Goal: Information Seeking & Learning: Find specific fact

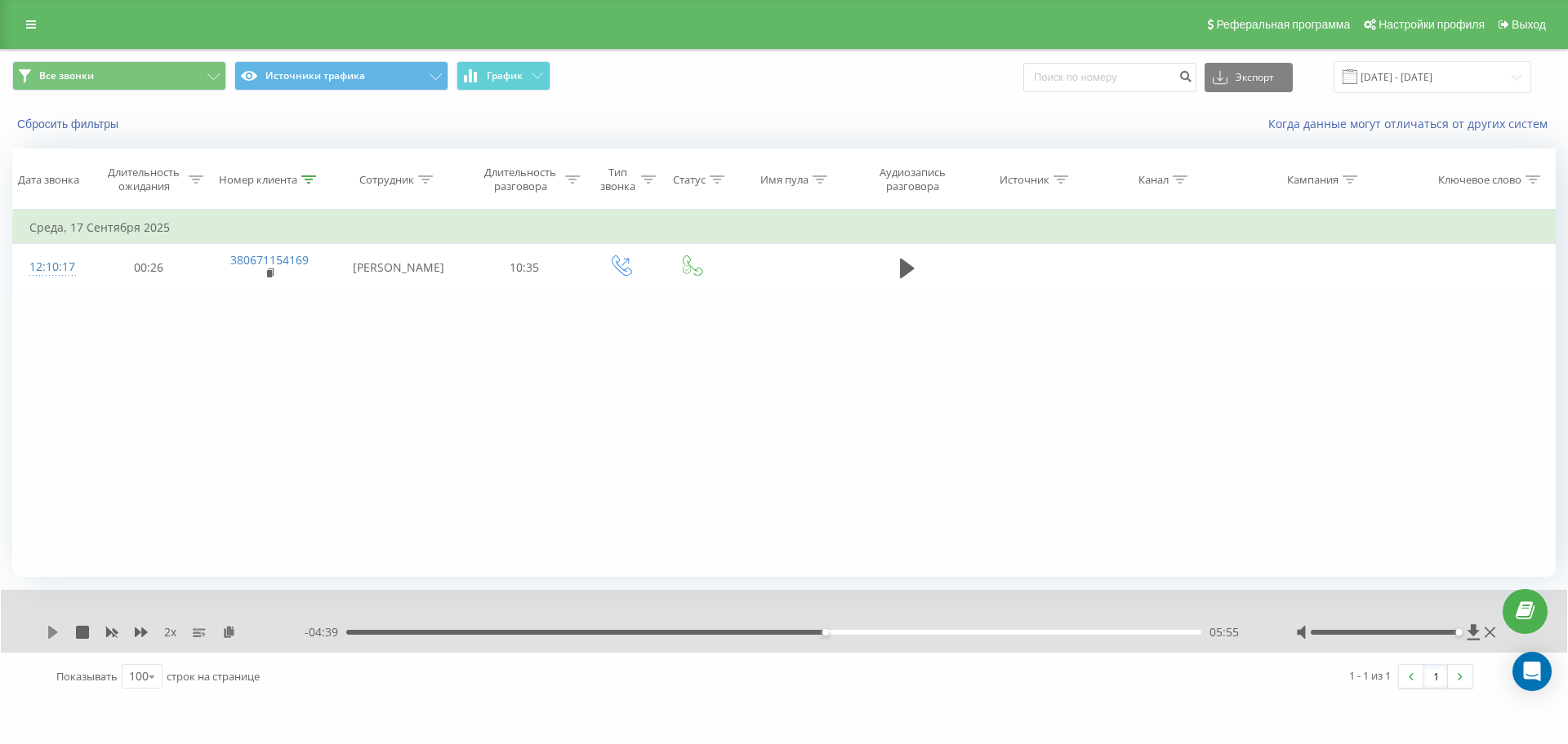
click at [49, 632] on div "2 x - 04:39 05:55 05:55" at bounding box center [784, 622] width 1566 height 63
click at [53, 633] on icon at bounding box center [53, 632] width 10 height 13
click at [349, 634] on div "00:02" at bounding box center [774, 632] width 855 height 4
click at [51, 633] on icon at bounding box center [50, 632] width 4 height 13
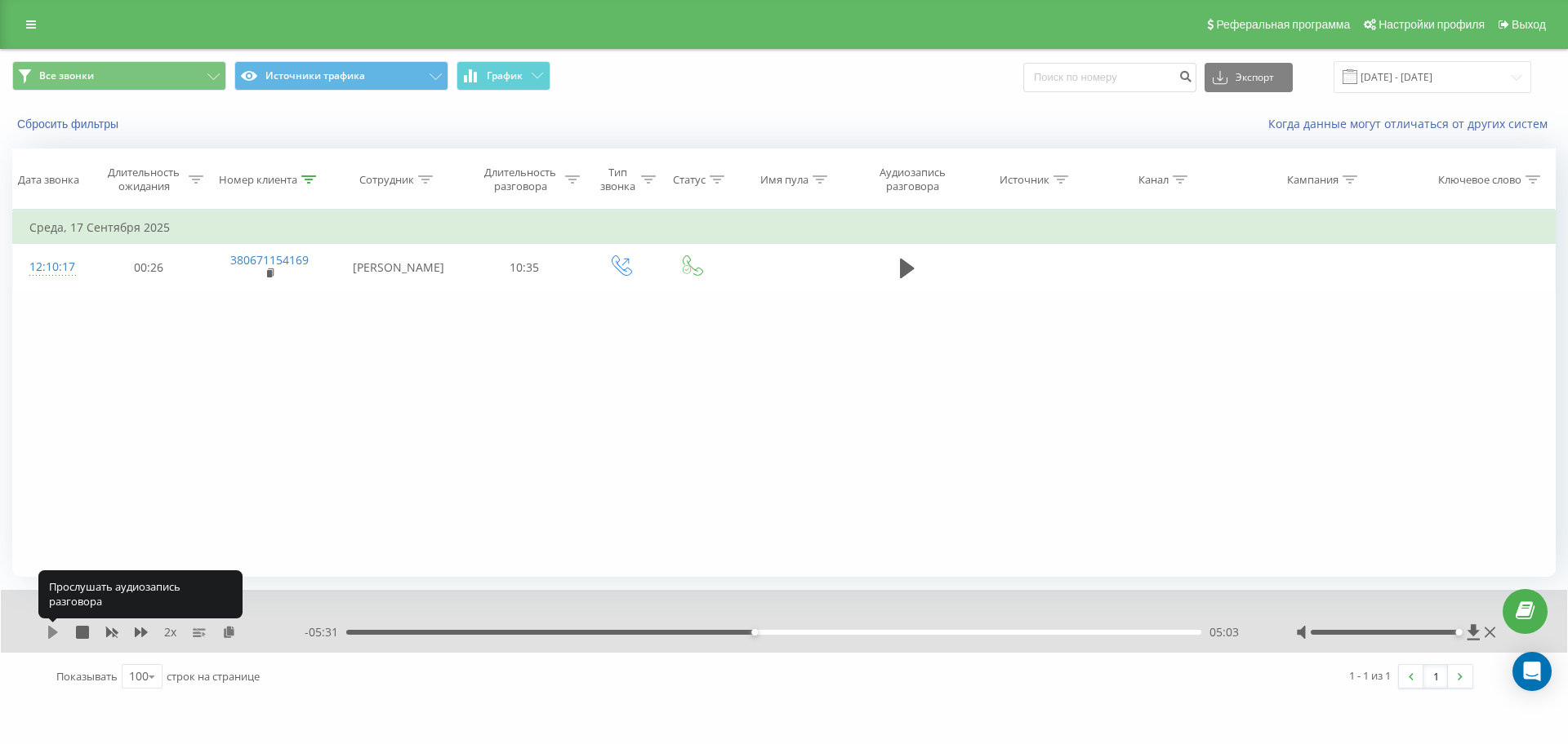
click at [57, 635] on icon at bounding box center [53, 632] width 14 height 13
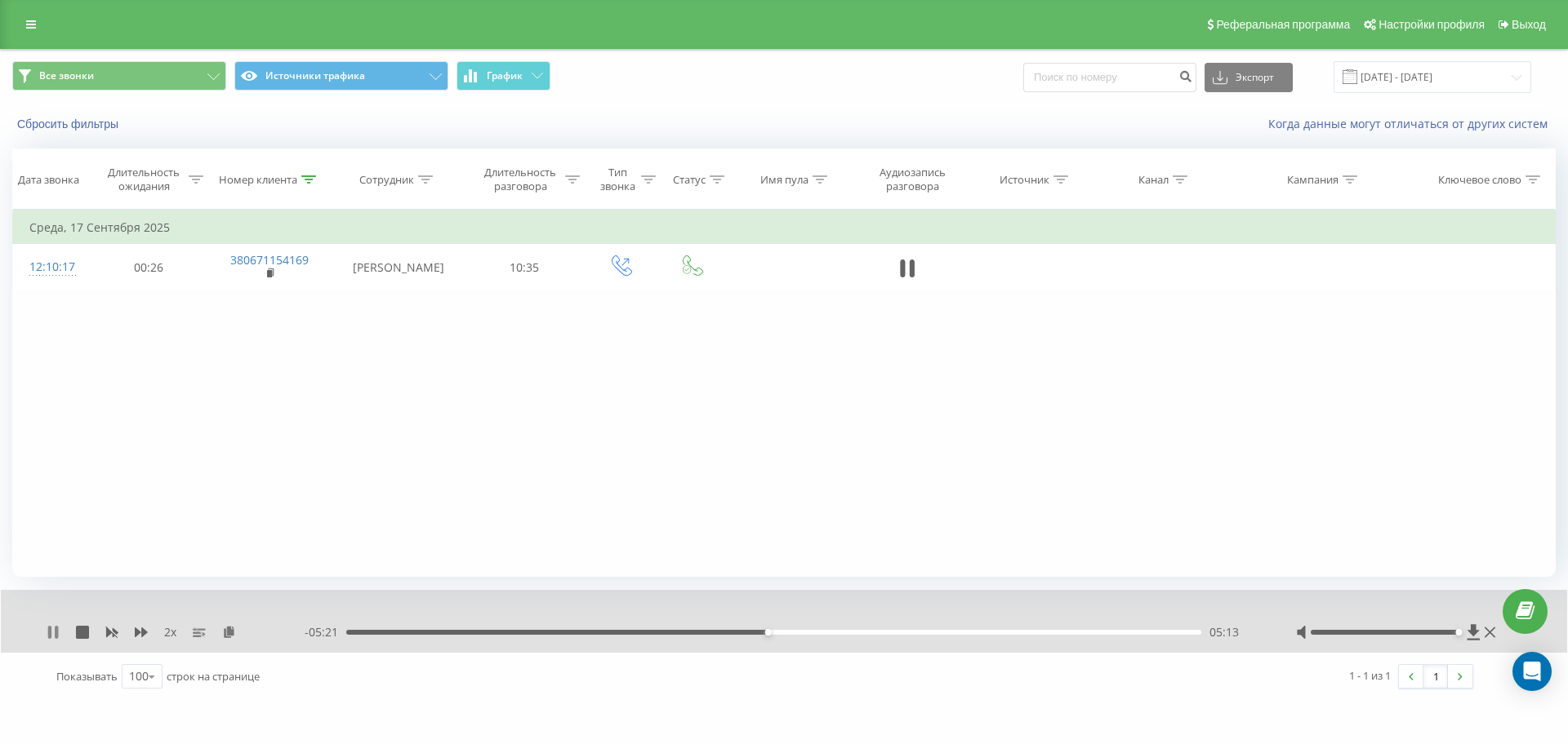
click at [50, 636] on icon at bounding box center [50, 632] width 4 height 13
click at [48, 633] on icon at bounding box center [53, 632] width 14 height 13
click at [50, 632] on icon at bounding box center [50, 632] width 4 height 13
click at [53, 628] on icon at bounding box center [53, 632] width 14 height 13
click at [50, 630] on icon at bounding box center [50, 632] width 4 height 13
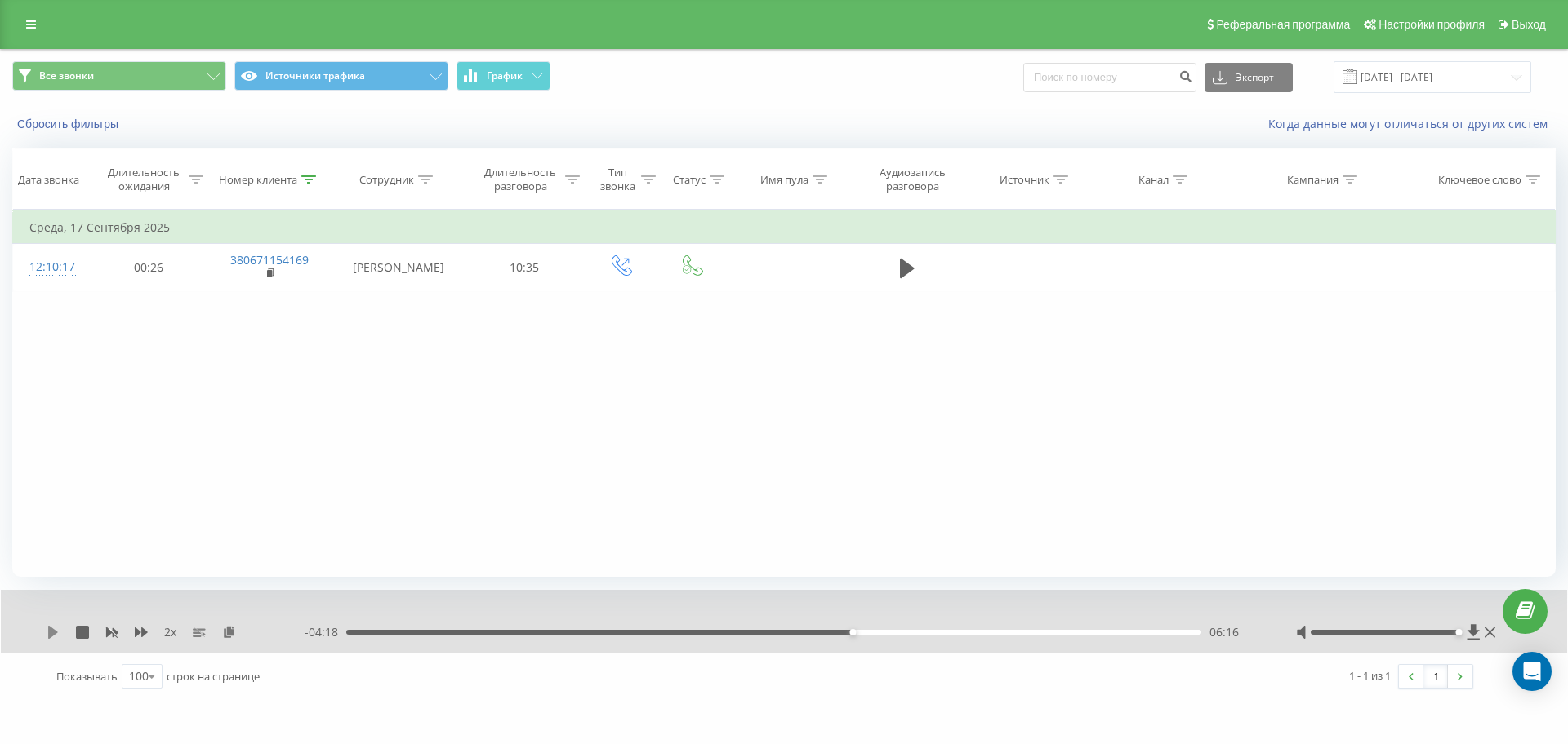
click at [55, 632] on icon at bounding box center [53, 632] width 10 height 13
click at [52, 631] on icon at bounding box center [53, 632] width 14 height 13
click at [62, 624] on div "2 x" at bounding box center [176, 632] width 258 height 16
click at [45, 635] on div "2 x - 10:35 00:00 00:00" at bounding box center [784, 622] width 1566 height 63
click at [58, 633] on icon at bounding box center [53, 632] width 14 height 13
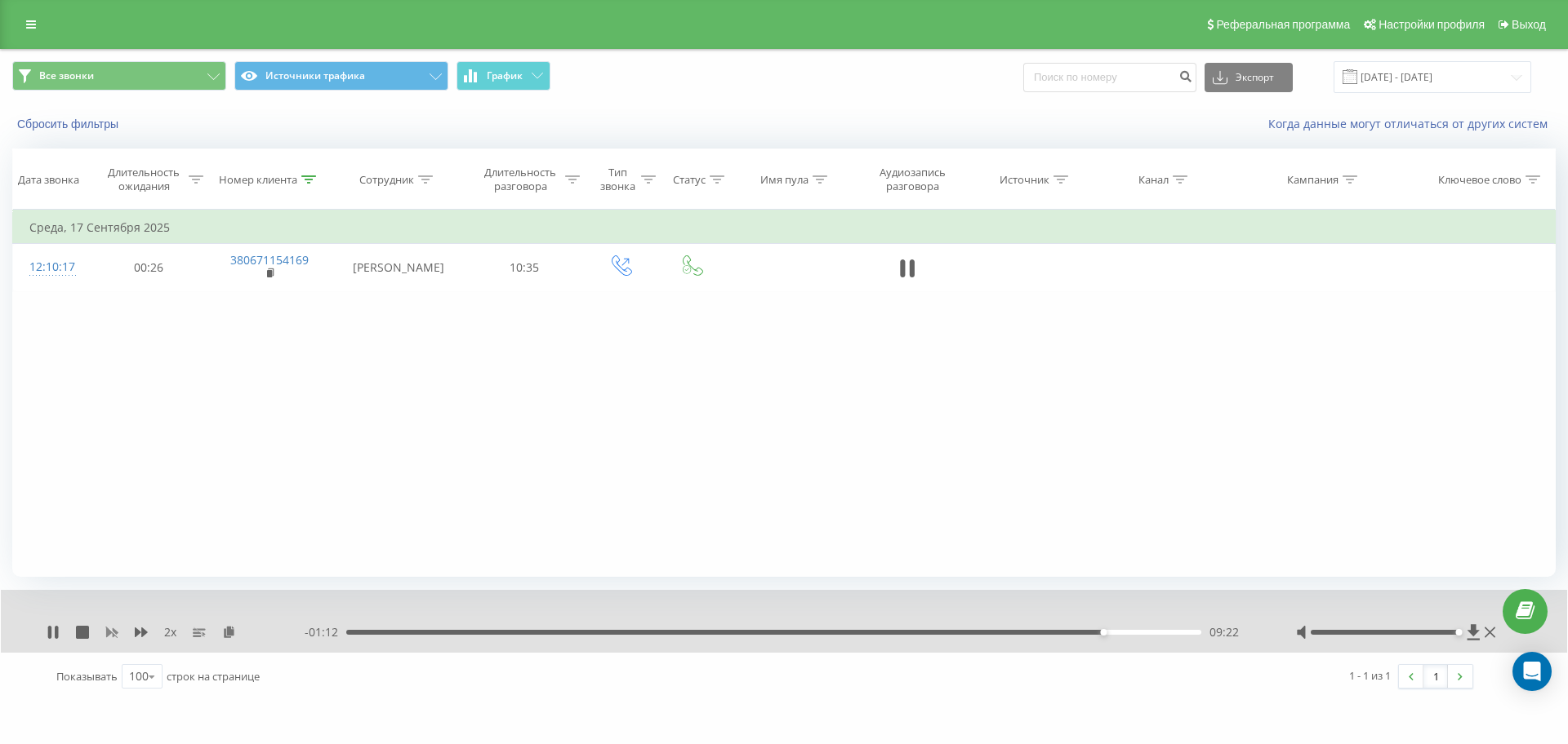
click at [113, 632] on icon at bounding box center [112, 632] width 14 height 13
click at [303, 175] on icon at bounding box center [309, 179] width 14 height 8
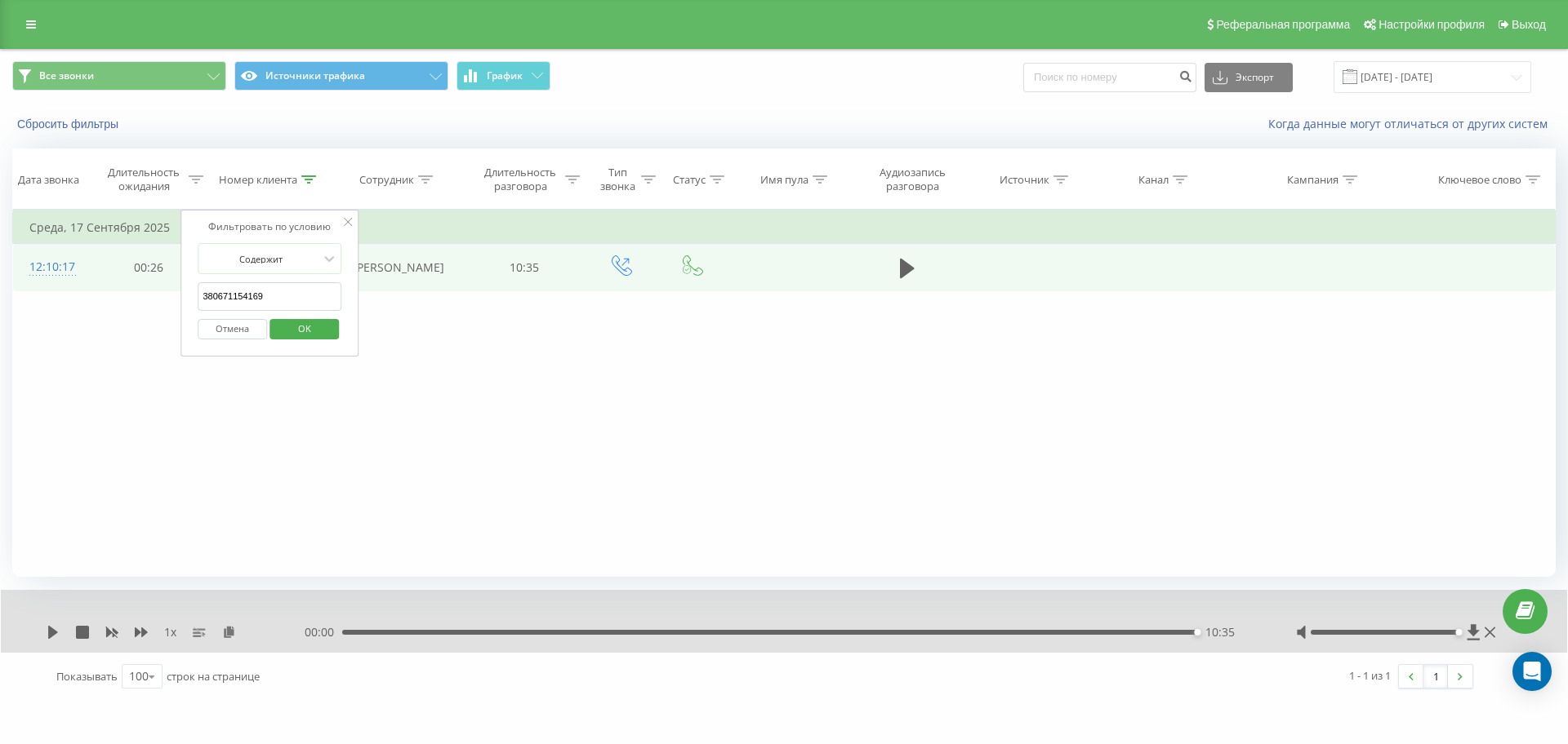
drag, startPoint x: 158, startPoint y: 283, endPoint x: 41, endPoint y: 281, distance: 117.0
click at [48, 281] on table "Фильтровать по условию Равно Отмена OK Фильтровать по условию Содержит 38067115…" at bounding box center [784, 250] width 1543 height 82
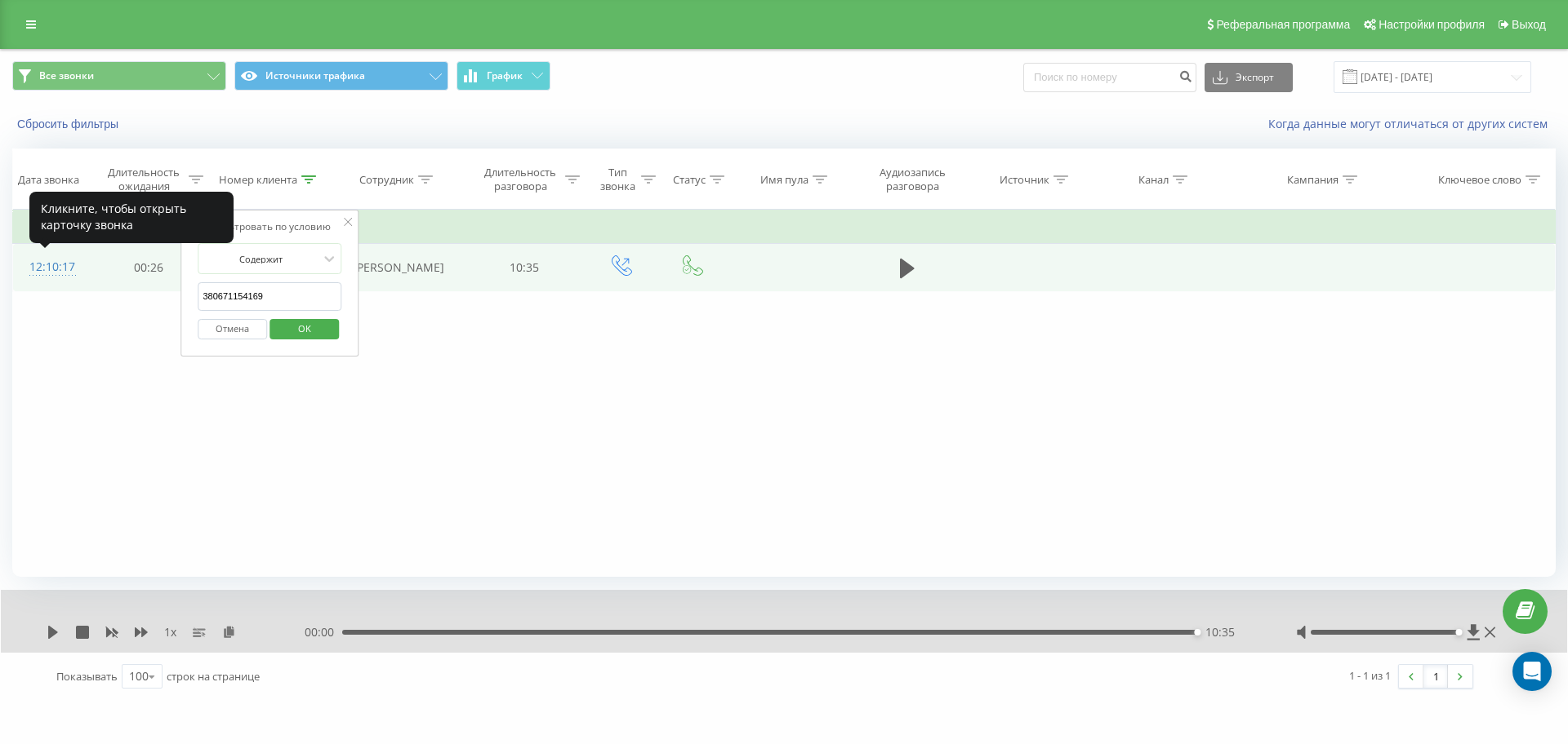
paste input "7835358"
click button "OK" at bounding box center [303, 329] width 69 height 21
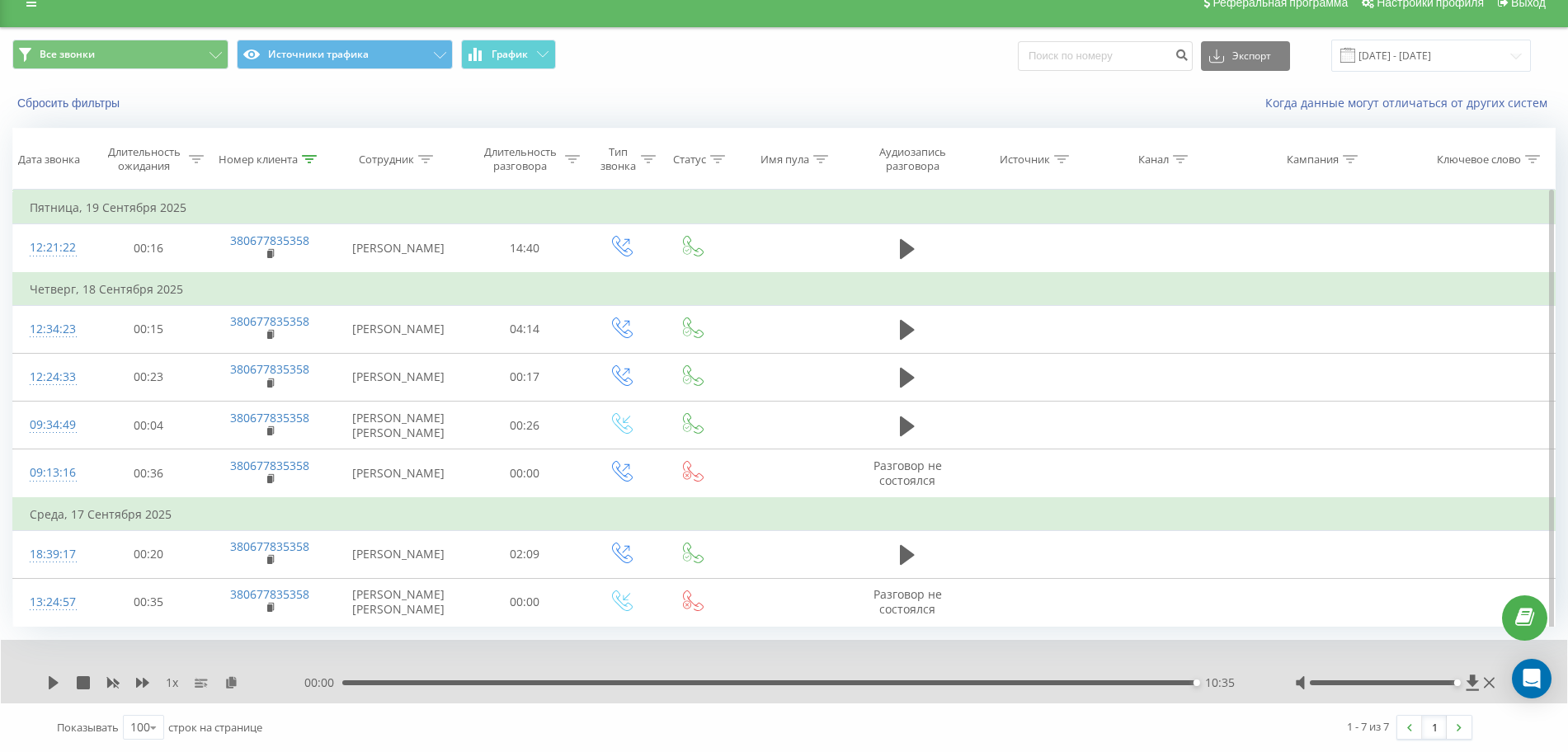
scroll to position [48, 0]
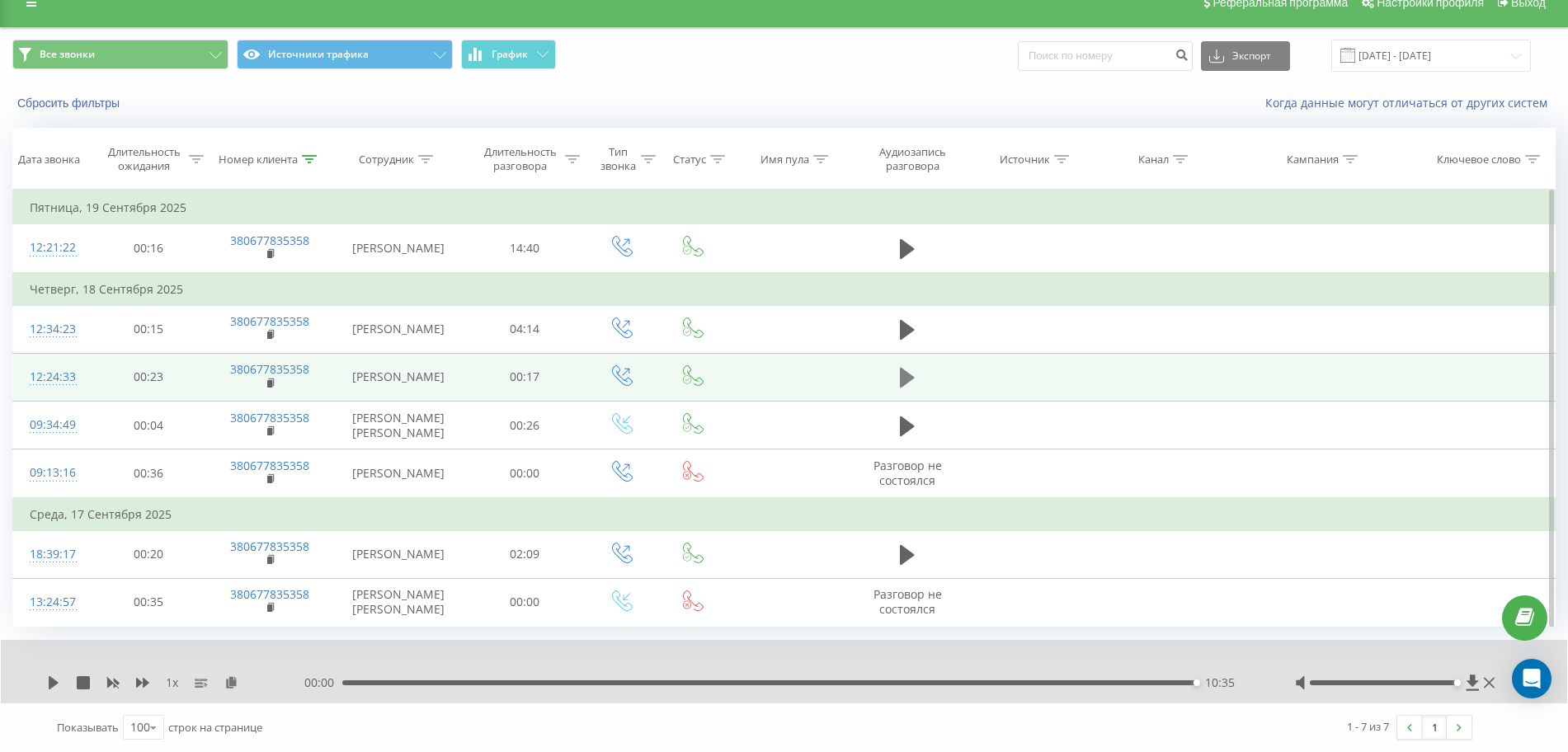
click at [913, 366] on icon at bounding box center [908, 377] width 15 height 23
click at [232, 682] on icon at bounding box center [231, 682] width 14 height 12
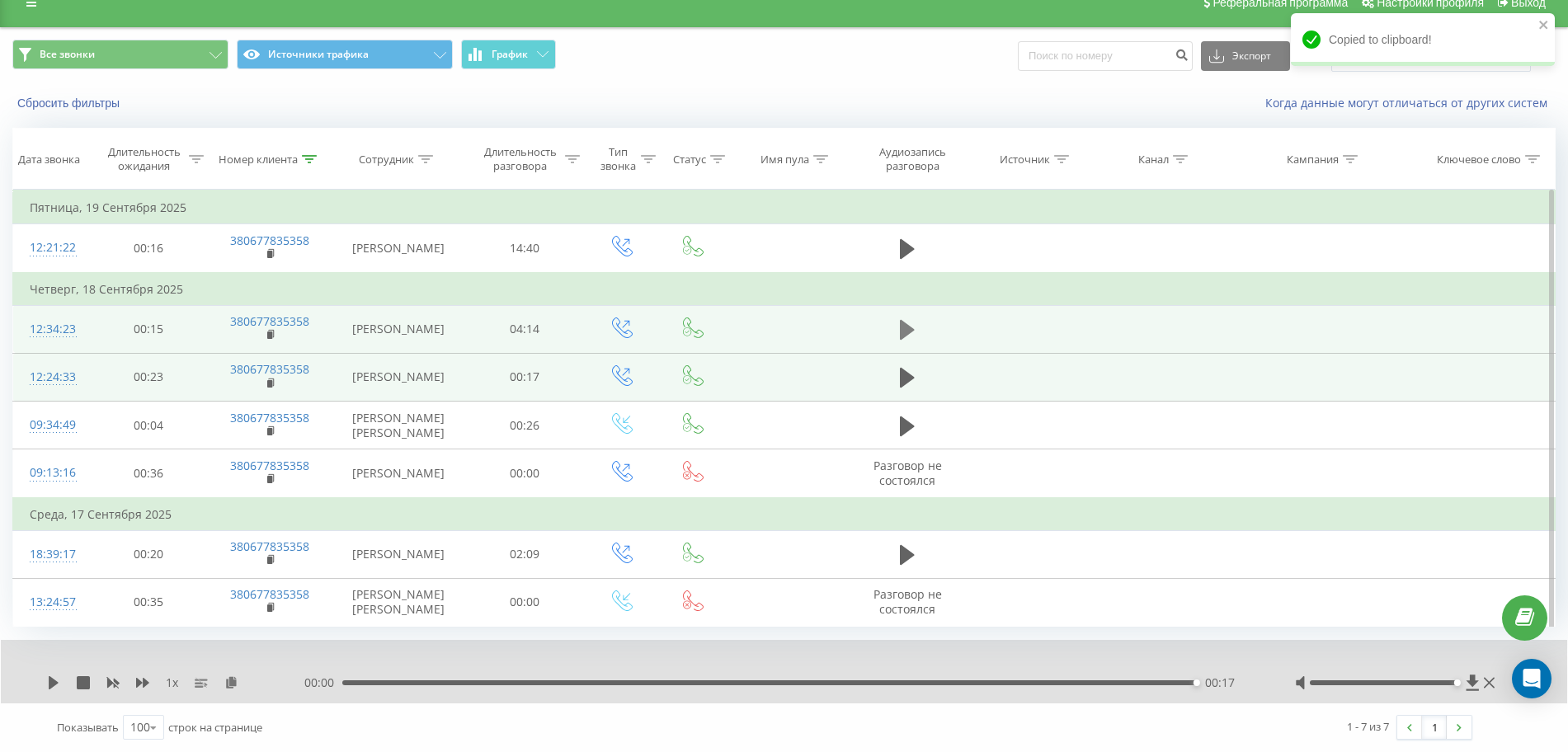
click at [904, 317] on button at bounding box center [907, 329] width 25 height 25
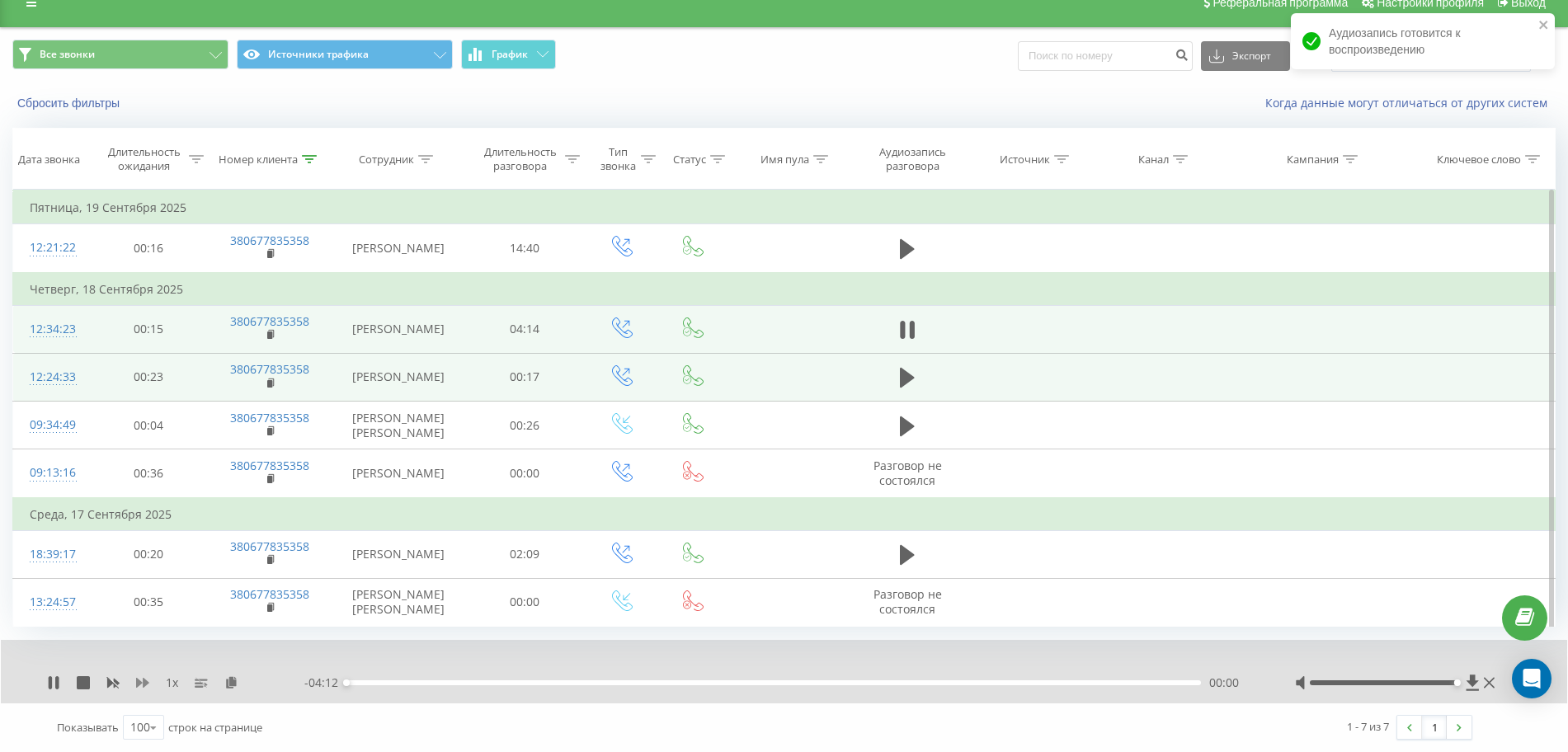
click at [136, 681] on icon at bounding box center [143, 683] width 14 height 10
click at [137, 687] on icon at bounding box center [143, 683] width 14 height 10
drag, startPoint x: 900, startPoint y: 313, endPoint x: 918, endPoint y: 326, distance: 22.2
click at [901, 318] on icon at bounding box center [908, 329] width 15 height 23
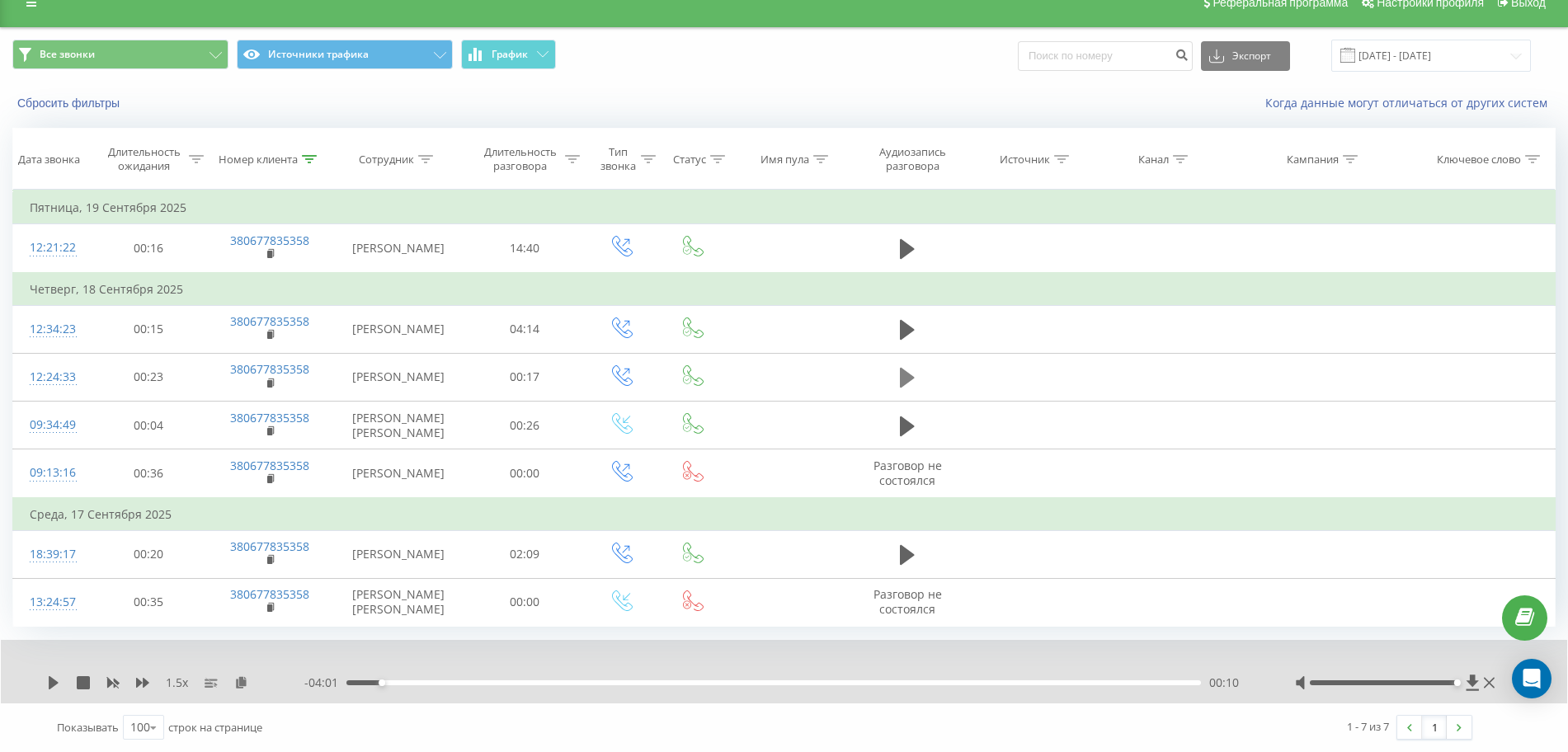
drag, startPoint x: 920, startPoint y: 351, endPoint x: 901, endPoint y: 363, distance: 22.5
click at [917, 355] on td at bounding box center [907, 376] width 114 height 48
click at [900, 366] on icon at bounding box center [908, 377] width 15 height 23
click at [246, 680] on icon at bounding box center [241, 682] width 14 height 12
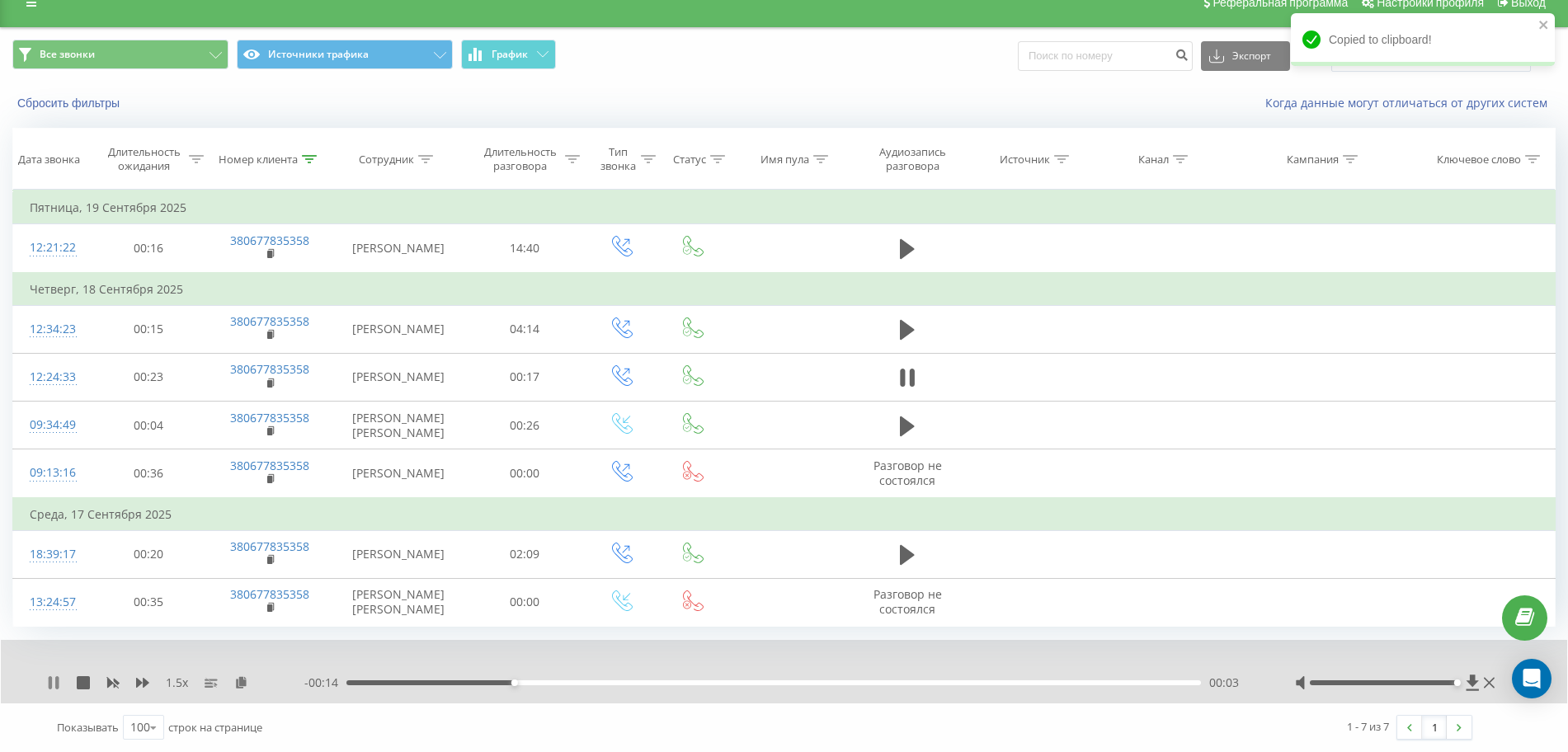
click at [55, 684] on icon at bounding box center [54, 683] width 14 height 14
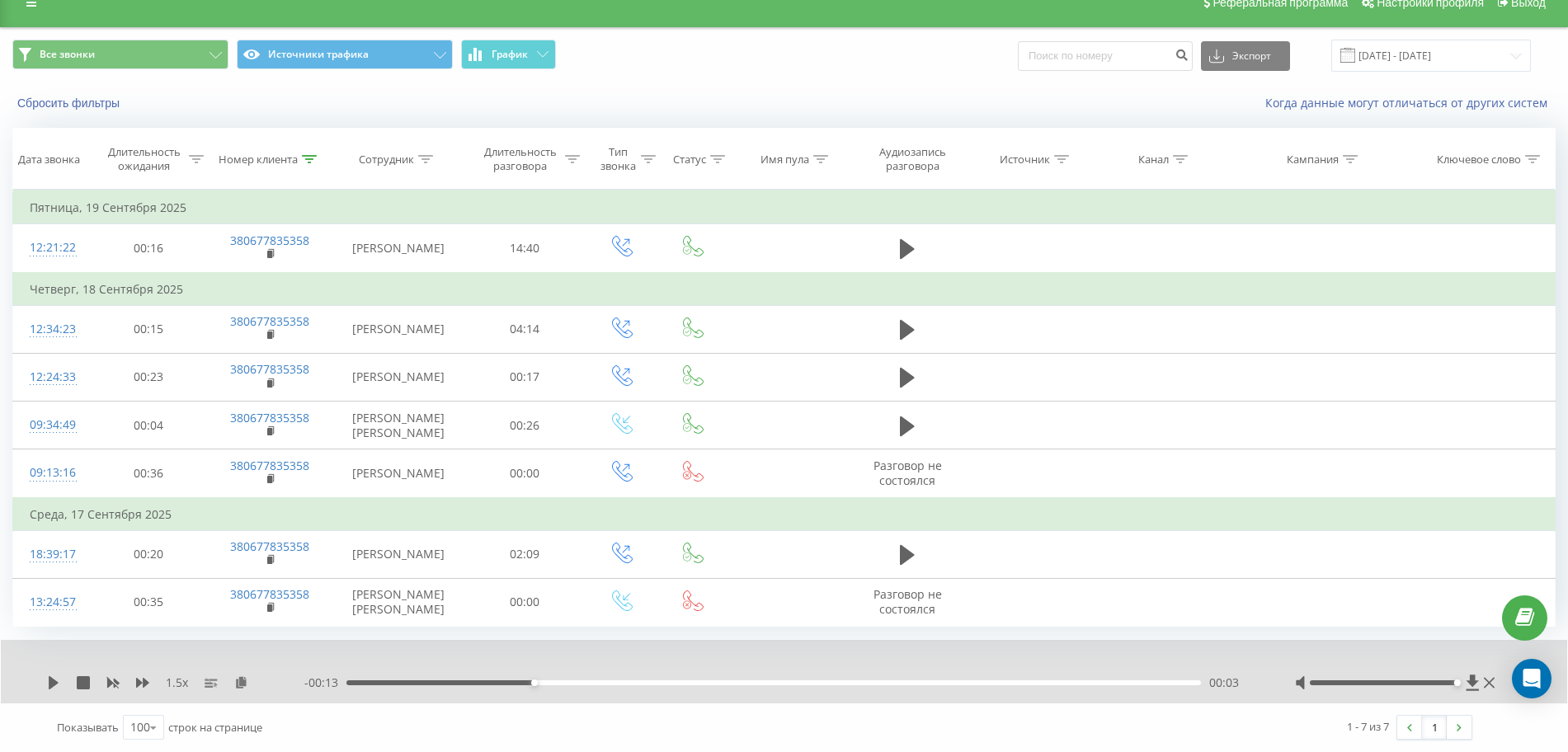
click at [54, 690] on div "1.5 x" at bounding box center [176, 683] width 257 height 16
click at [53, 681] on icon at bounding box center [54, 683] width 10 height 14
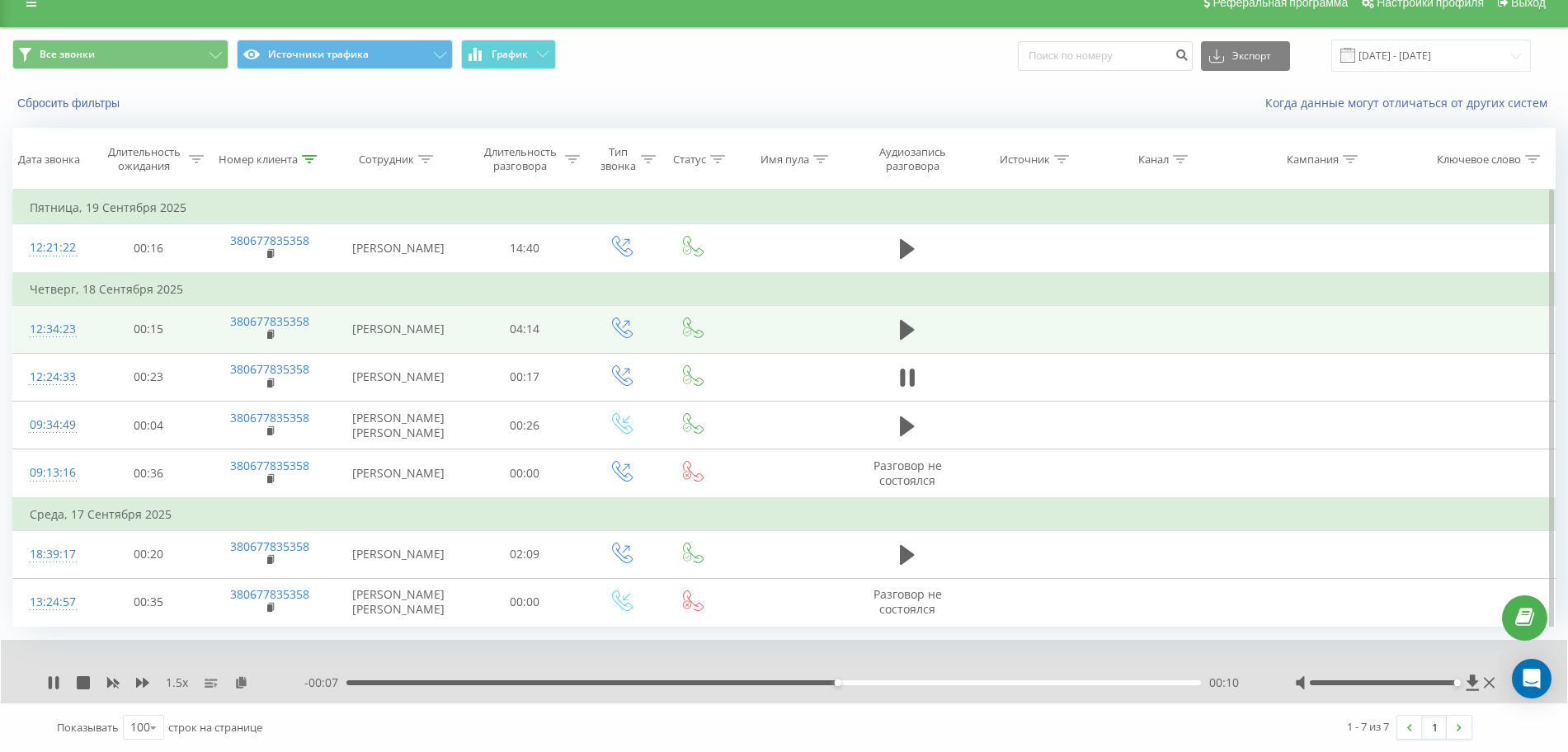
click at [892, 313] on td at bounding box center [907, 329] width 114 height 48
click at [904, 320] on icon at bounding box center [908, 330] width 15 height 20
click at [142, 680] on icon at bounding box center [143, 683] width 14 height 14
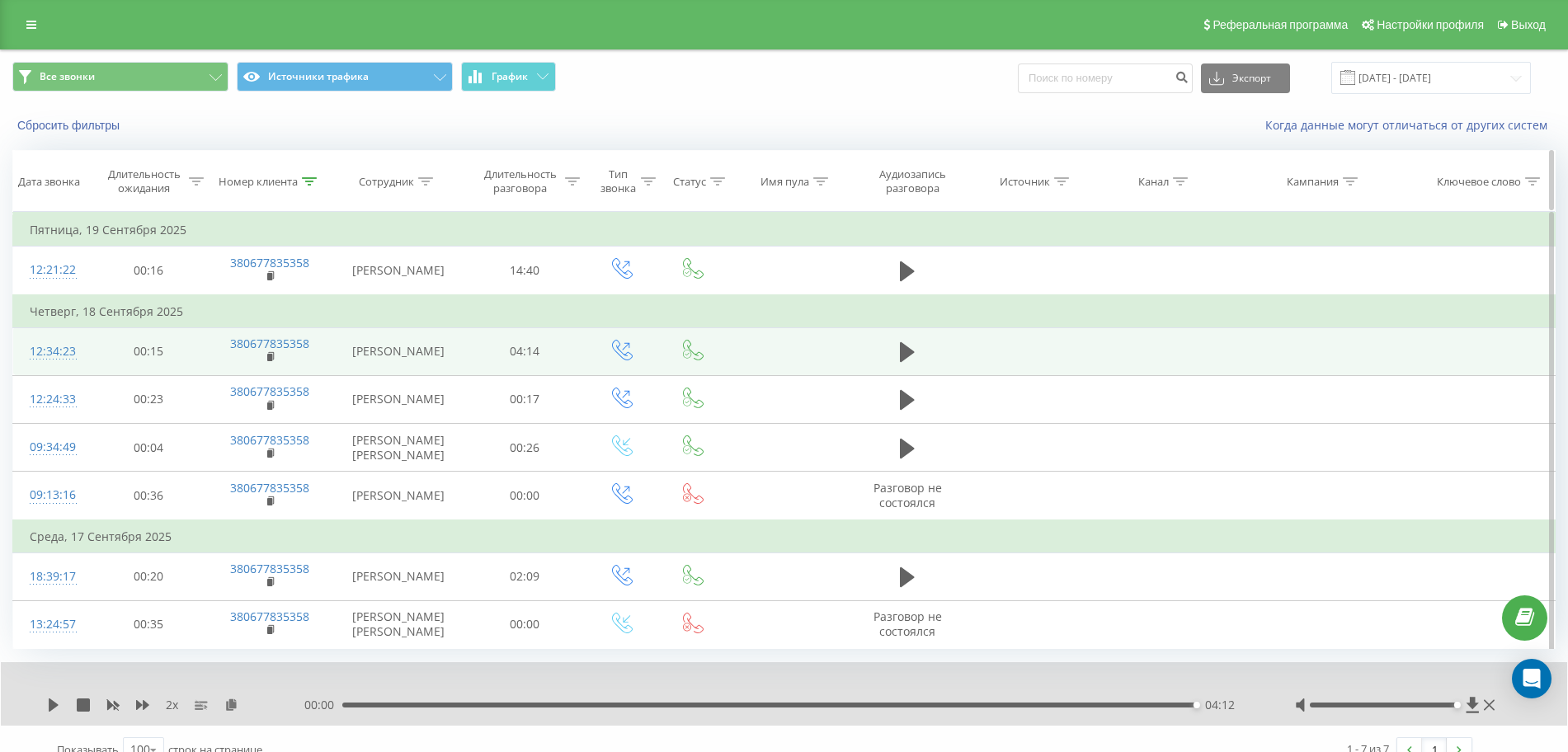
click at [307, 181] on icon at bounding box center [309, 181] width 15 height 8
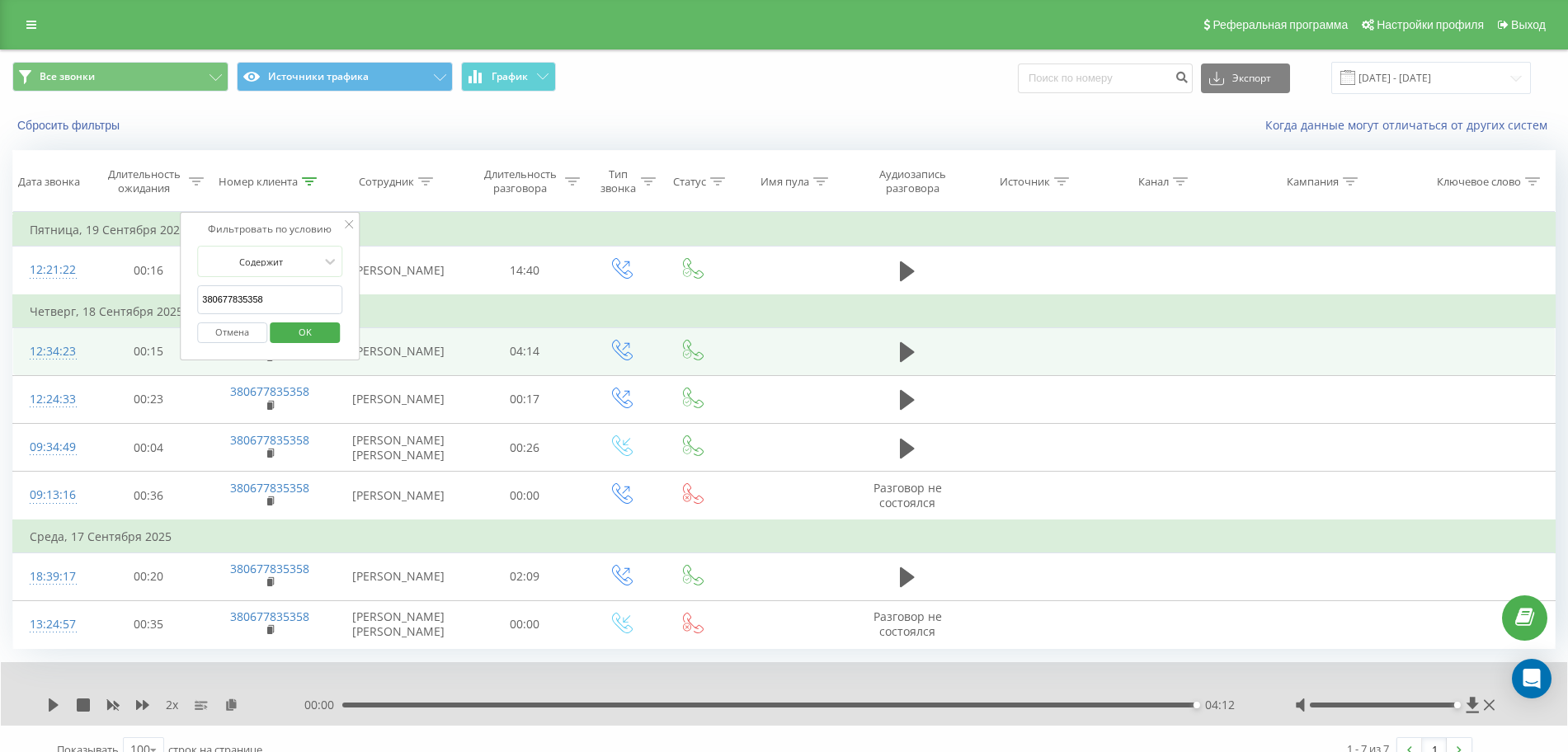
drag, startPoint x: 281, startPoint y: 288, endPoint x: 34, endPoint y: 297, distance: 247.2
click at [39, 296] on table "Фильтровать по условию Равно Отмена OK Фильтровать по условию Содержит 38067783…" at bounding box center [784, 430] width 1543 height 437
paste input "500536645"
click button "OK" at bounding box center [305, 333] width 70 height 21
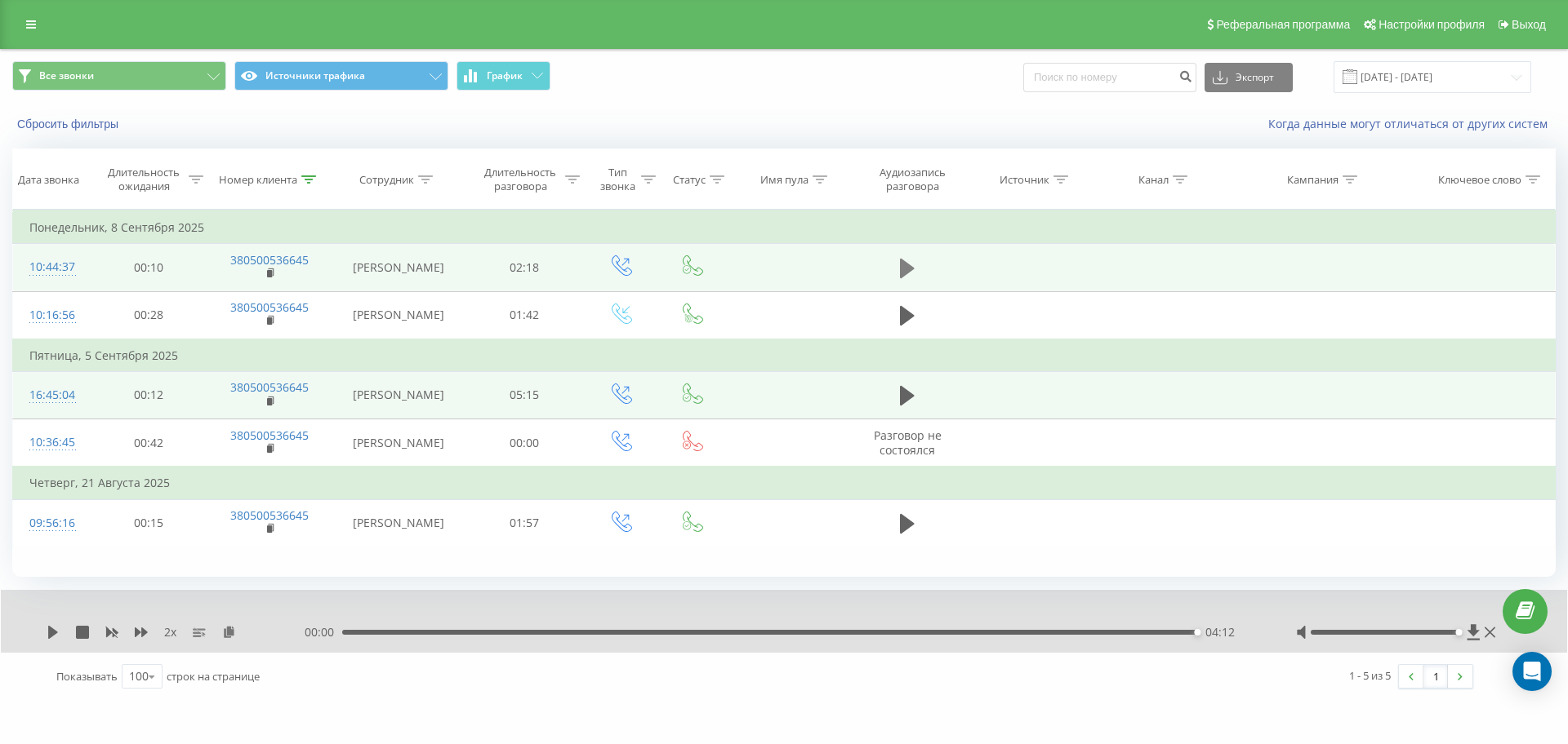
click at [901, 280] on button at bounding box center [906, 268] width 24 height 24
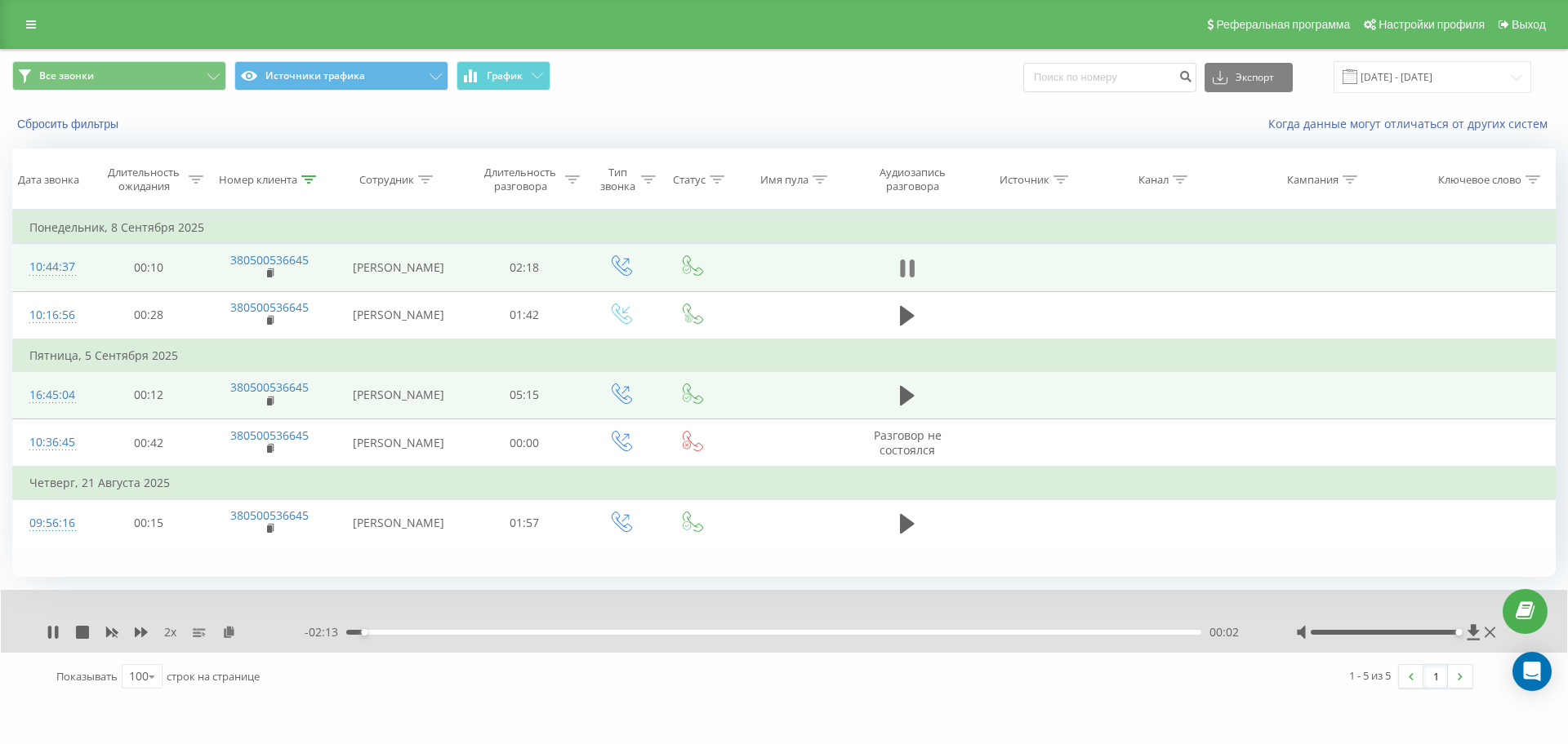
click at [913, 273] on icon at bounding box center [912, 268] width 5 height 18
click at [315, 188] on th "Номер клиента" at bounding box center [270, 179] width 124 height 60
click at [315, 176] on div "Номер клиента" at bounding box center [267, 179] width 97 height 13
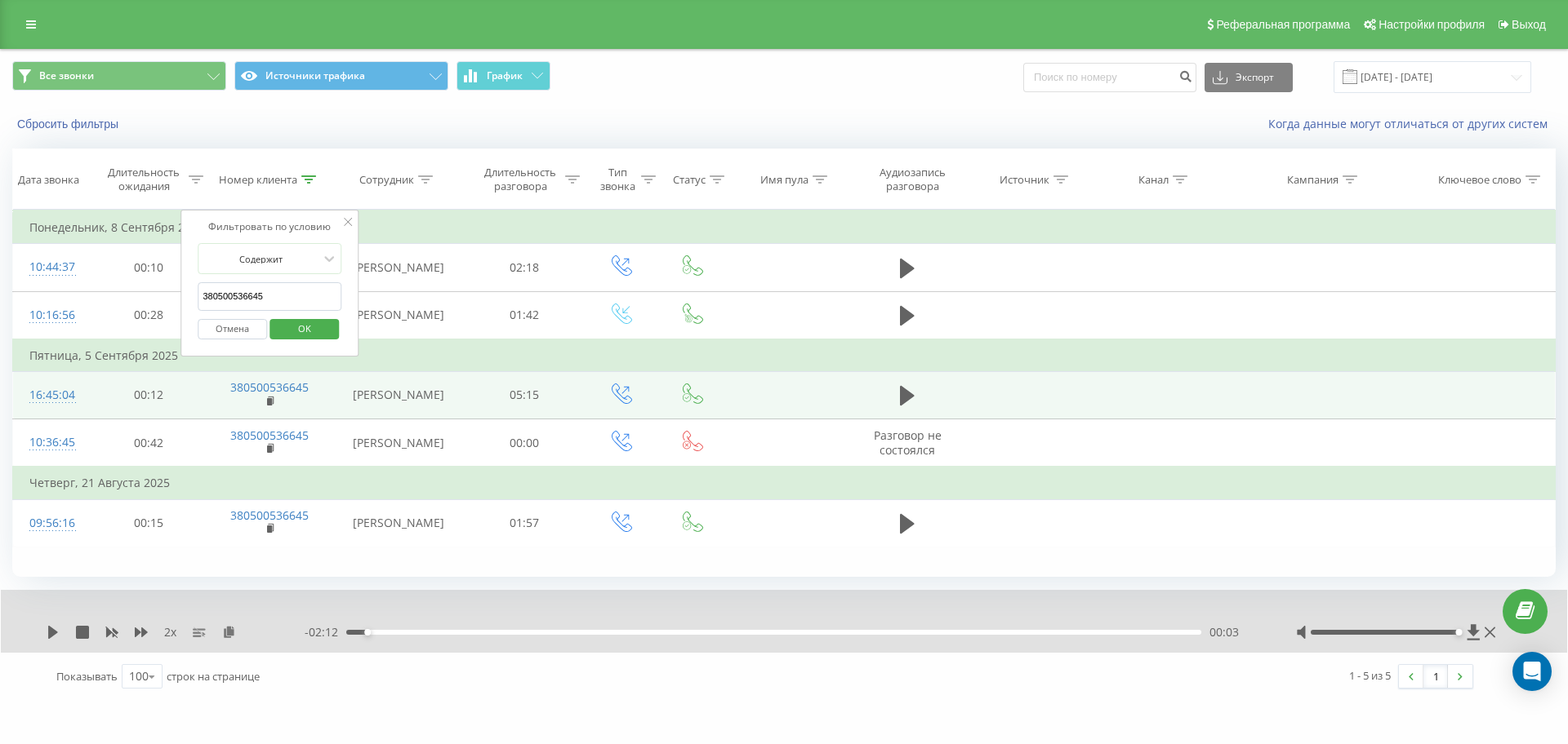
drag, startPoint x: 72, startPoint y: 288, endPoint x: 0, endPoint y: 288, distance: 72.0
click at [5, 288] on div "Все звонки Источники трафика График Экспорт .csv .xls .xlsx [DATE] - [DATE] Сбр…" at bounding box center [784, 374] width 1568 height 652
paste input "982496352"
click button "OK" at bounding box center [303, 329] width 69 height 21
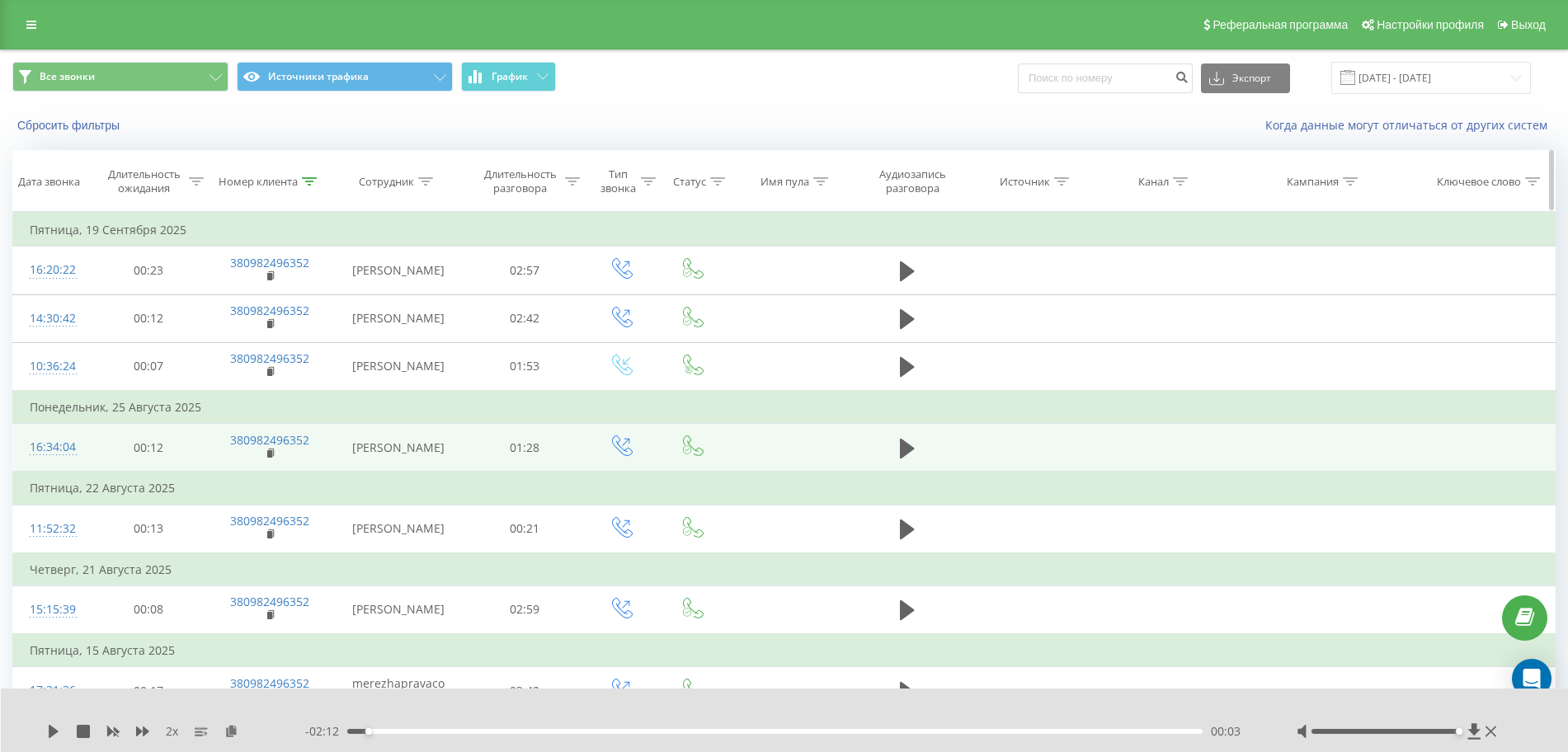
click at [315, 179] on icon at bounding box center [309, 181] width 15 height 8
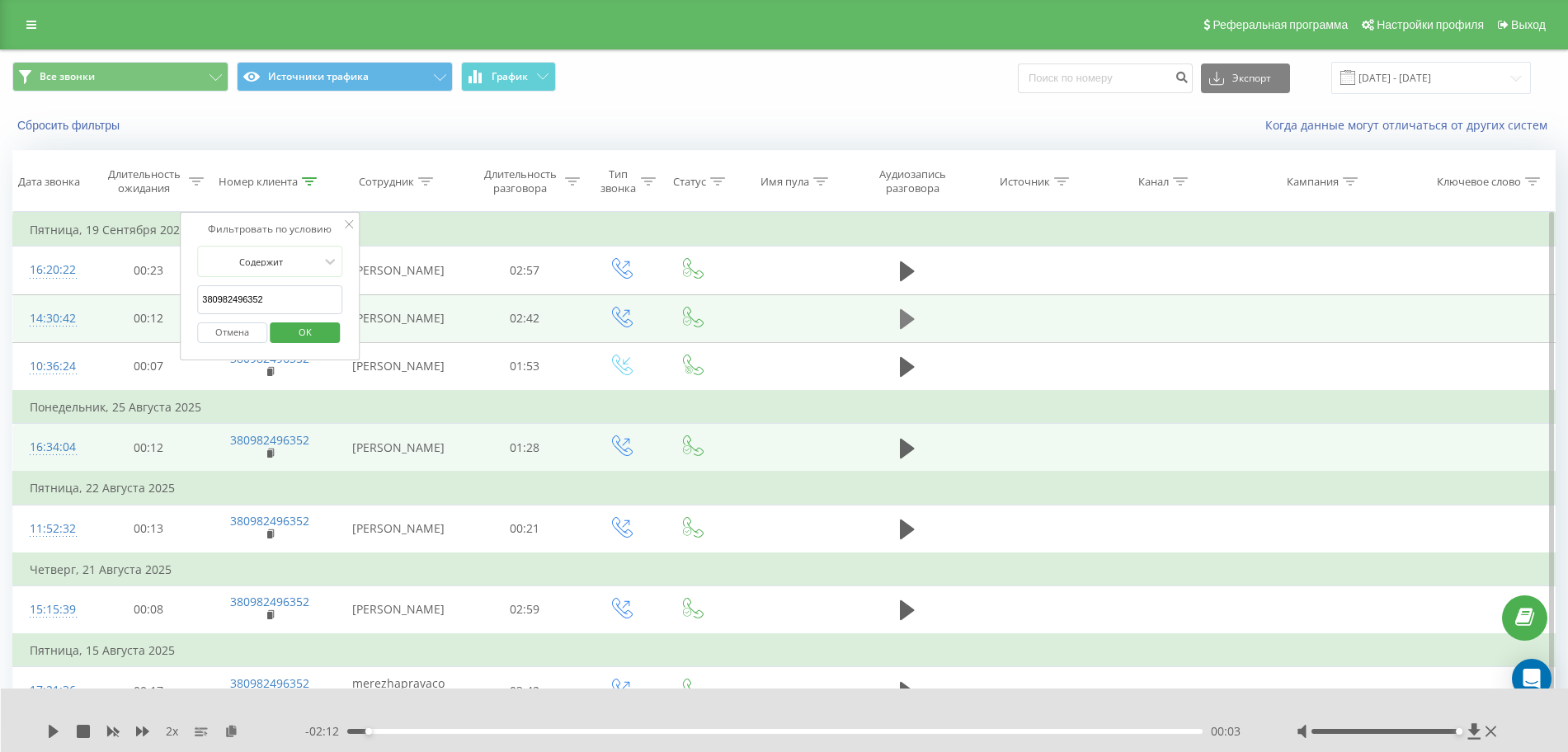
click at [902, 324] on icon at bounding box center [908, 319] width 15 height 20
click at [345, 222] on icon at bounding box center [348, 224] width 8 height 8
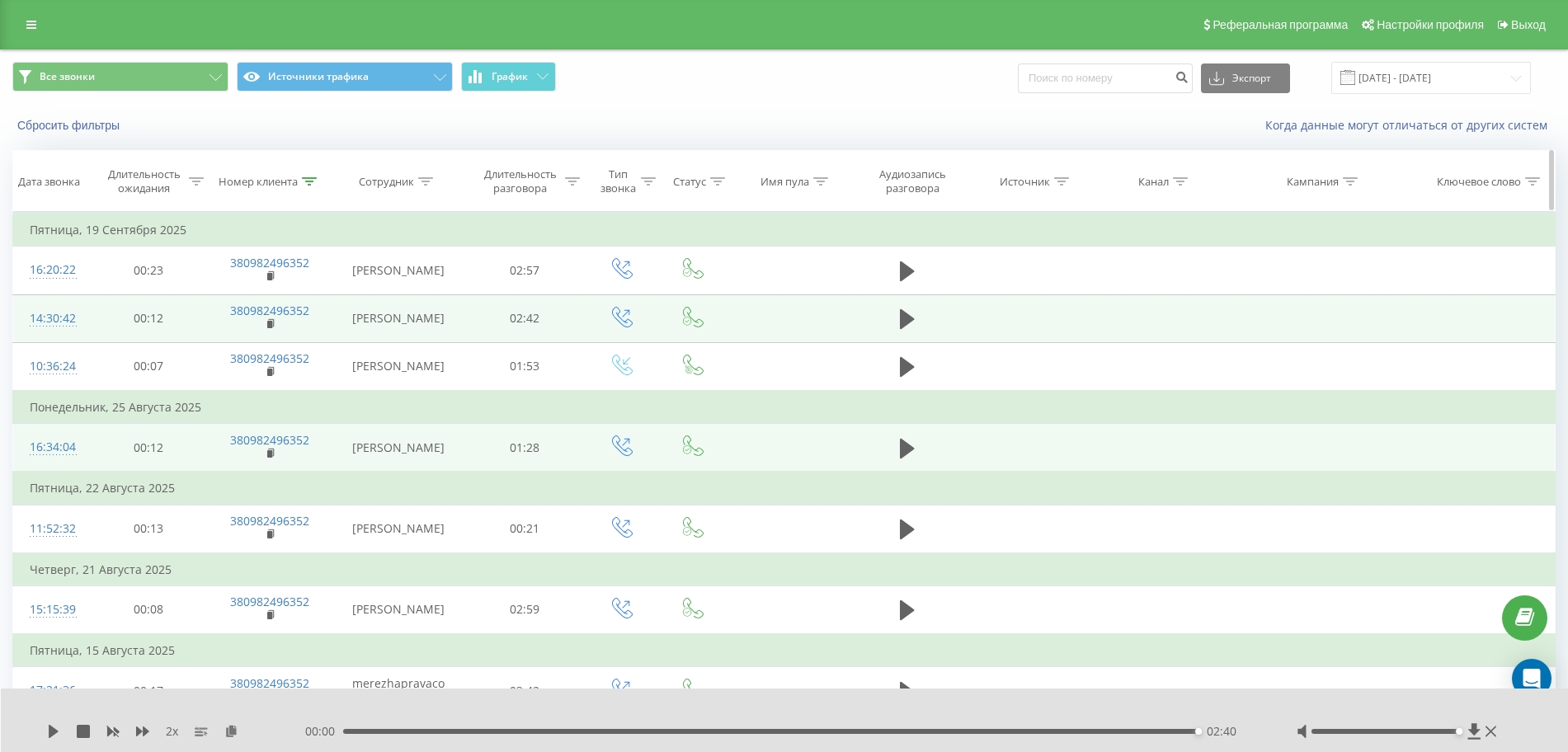
click at [307, 183] on icon at bounding box center [309, 181] width 15 height 8
drag, startPoint x: 99, startPoint y: 308, endPoint x: 34, endPoint y: 308, distance: 65.0
click at [39, 308] on table "Фильтровать по условию Равно Отмена OK Фильтровать по условию Содержит 38098249…" at bounding box center [784, 487] width 1543 height 551
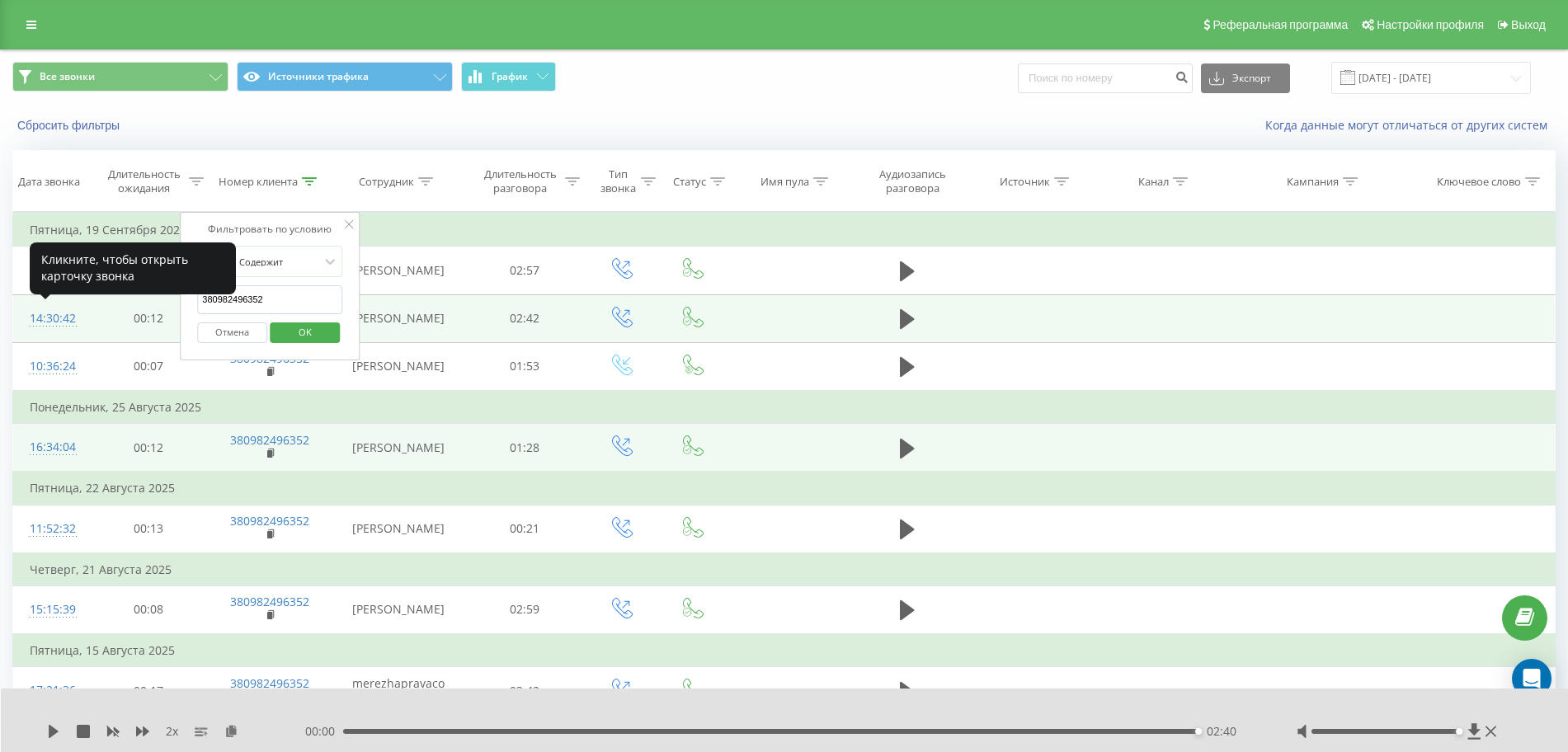
paste input "677554244"
click button "OK" at bounding box center [305, 333] width 70 height 21
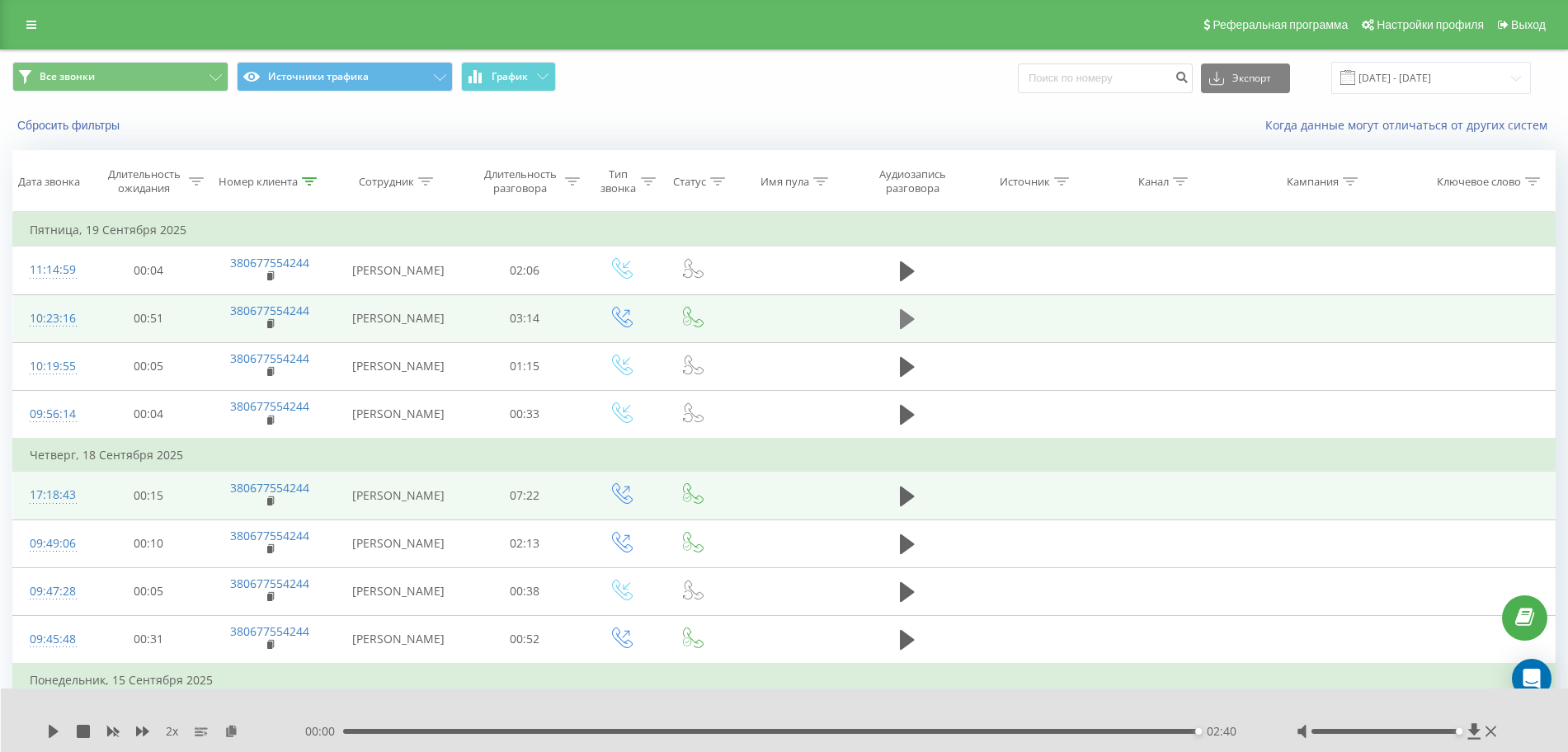
click at [919, 328] on button at bounding box center [907, 318] width 25 height 25
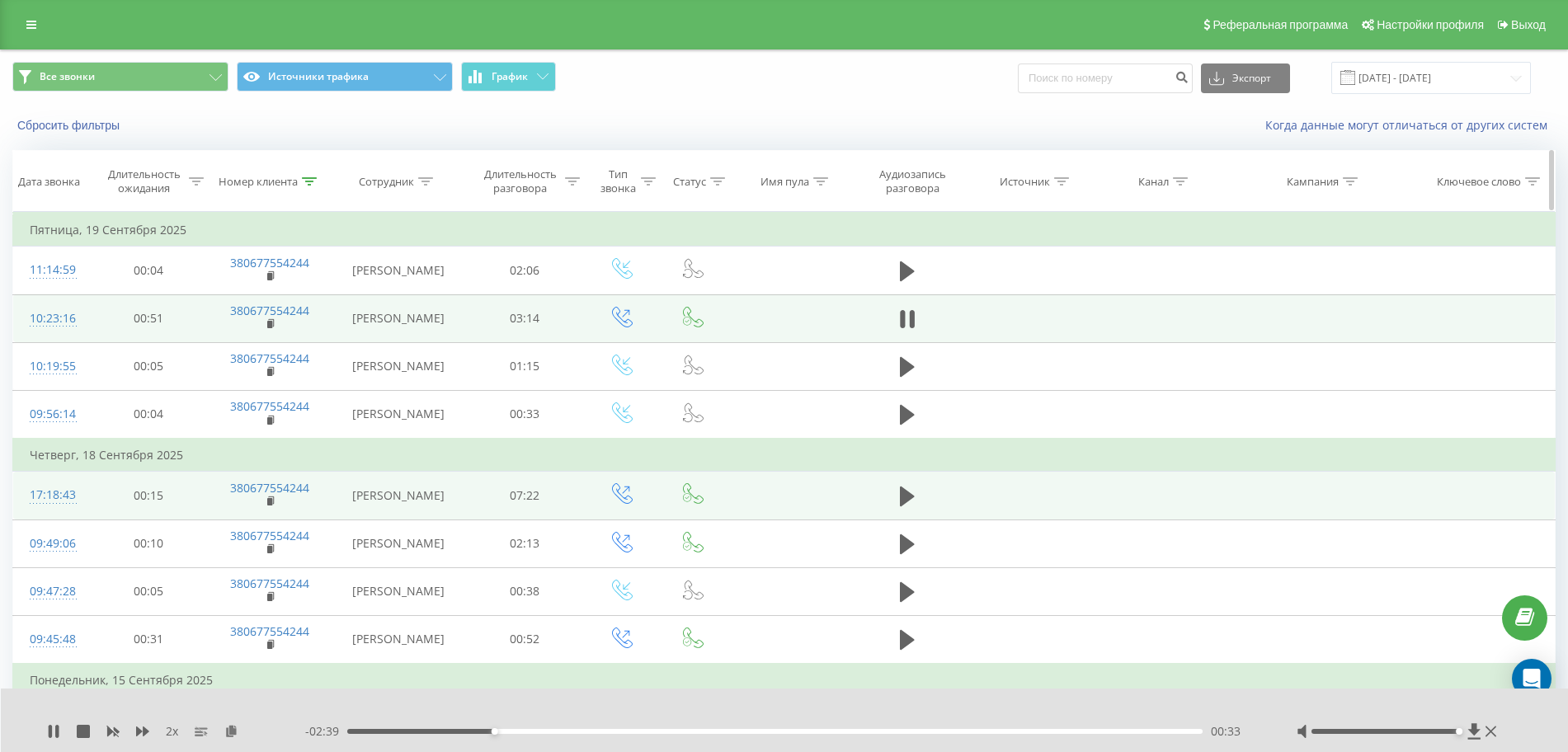
click at [314, 180] on icon at bounding box center [309, 181] width 15 height 8
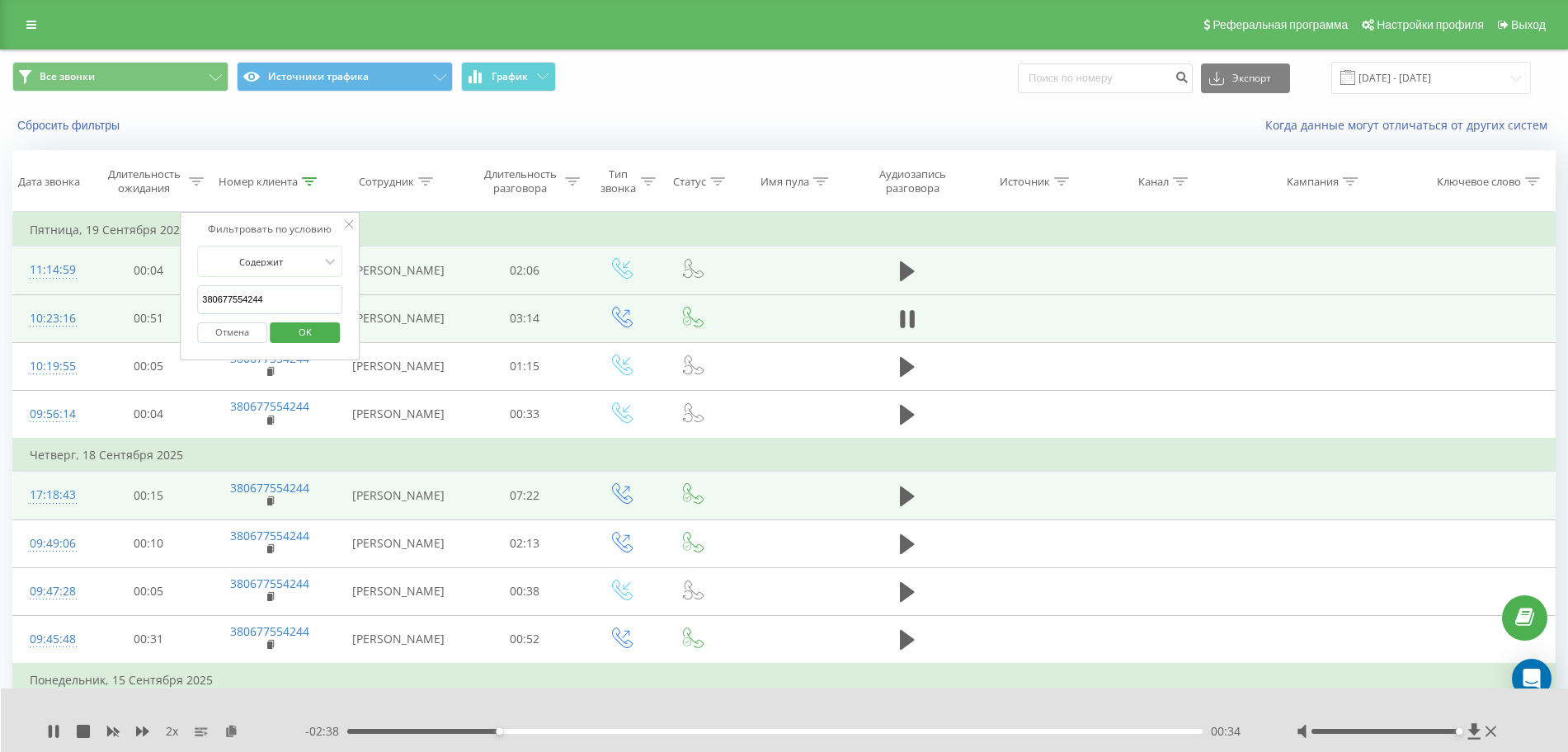
drag, startPoint x: 194, startPoint y: 291, endPoint x: 14, endPoint y: 290, distance: 180.0
click at [27, 289] on table "Фильтровать по условию Равно Отмена OK Фильтровать по условию Содержит 38067755…" at bounding box center [784, 656] width 1543 height 887
paste input "978284826"
click button "OK" at bounding box center [305, 333] width 70 height 21
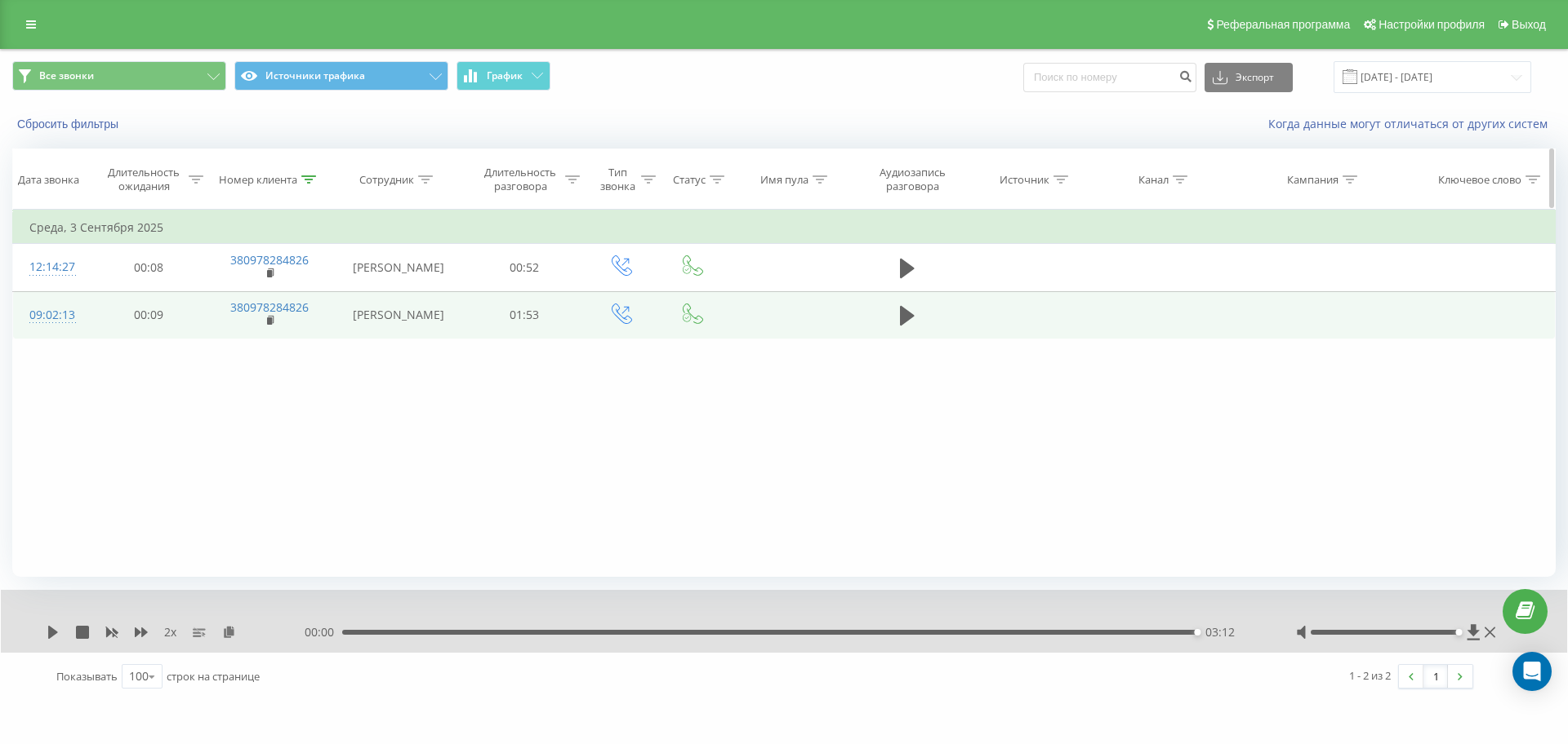
click at [311, 177] on icon at bounding box center [309, 179] width 14 height 8
drag, startPoint x: 286, startPoint y: 306, endPoint x: 0, endPoint y: 303, distance: 286.0
click at [28, 303] on table "Фильтровать по условию Равно Отмена OK Фильтровать по условию Содержит 38097828…" at bounding box center [784, 274] width 1543 height 130
paste input "505442947"
click button "OK" at bounding box center [303, 329] width 69 height 21
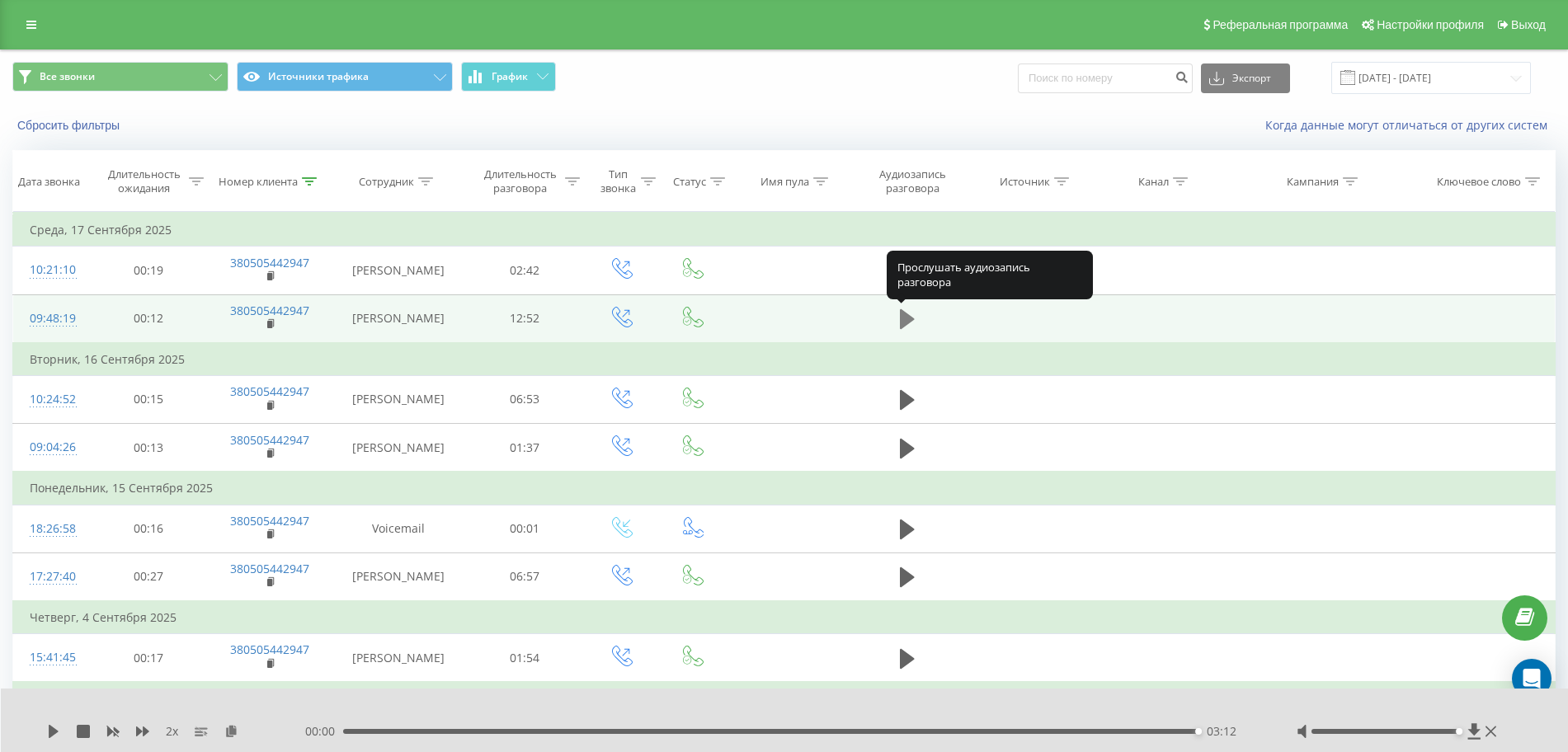
click at [905, 321] on icon at bounding box center [908, 319] width 15 height 20
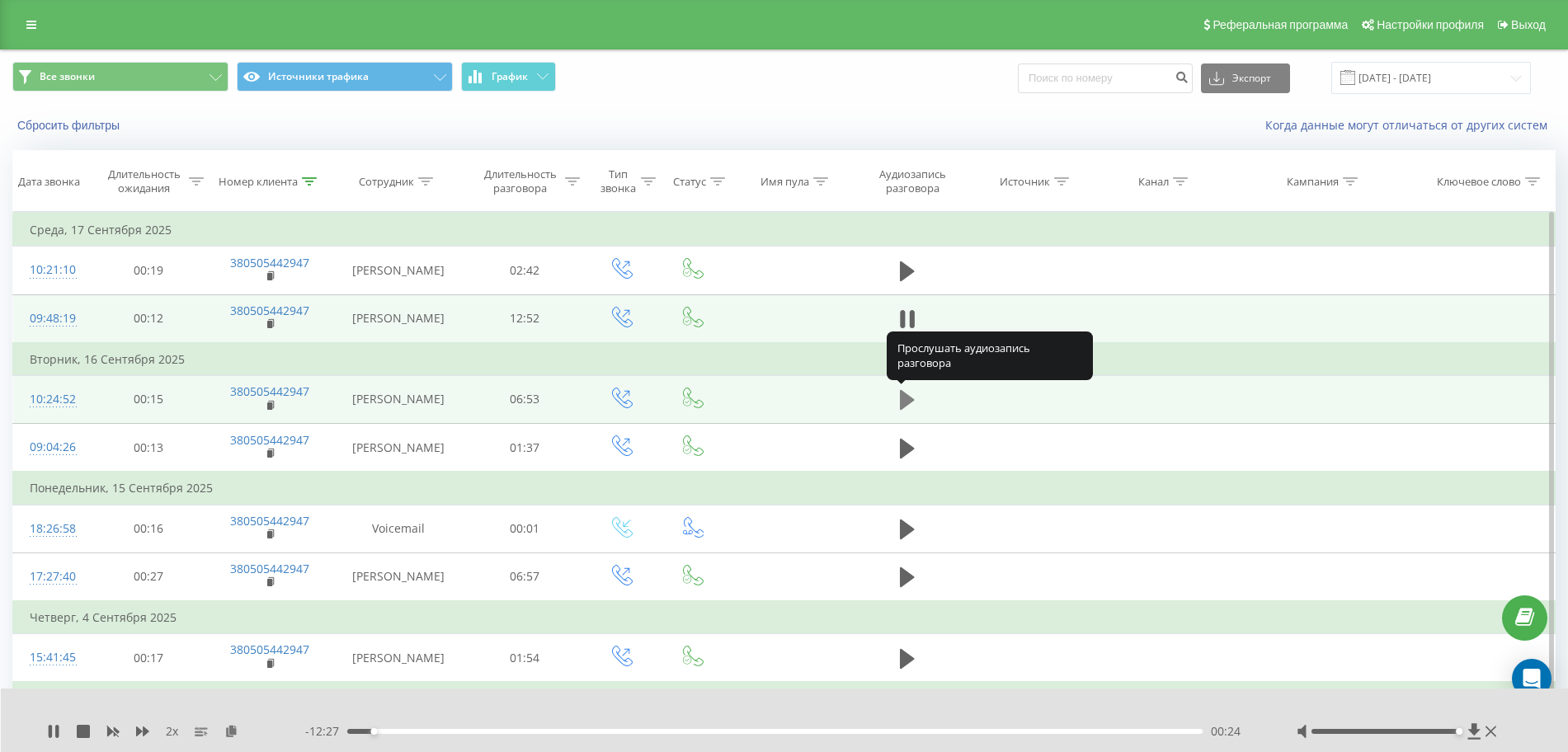
click at [907, 401] on icon at bounding box center [908, 400] width 15 height 20
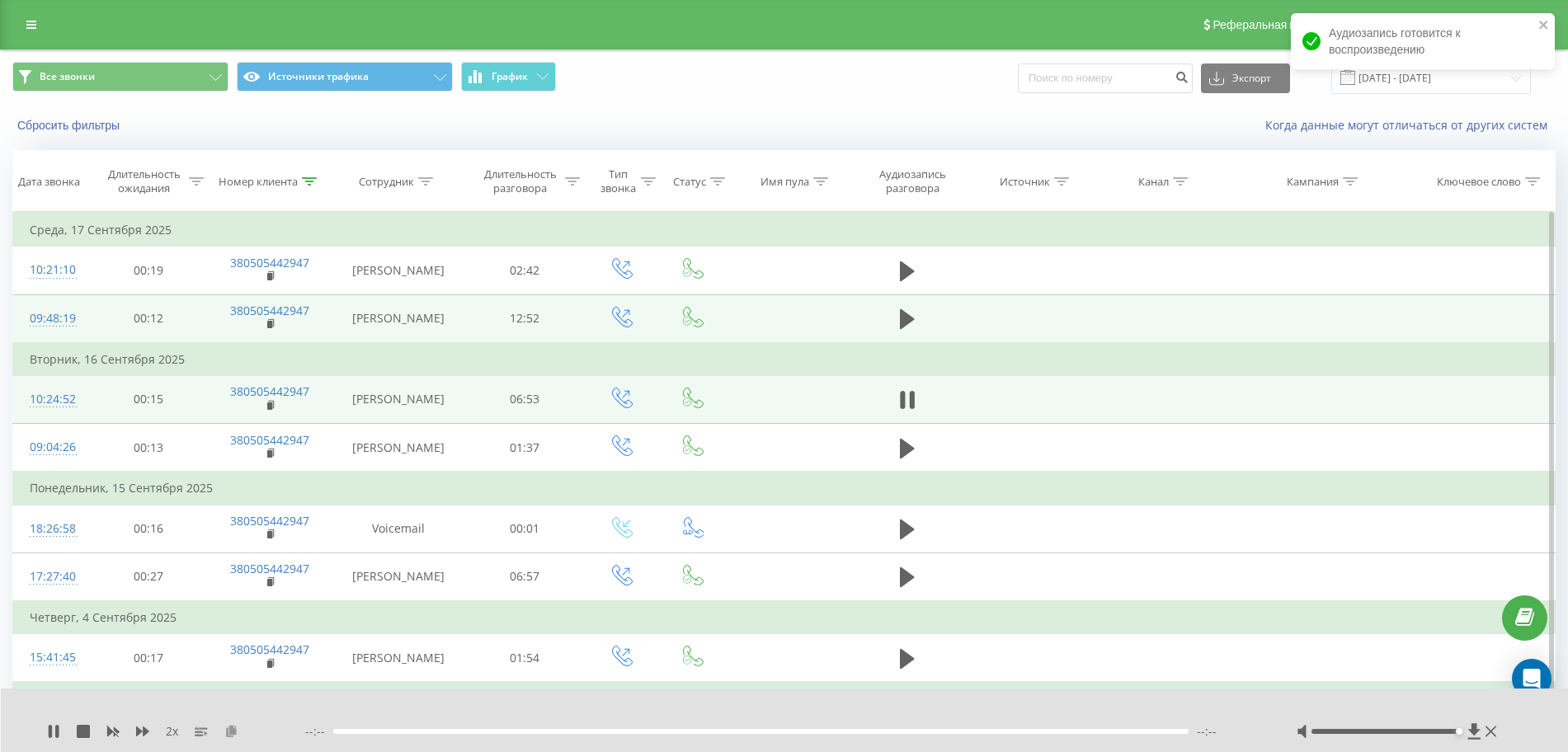
click at [227, 733] on icon at bounding box center [231, 730] width 14 height 12
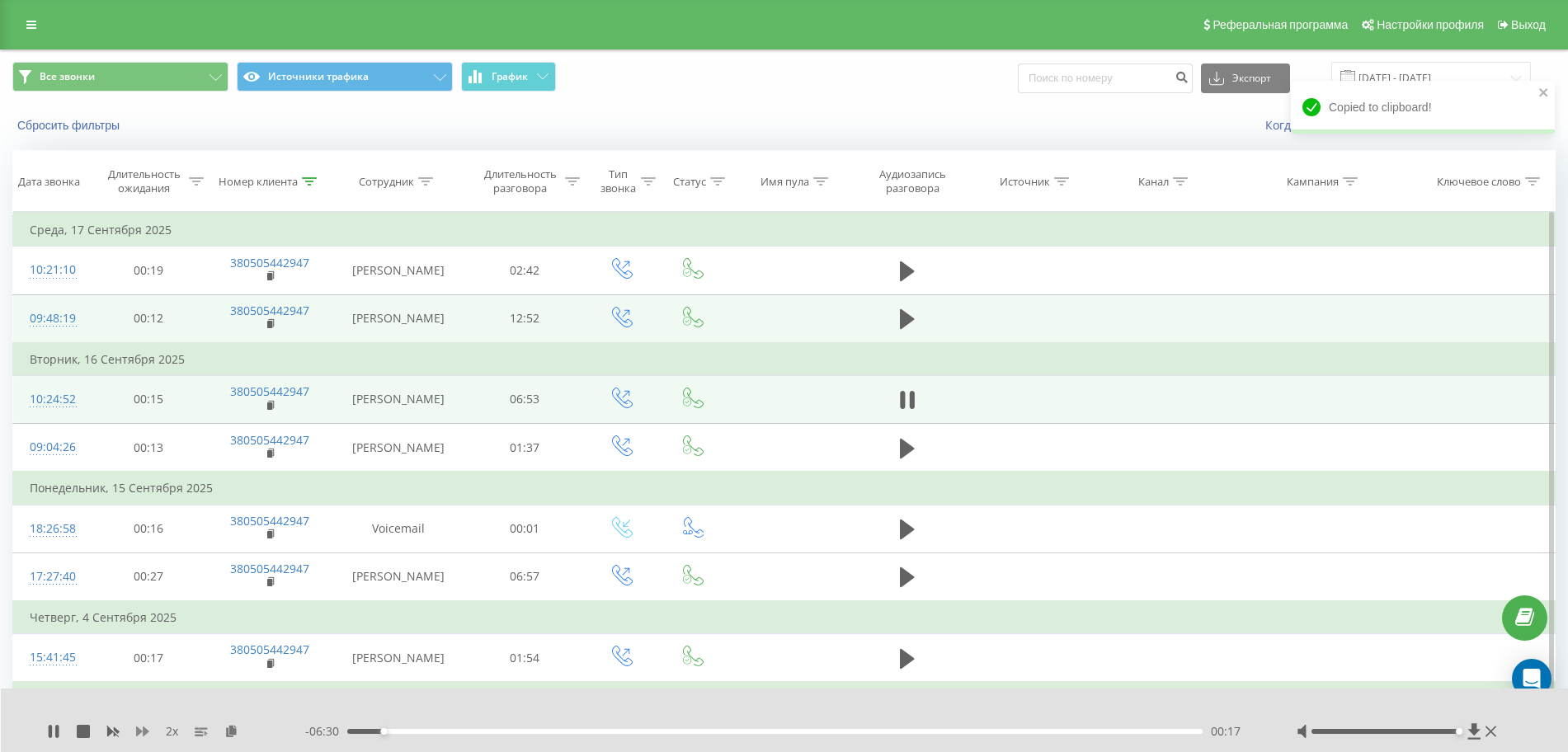
click at [140, 730] on icon at bounding box center [143, 731] width 14 height 10
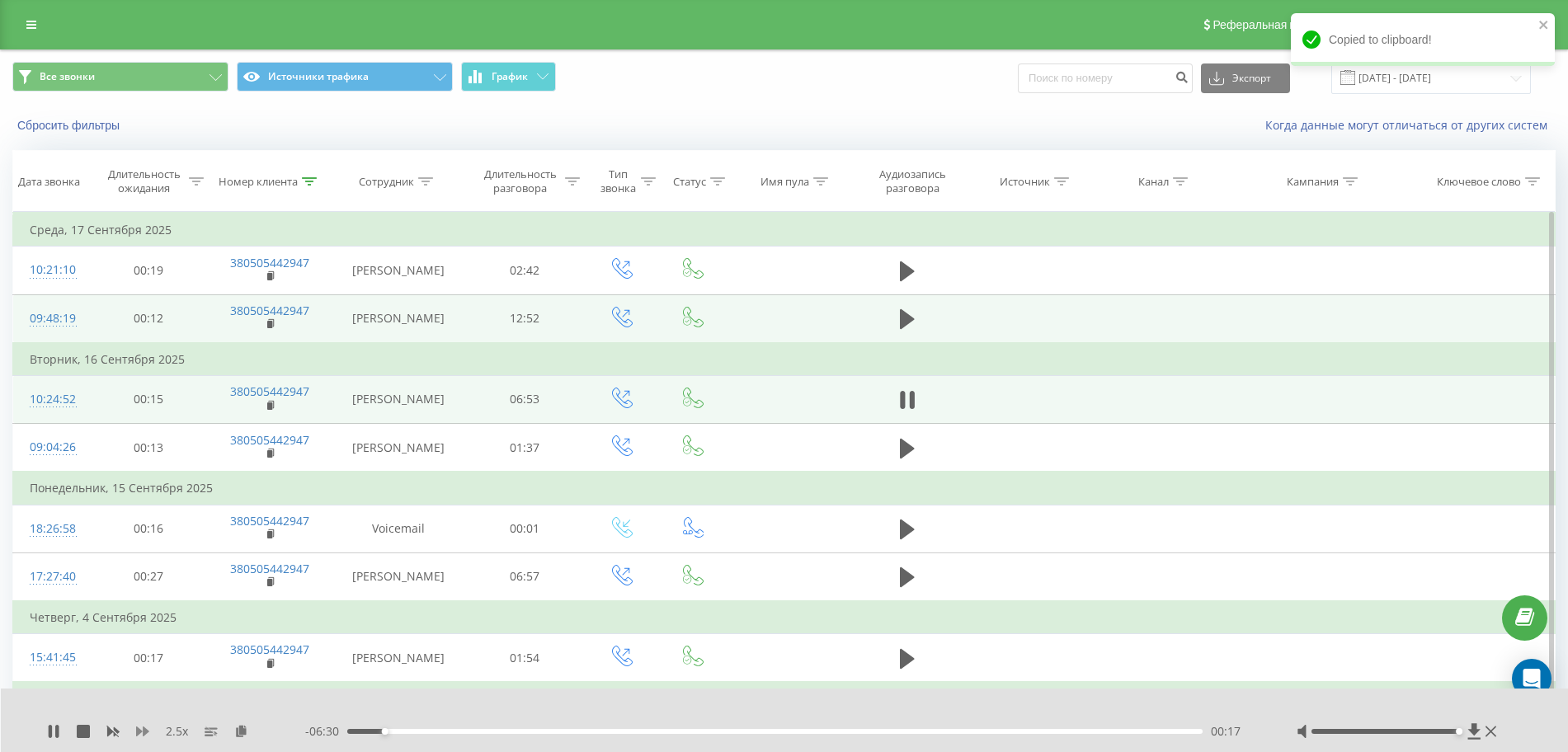
click at [140, 730] on icon at bounding box center [143, 731] width 14 height 10
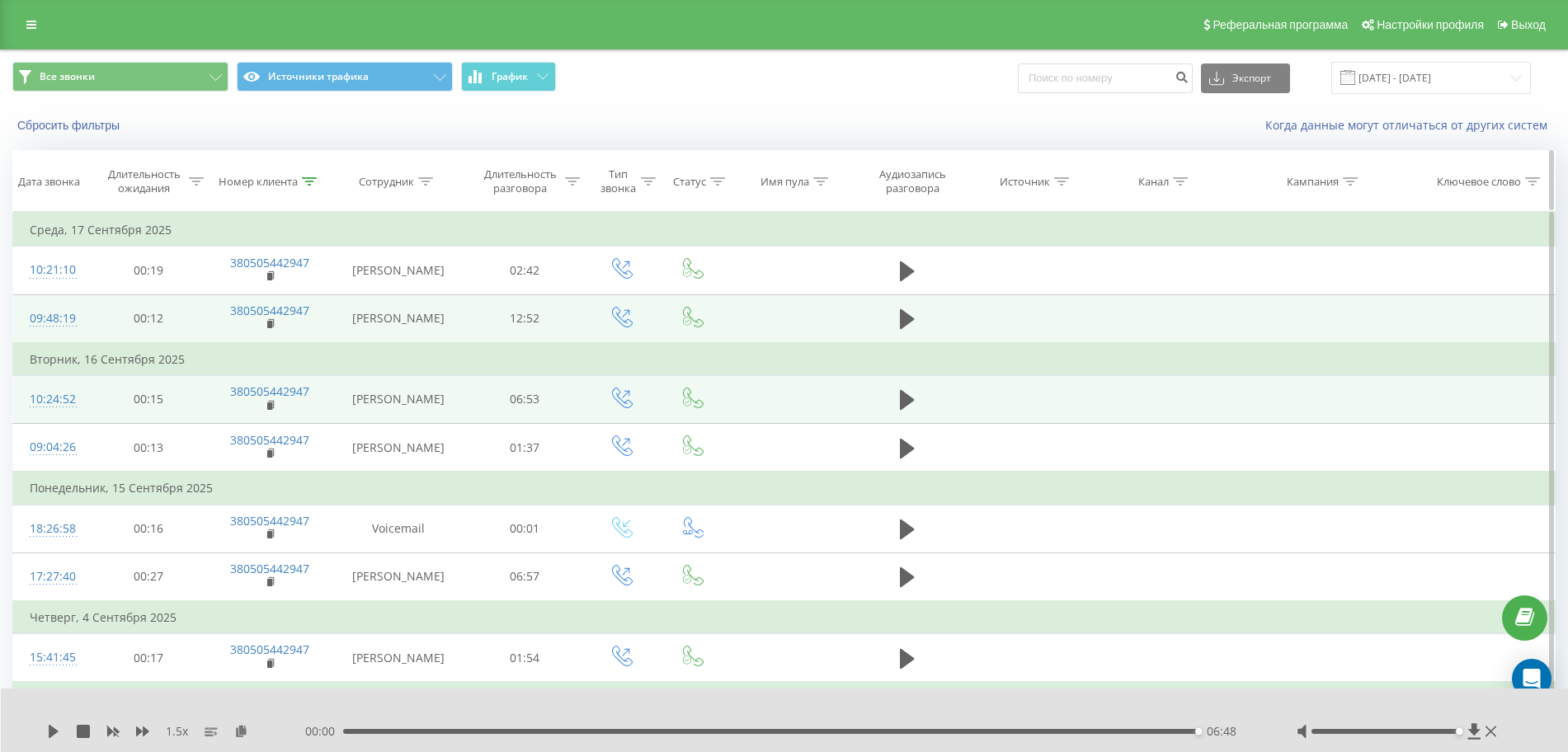
click at [309, 182] on icon at bounding box center [309, 181] width 15 height 8
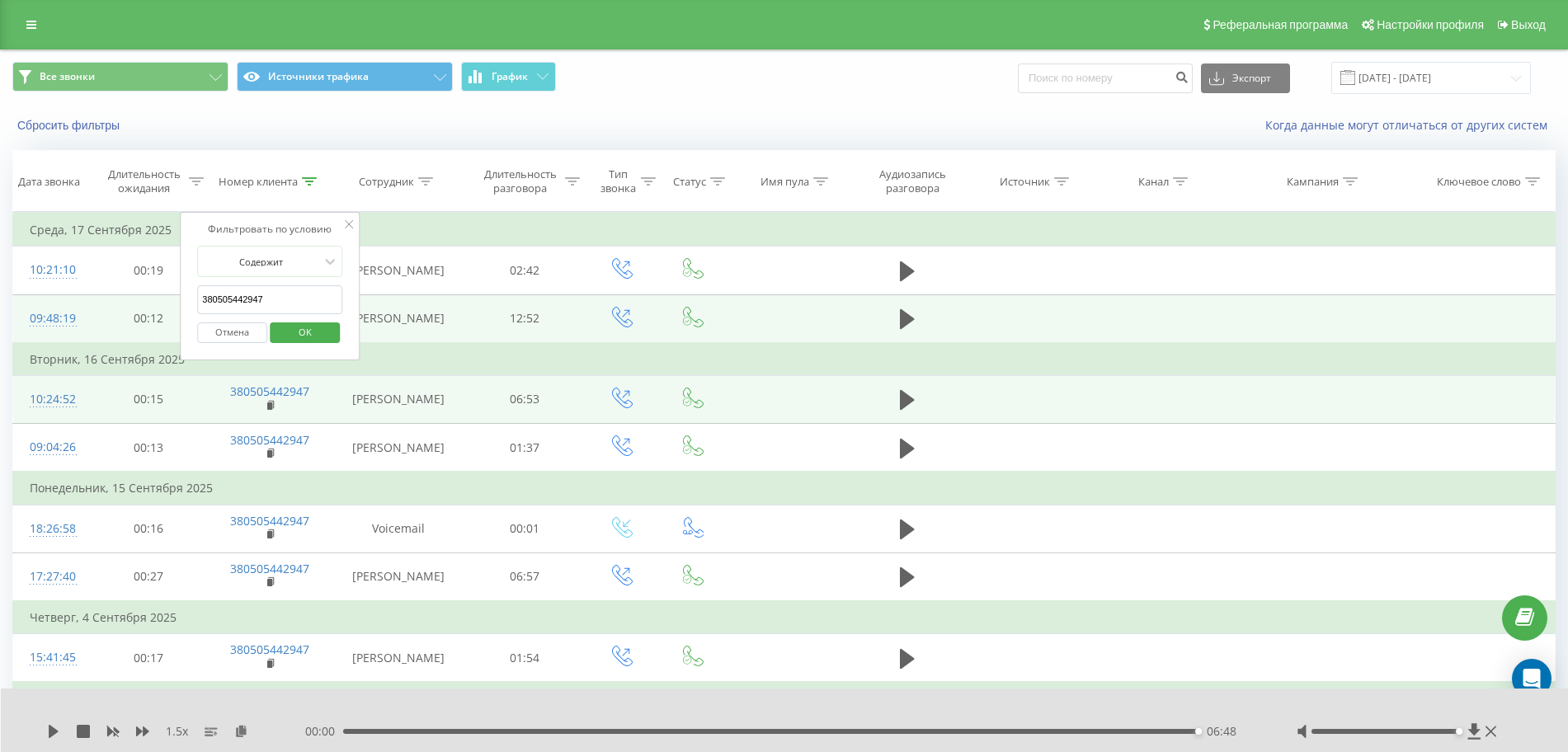
drag, startPoint x: 300, startPoint y: 300, endPoint x: 41, endPoint y: 308, distance: 259.1
click at [41, 308] on table "Фильтровать по условию Равно Отмена OK Фильтровать по условию Содержит 38050544…" at bounding box center [784, 617] width 1543 height 810
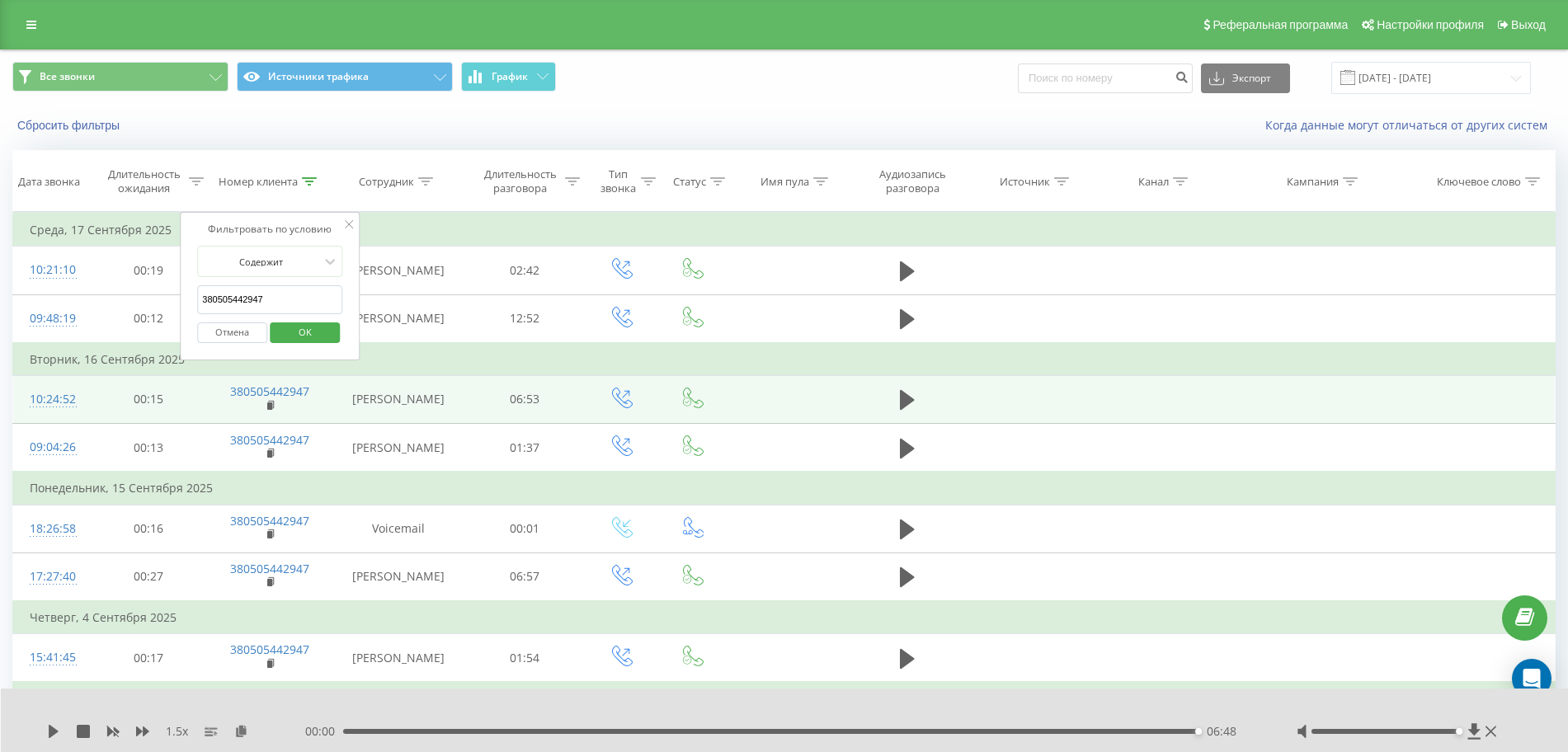
paste input "633799341"
click button "OK" at bounding box center [305, 333] width 70 height 21
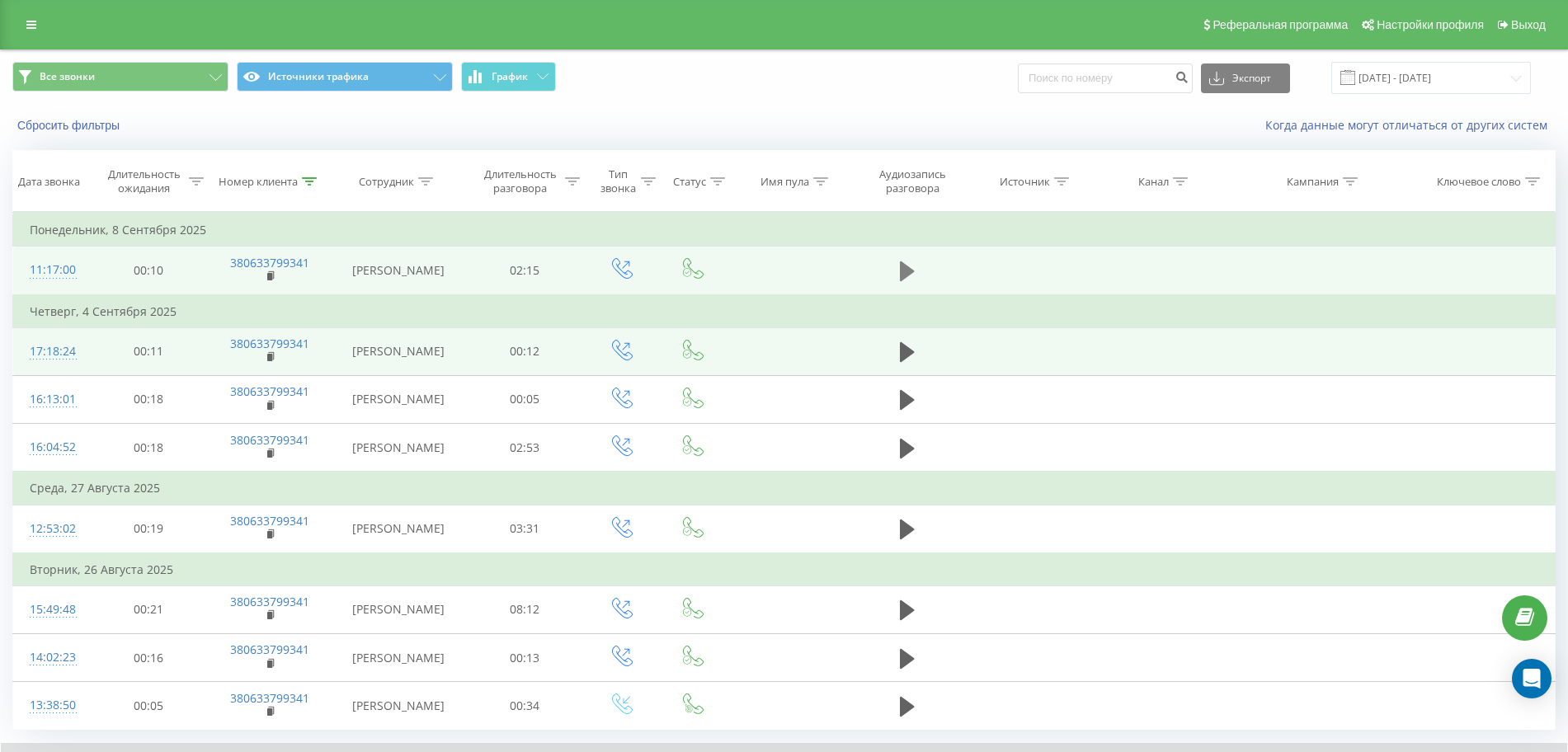
click at [901, 264] on icon at bounding box center [908, 272] width 15 height 20
click at [914, 270] on icon at bounding box center [912, 271] width 5 height 18
click at [305, 181] on icon at bounding box center [309, 181] width 15 height 8
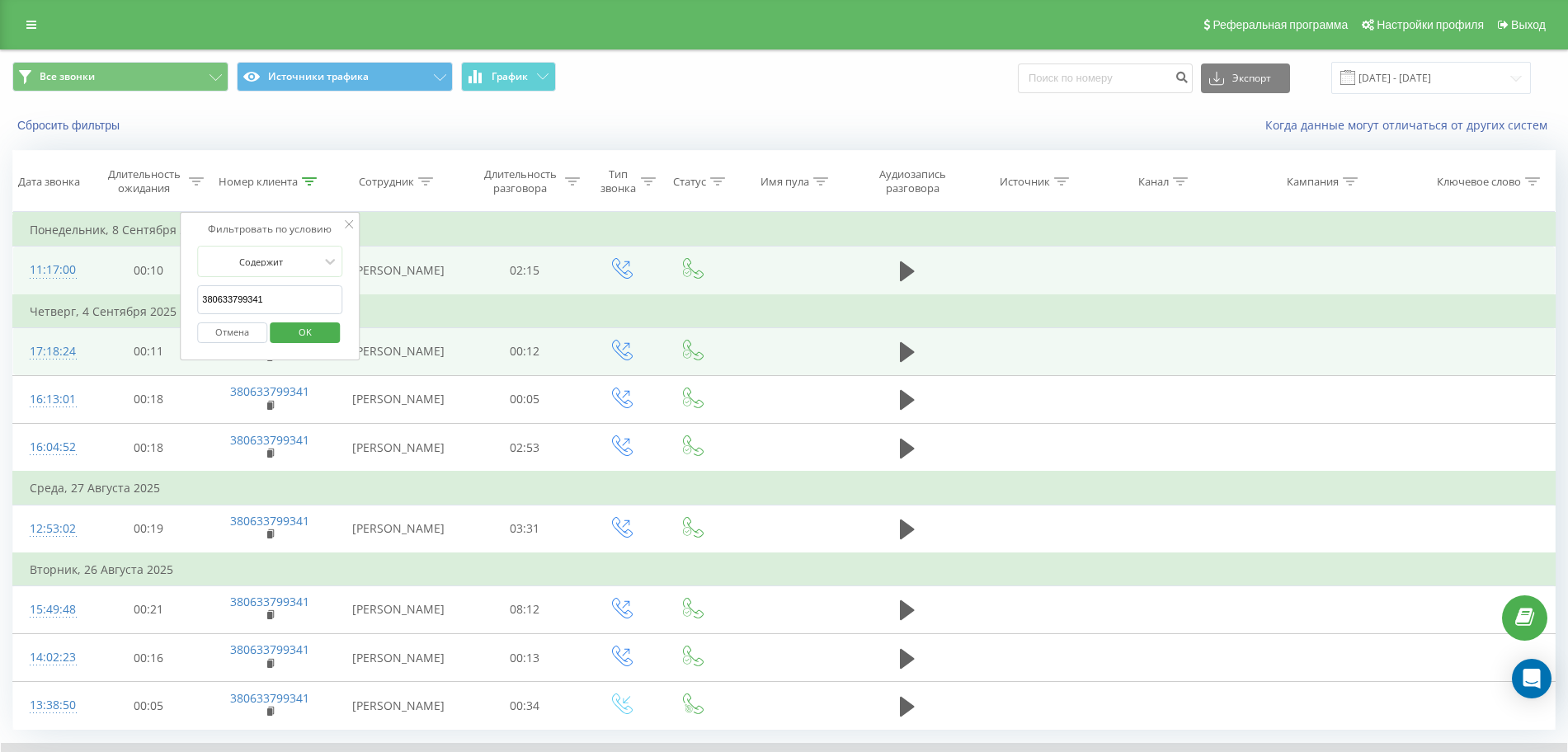
drag, startPoint x: 295, startPoint y: 302, endPoint x: 0, endPoint y: 306, distance: 295.0
click at [0, 306] on div "Все звонки Источники трафика График Экспорт .csv .xls .xlsx [DATE] - [DATE] Сбр…" at bounding box center [784, 452] width 1568 height 806
paste input "975299290"
click button "OK" at bounding box center [305, 333] width 70 height 21
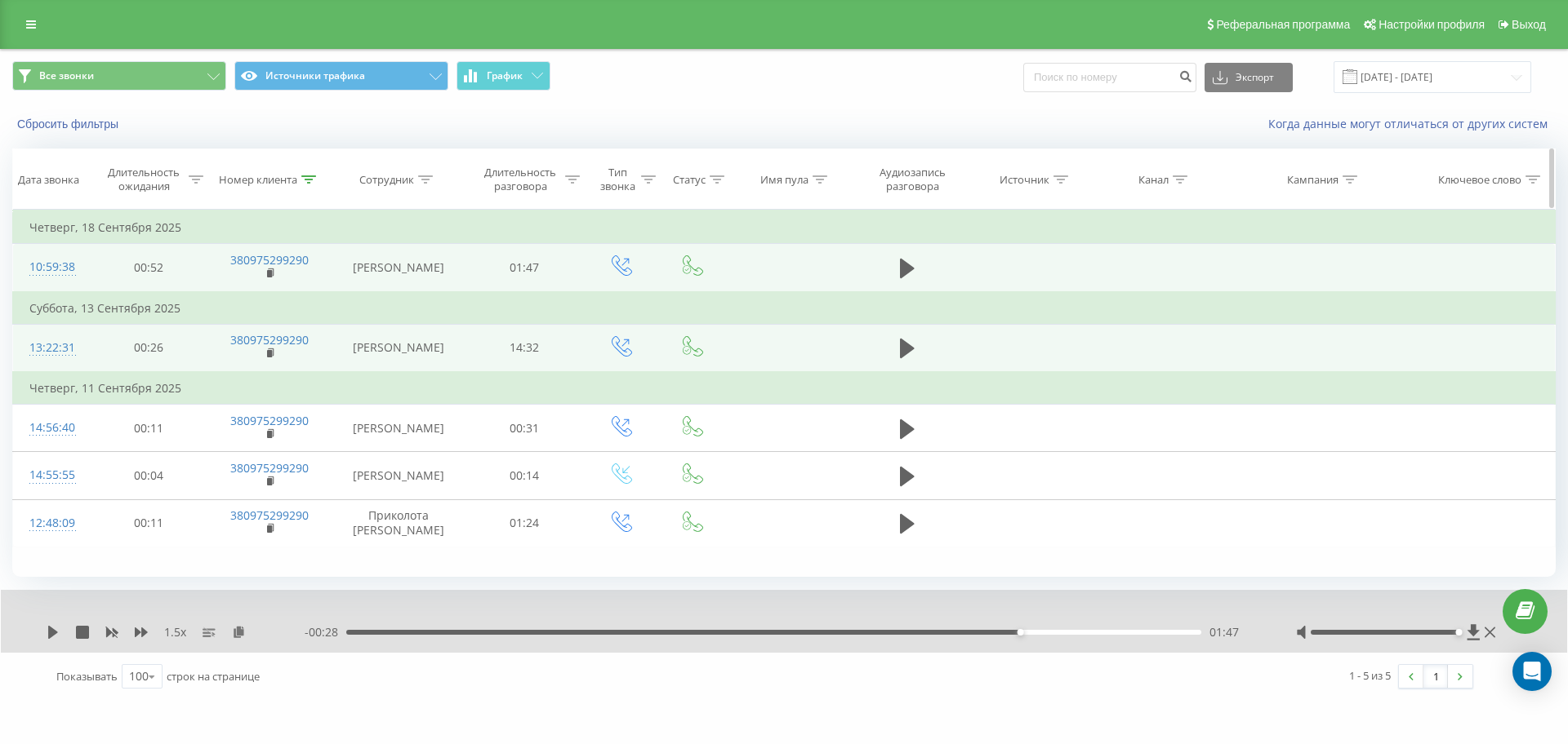
click at [311, 174] on div at bounding box center [309, 179] width 14 height 13
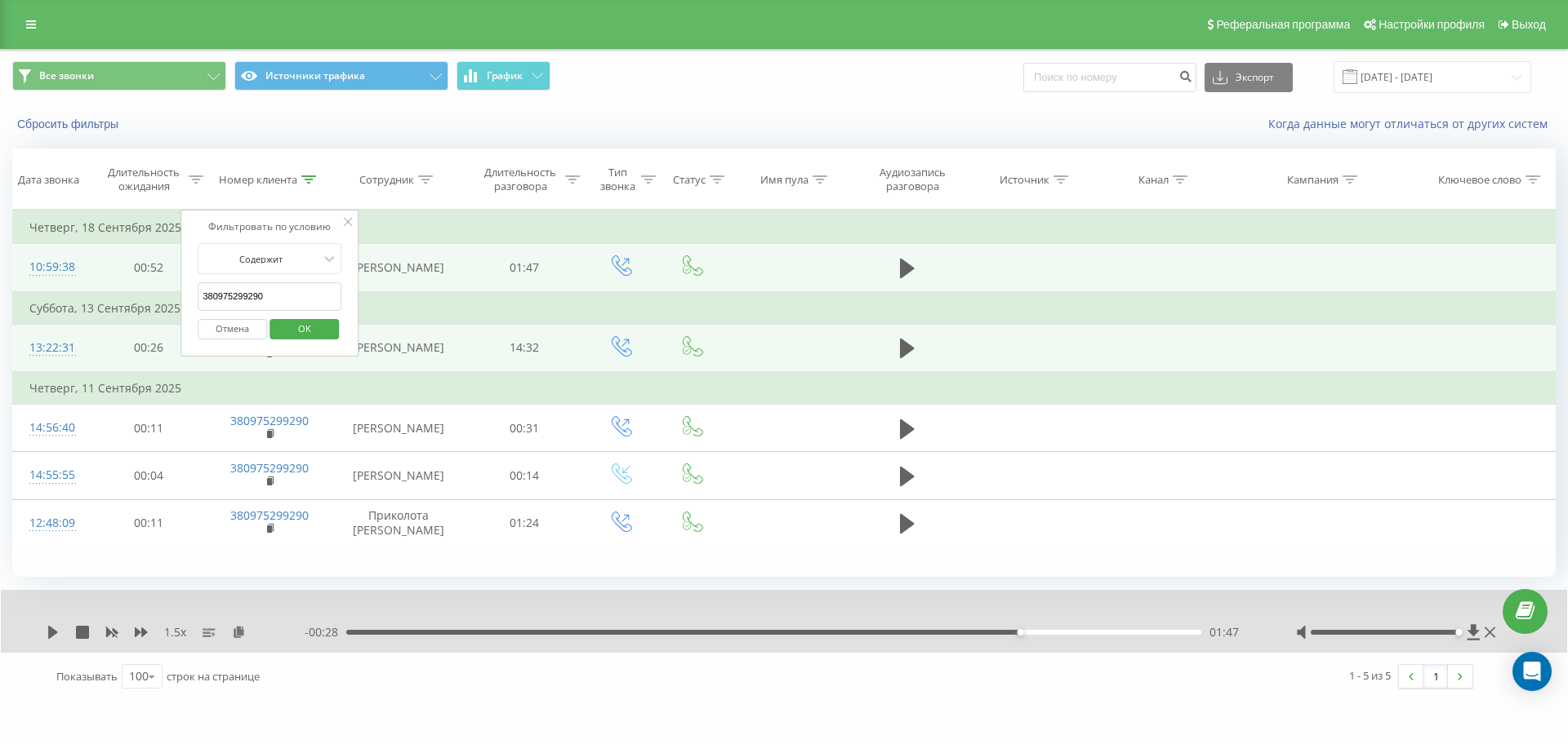
drag, startPoint x: 282, startPoint y: 283, endPoint x: 41, endPoint y: 286, distance: 241.0
click at [57, 286] on table "Фильтровать по условию Равно Отмена OK Фильтровать по условию Содержит 38097529…" at bounding box center [784, 379] width 1543 height 338
paste input "505442947"
click button "OK" at bounding box center [303, 329] width 69 height 21
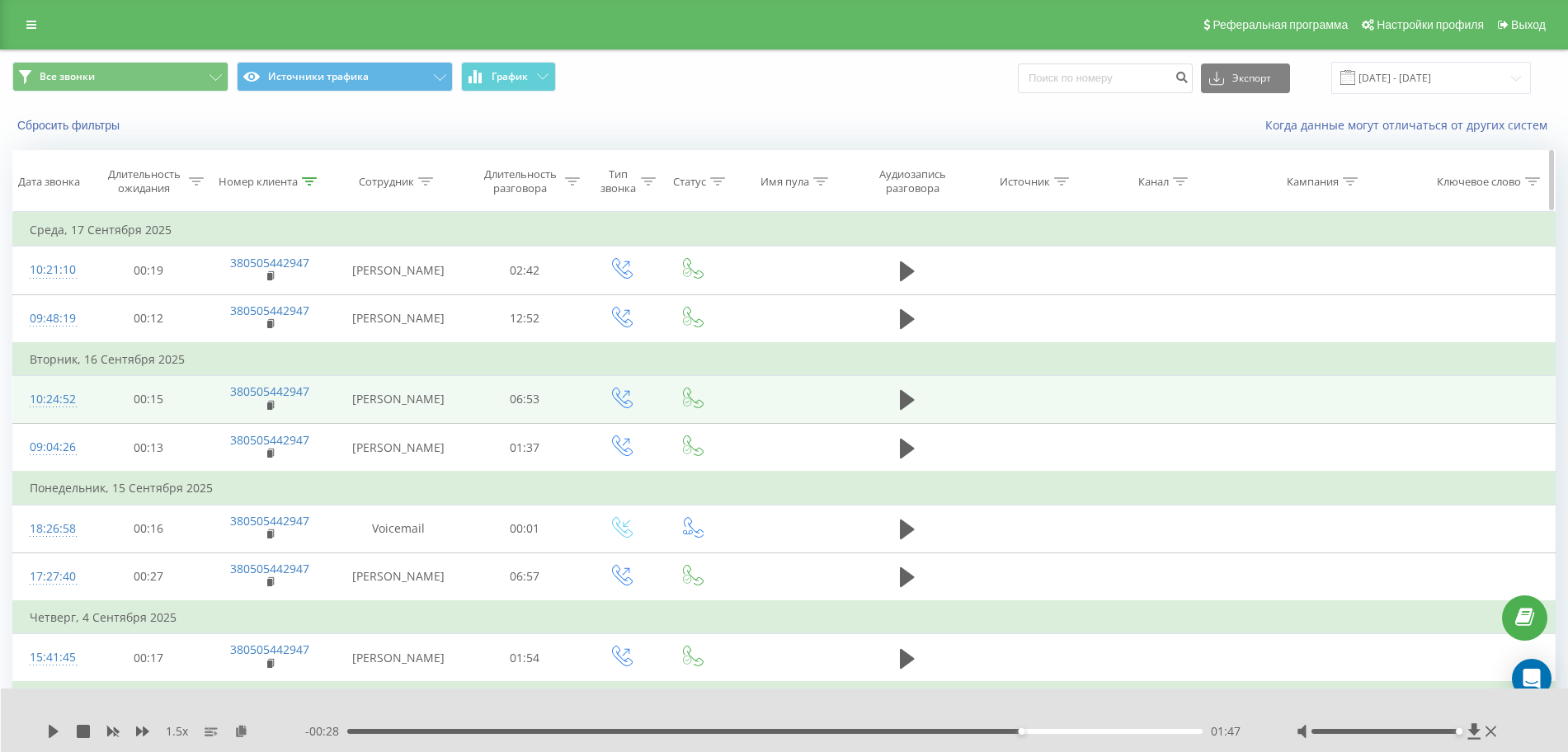
click at [308, 182] on icon at bounding box center [309, 181] width 15 height 8
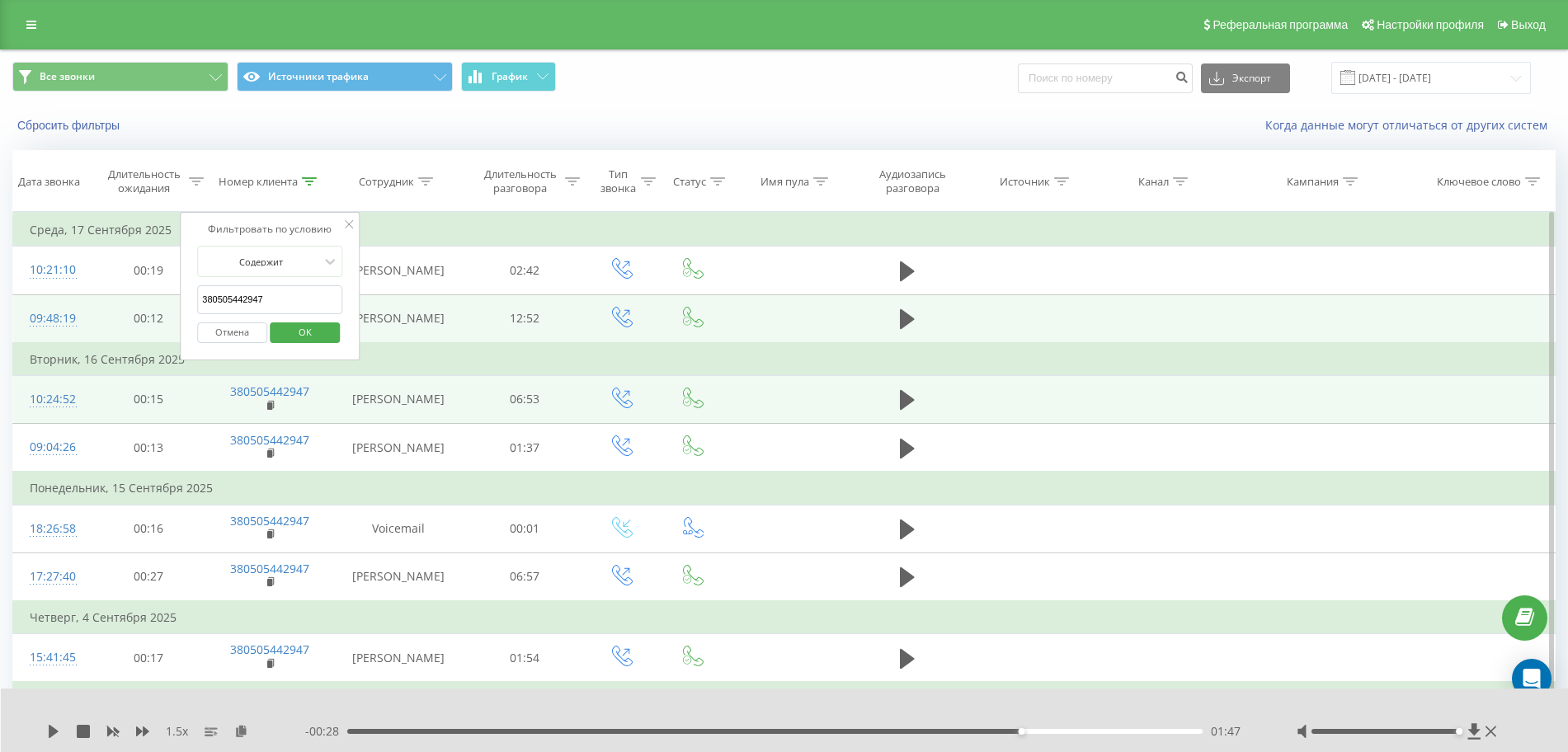
drag, startPoint x: 129, startPoint y: 306, endPoint x: 68, endPoint y: 307, distance: 61.0
click at [70, 306] on table "Фильтровать по условию Равно Отмена OK Фильтровать по условию Содержит 38050544…" at bounding box center [784, 617] width 1543 height 810
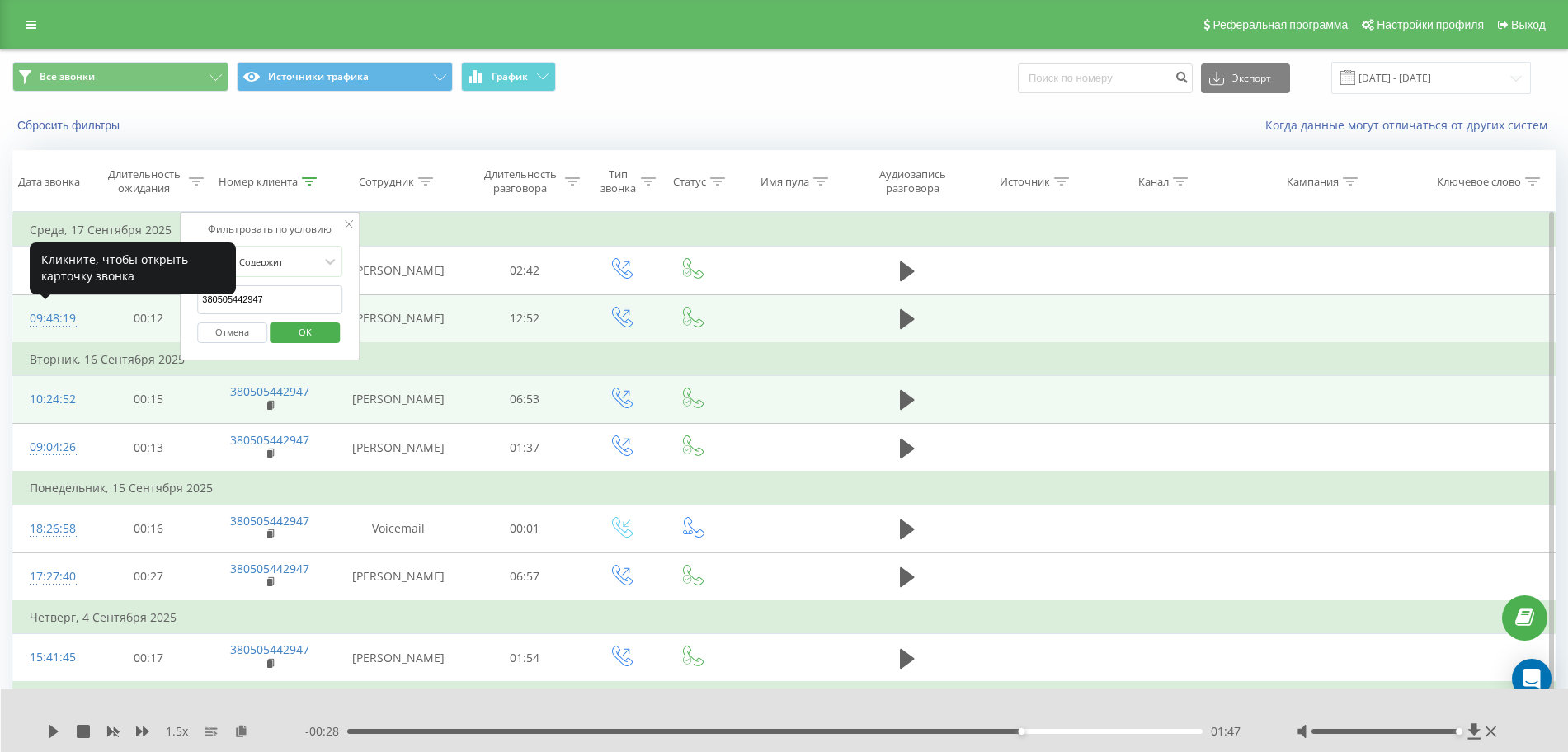
paste input "972336476"
click button "OK" at bounding box center [305, 333] width 70 height 21
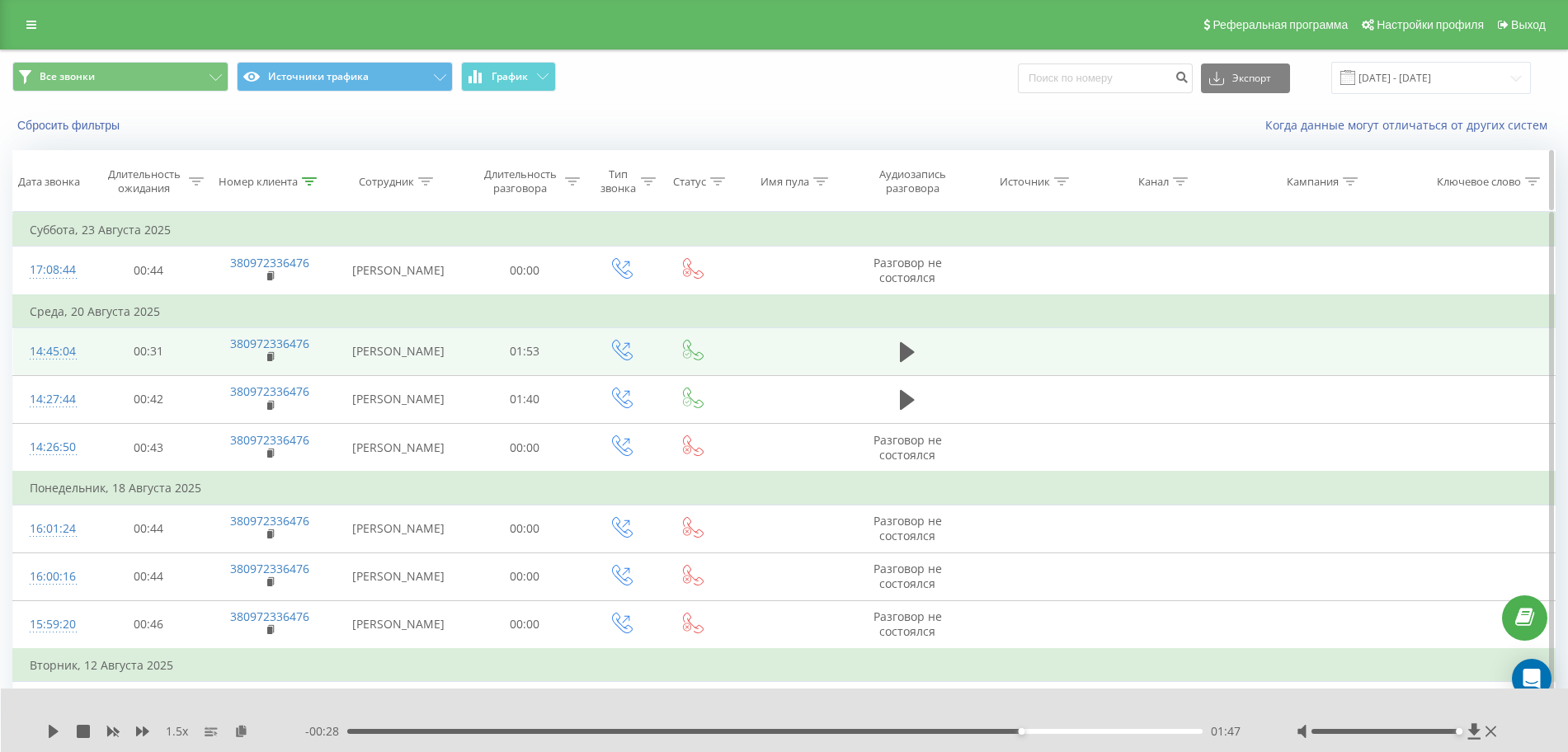
click at [315, 180] on icon at bounding box center [309, 181] width 15 height 8
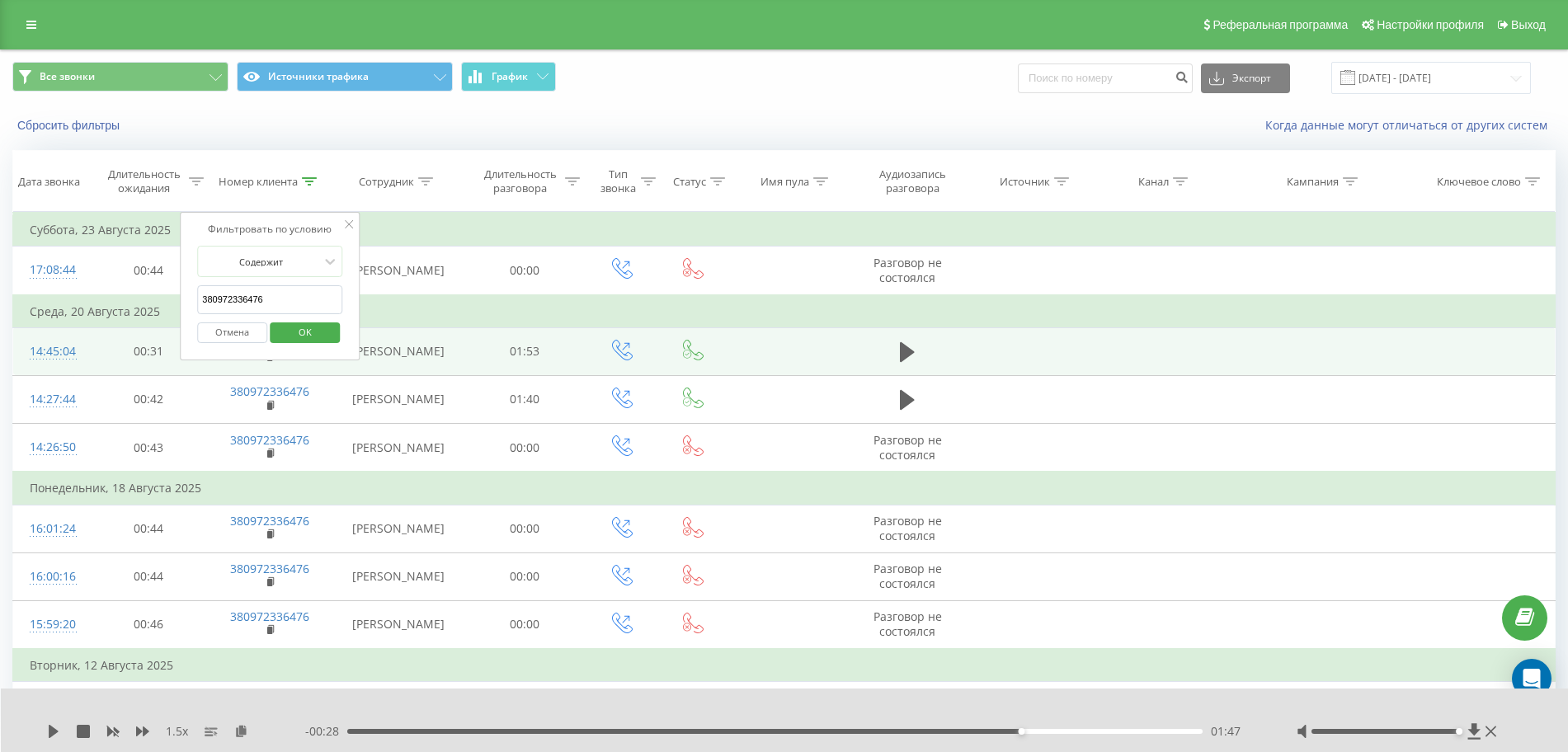
drag, startPoint x: 282, startPoint y: 307, endPoint x: 44, endPoint y: 296, distance: 238.3
click at [44, 296] on table "Фильтровать по условию Равно Отмена OK Фильтровать по условию Содержит 38097233…" at bounding box center [784, 471] width 1543 height 518
paste input "674860351"
click button "OK" at bounding box center [305, 333] width 70 height 21
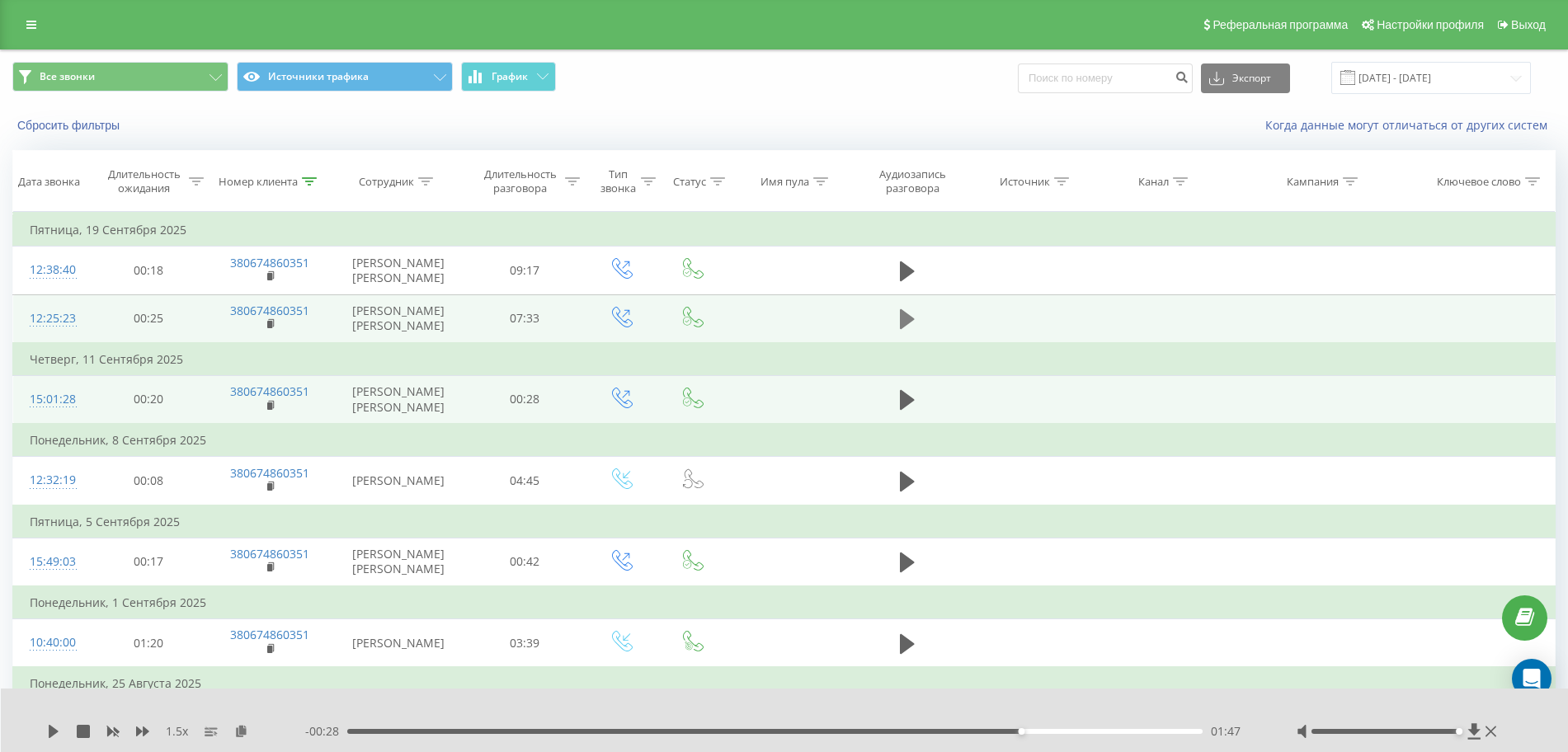
click at [908, 323] on icon at bounding box center [908, 319] width 15 height 20
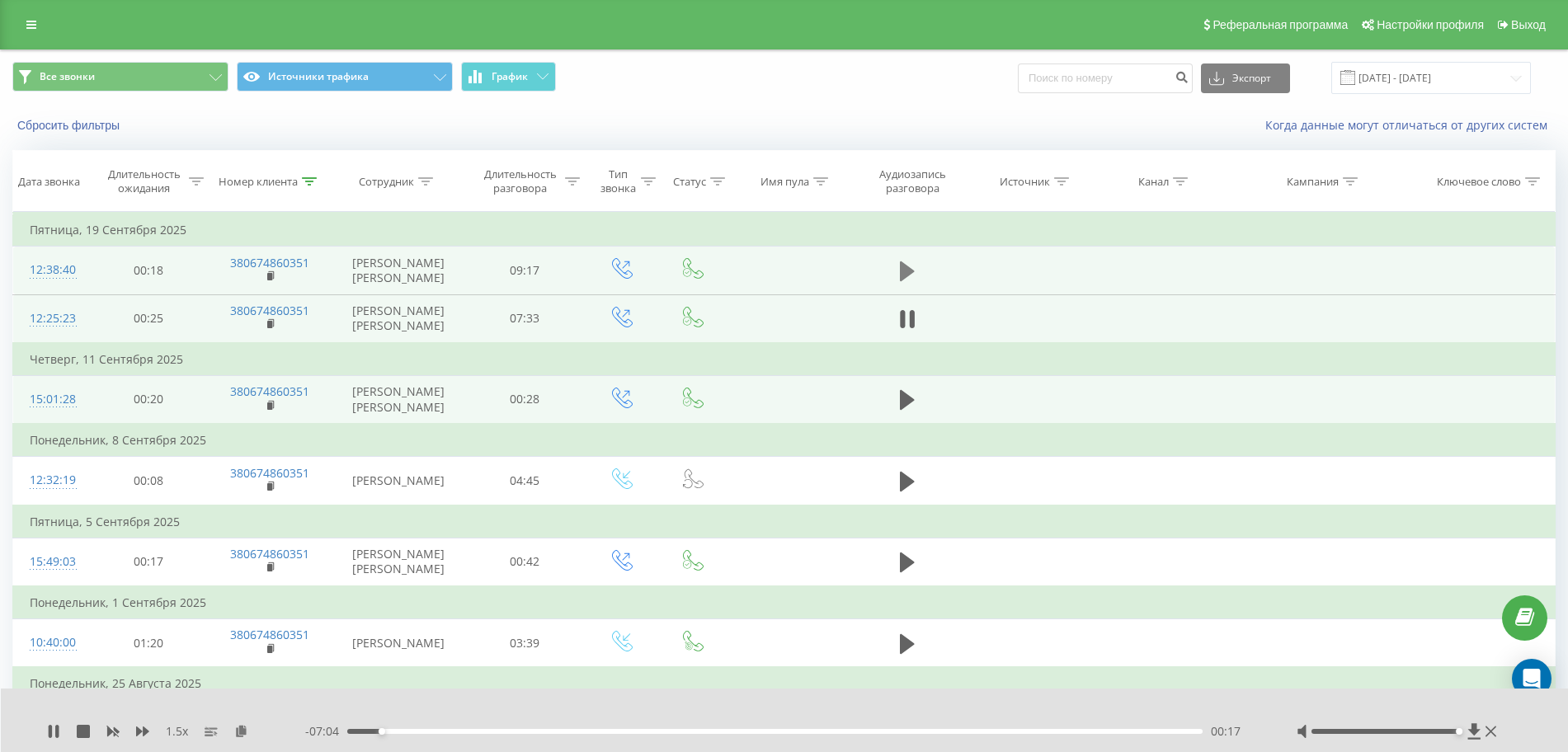
click at [906, 276] on icon at bounding box center [908, 272] width 15 height 20
click at [906, 274] on icon at bounding box center [908, 271] width 15 height 23
click at [316, 177] on icon at bounding box center [309, 181] width 15 height 8
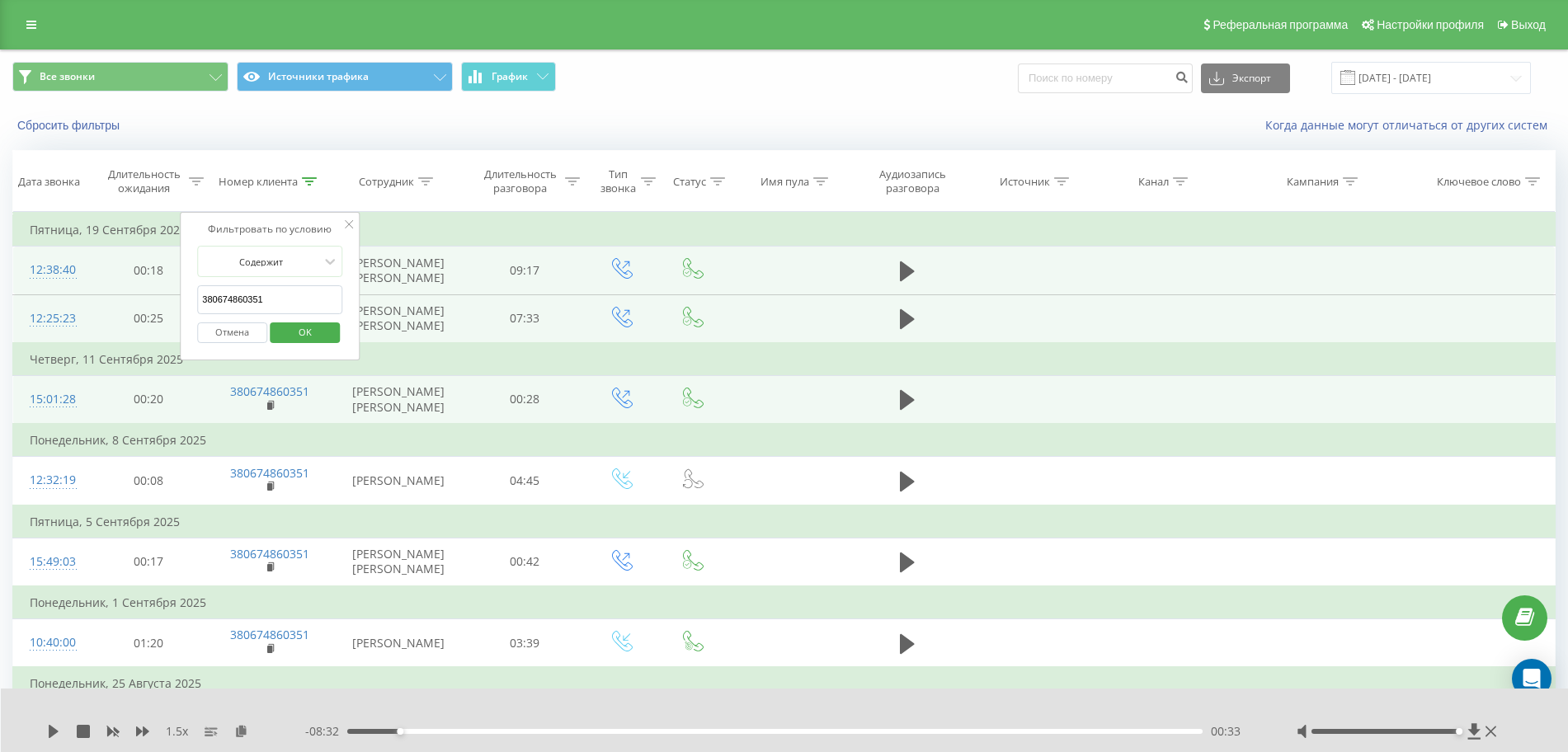
drag, startPoint x: 276, startPoint y: 299, endPoint x: 0, endPoint y: 314, distance: 276.4
click at [0, 317] on div "Все звонки Источники трафика График Экспорт .csv .xls .xlsx [DATE] - [DATE] Сбр…" at bounding box center [784, 616] width 1568 height 1133
paste input "935434386"
click button "OK" at bounding box center [305, 333] width 70 height 21
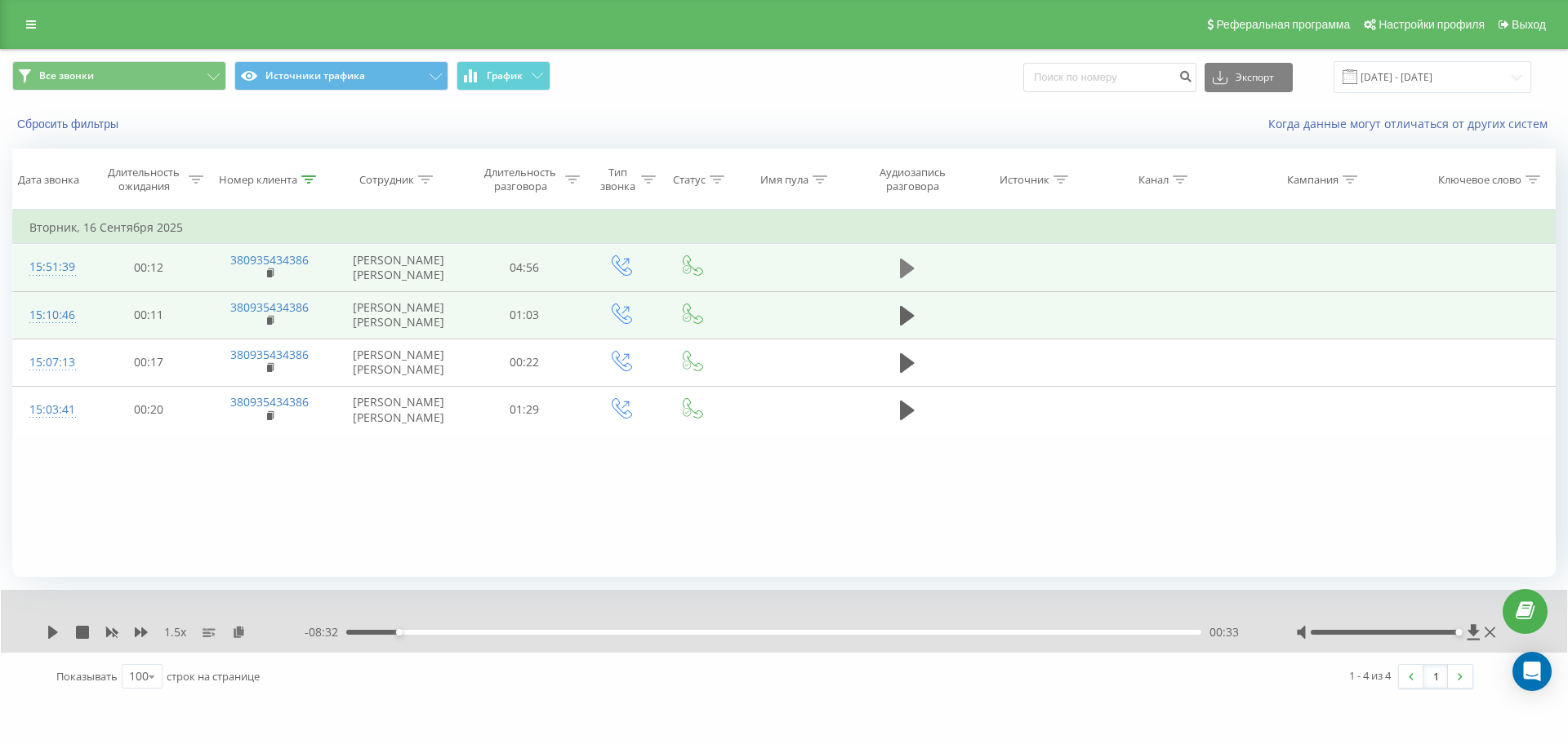
click at [897, 268] on button at bounding box center [906, 268] width 24 height 24
click at [49, 633] on icon at bounding box center [50, 632] width 4 height 13
click at [307, 180] on icon at bounding box center [309, 179] width 14 height 8
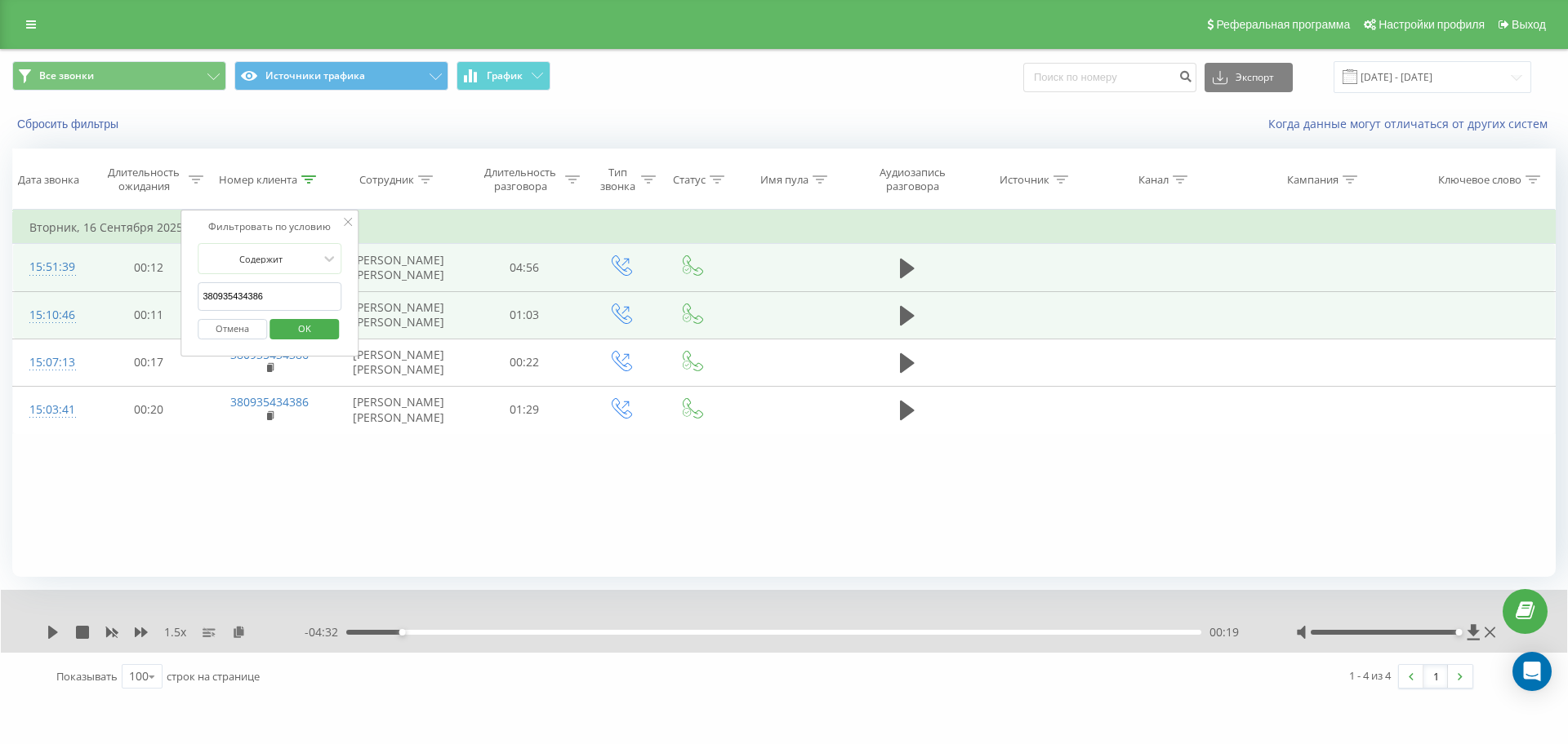
drag, startPoint x: 282, startPoint y: 293, endPoint x: 78, endPoint y: 291, distance: 204.0
click at [78, 291] on table "Фильтровать по условию Равно Отмена OK Фильтровать по условию Содержит 38093543…" at bounding box center [784, 321] width 1543 height 224
paste input "677323969"
click button "OK" at bounding box center [303, 329] width 69 height 21
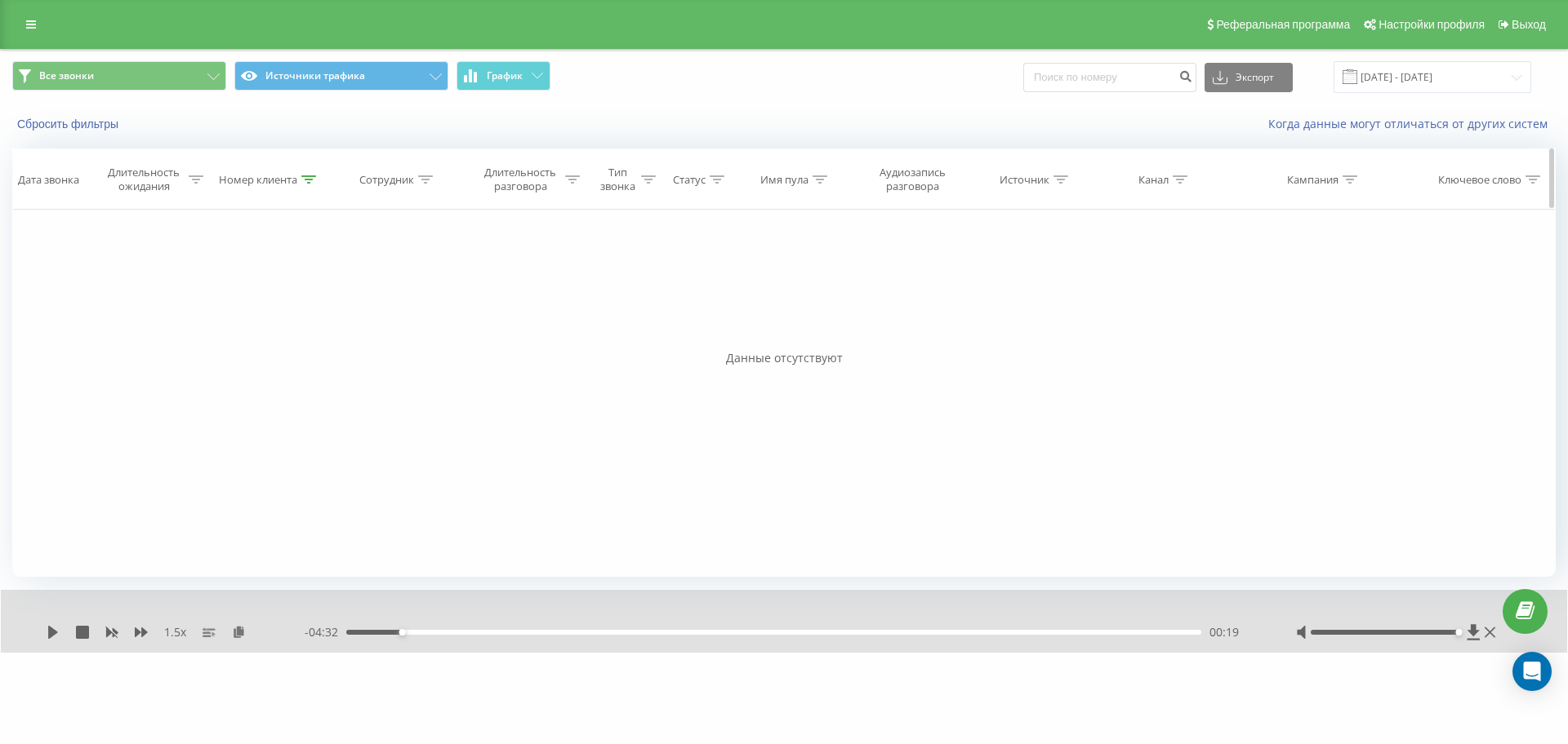
click at [312, 182] on icon at bounding box center [309, 179] width 14 height 8
drag, startPoint x: 287, startPoint y: 294, endPoint x: 26, endPoint y: 291, distance: 261.0
click at [32, 291] on div "Фильтровать по условию Равно Отмена OK Фильтровать по условию Содержит 38067732…" at bounding box center [784, 393] width 1543 height 367
paste input "84283834"
click button "OK" at bounding box center [303, 329] width 69 height 21
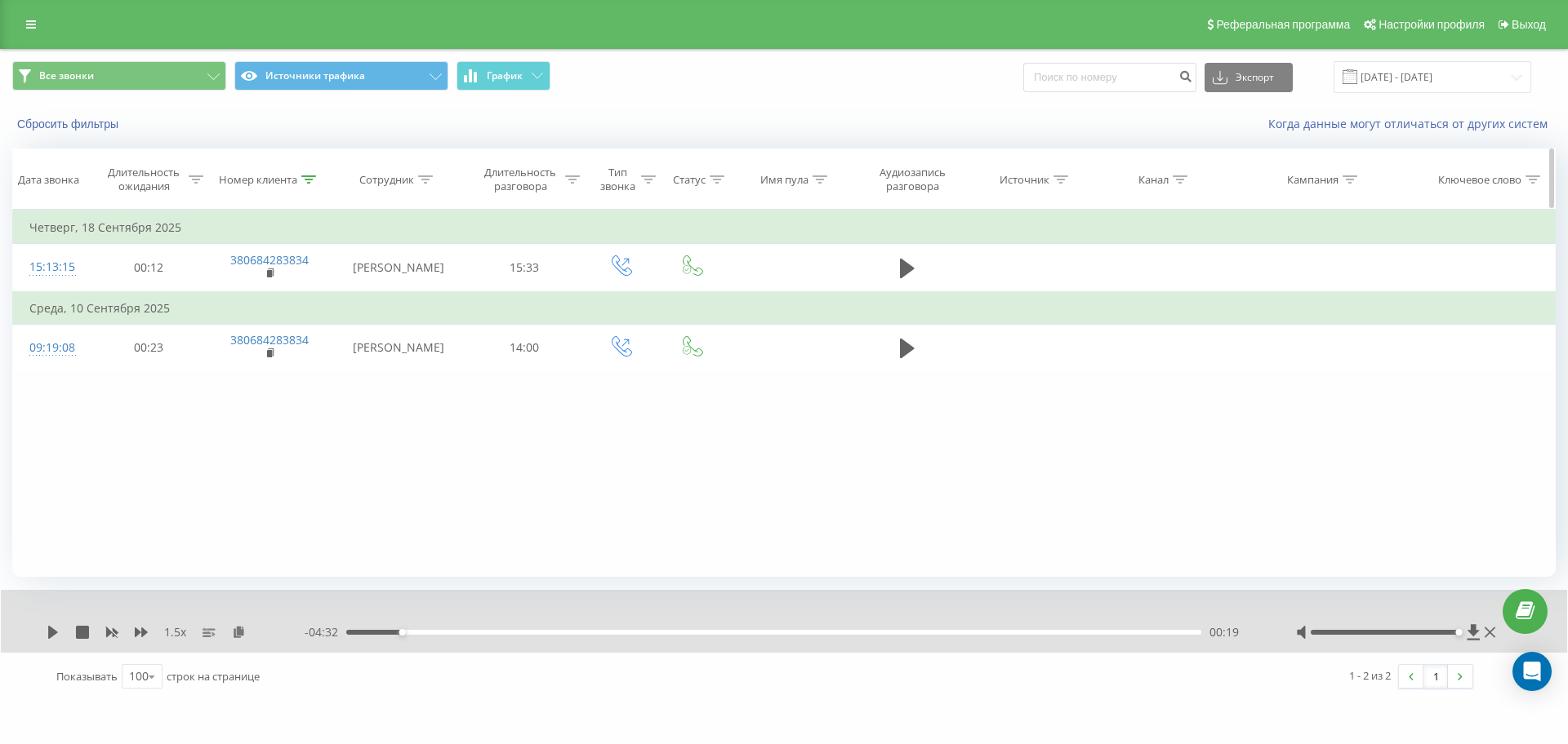
click at [312, 180] on icon at bounding box center [309, 179] width 14 height 8
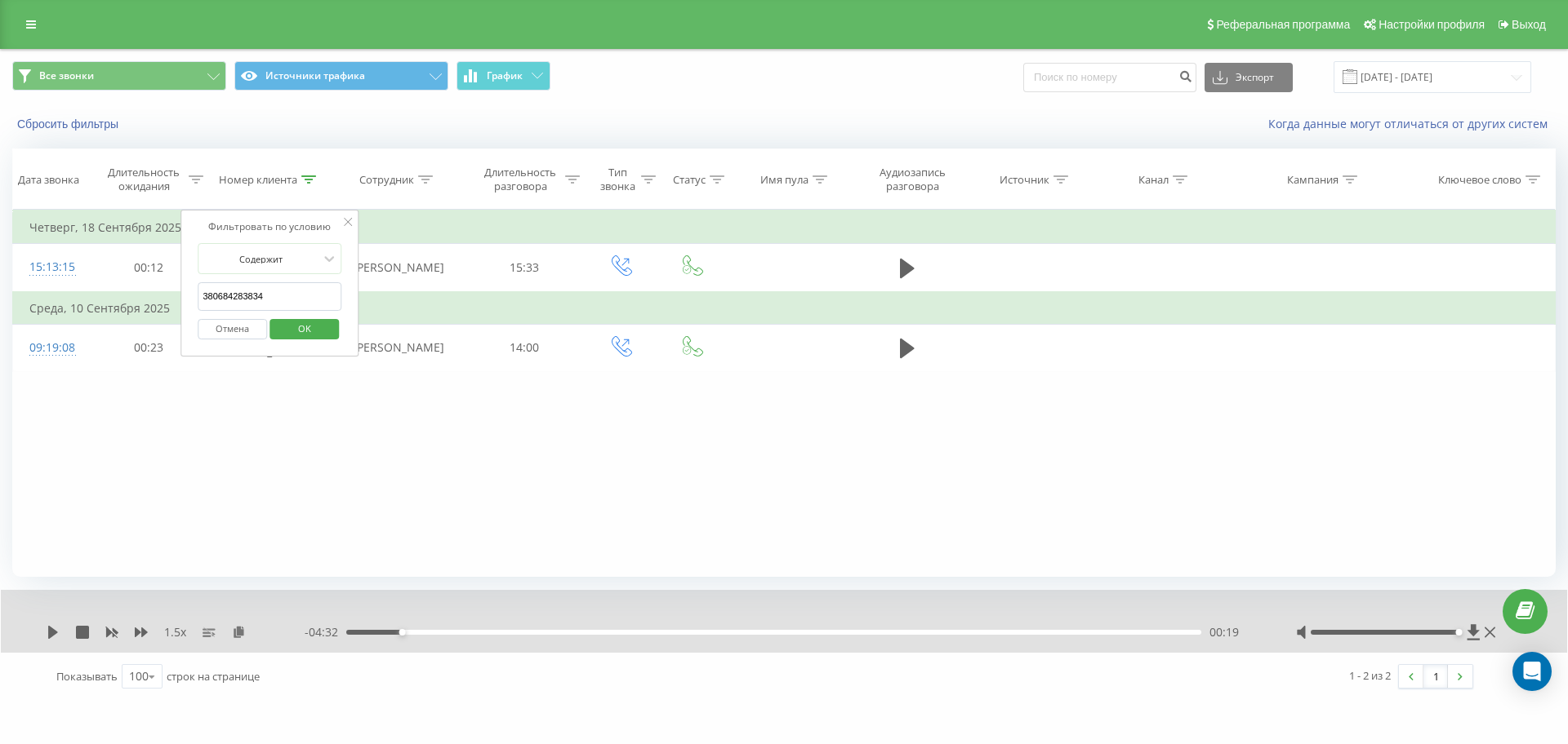
drag, startPoint x: 294, startPoint y: 300, endPoint x: 93, endPoint y: 293, distance: 201.1
click at [93, 293] on table "Фильтровать по условию Равно Отмена OK Фильтровать по условию Содержит 38068428…" at bounding box center [784, 291] width 1543 height 163
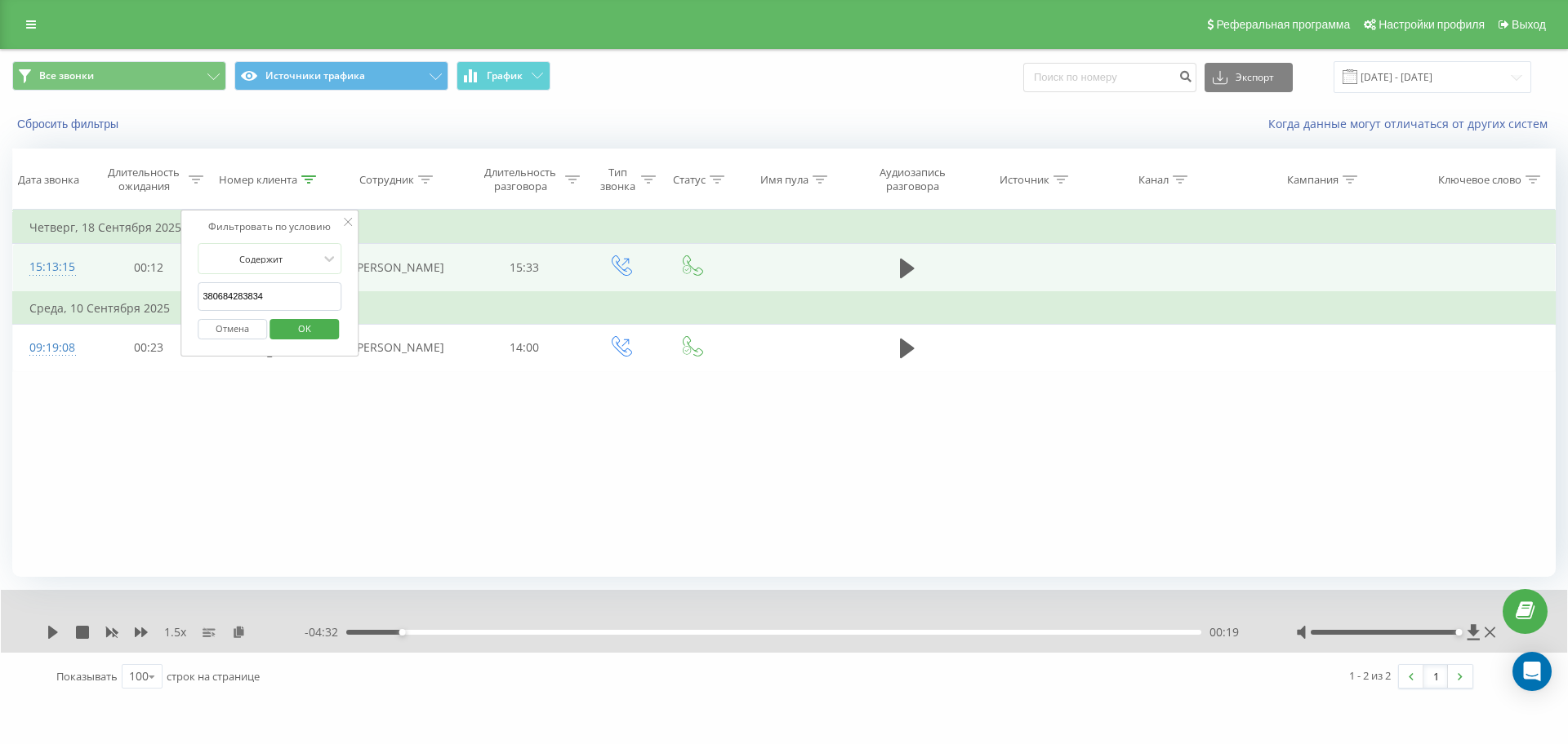
paste input "967514645"
click button "OK" at bounding box center [303, 329] width 69 height 21
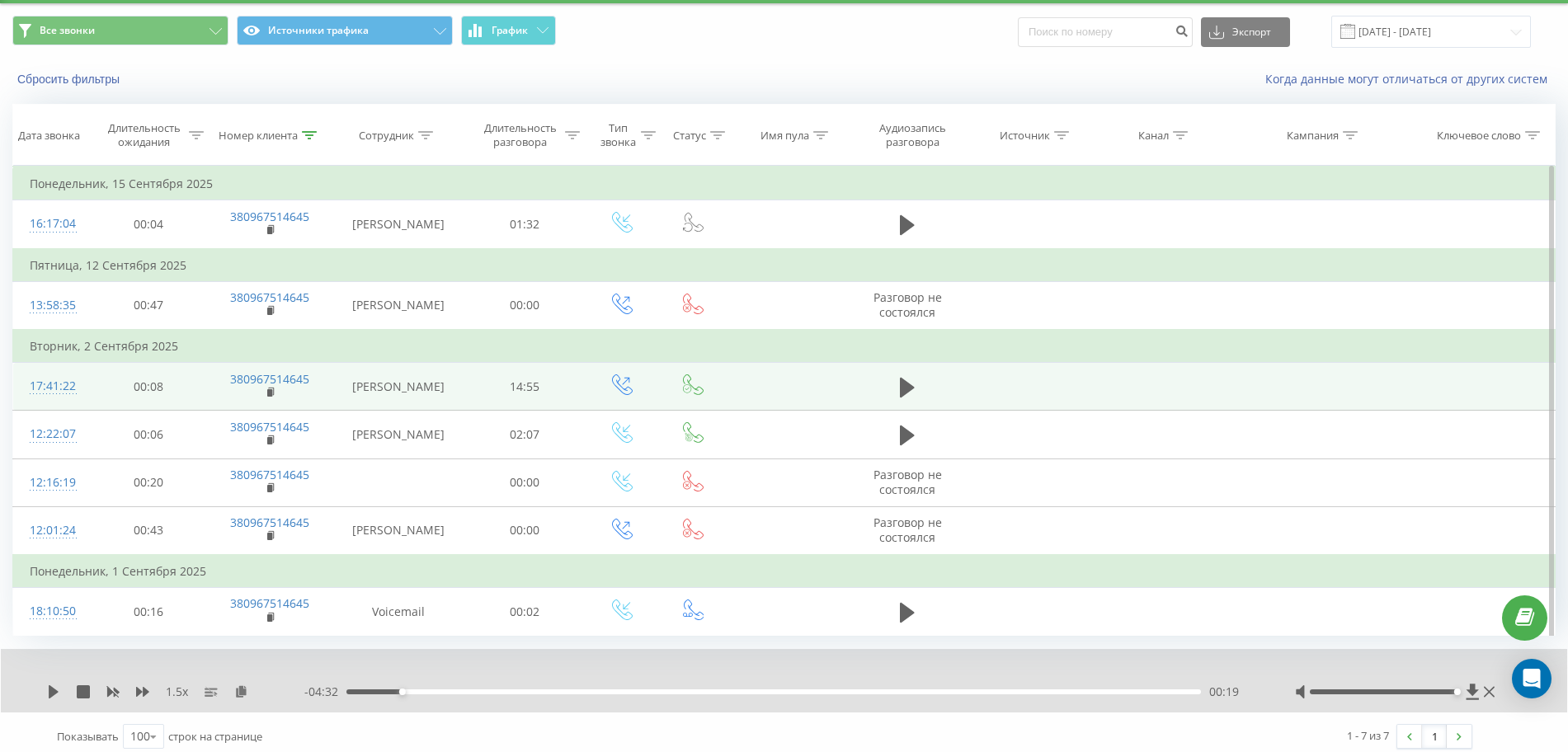
scroll to position [81, 0]
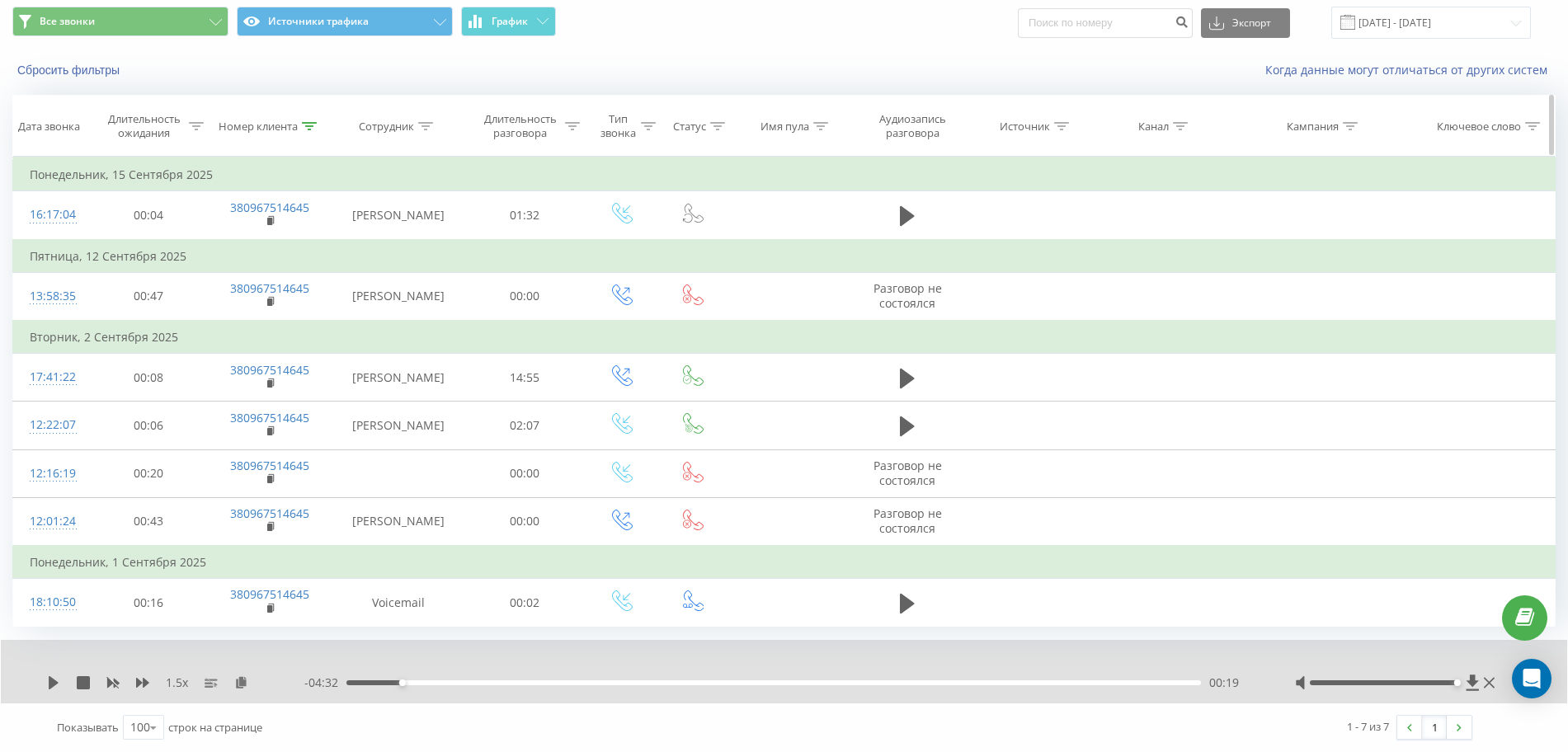
click at [300, 120] on div "Номер клиента" at bounding box center [267, 126] width 98 height 14
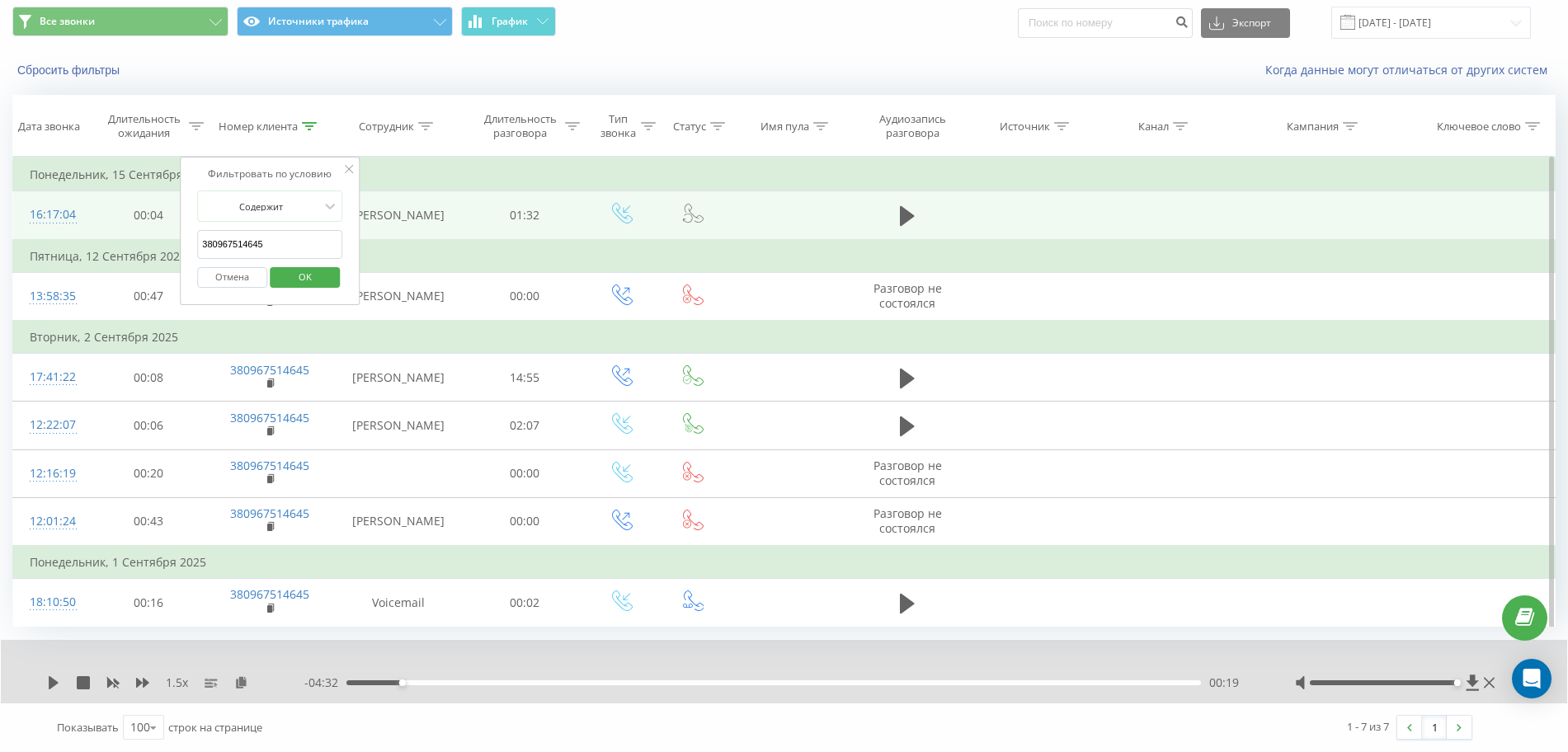
drag, startPoint x: 282, startPoint y: 218, endPoint x: 50, endPoint y: 188, distance: 233.9
click at [57, 190] on table "Фильтровать по условию Равно Отмена OK Фильтровать по условию Содержит 38096751…" at bounding box center [784, 391] width 1543 height 470
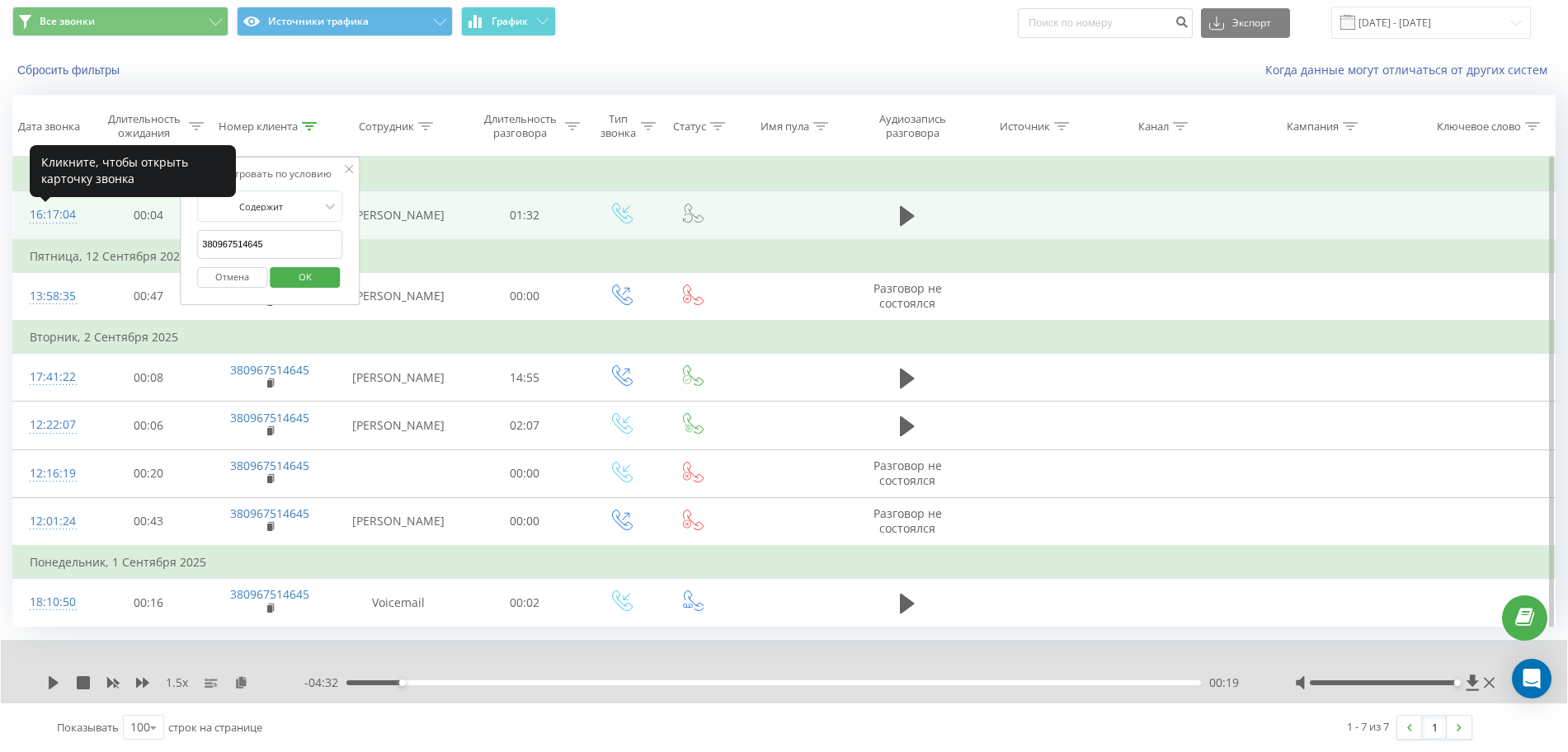
paste input "674860351"
click button "OK" at bounding box center [305, 277] width 70 height 21
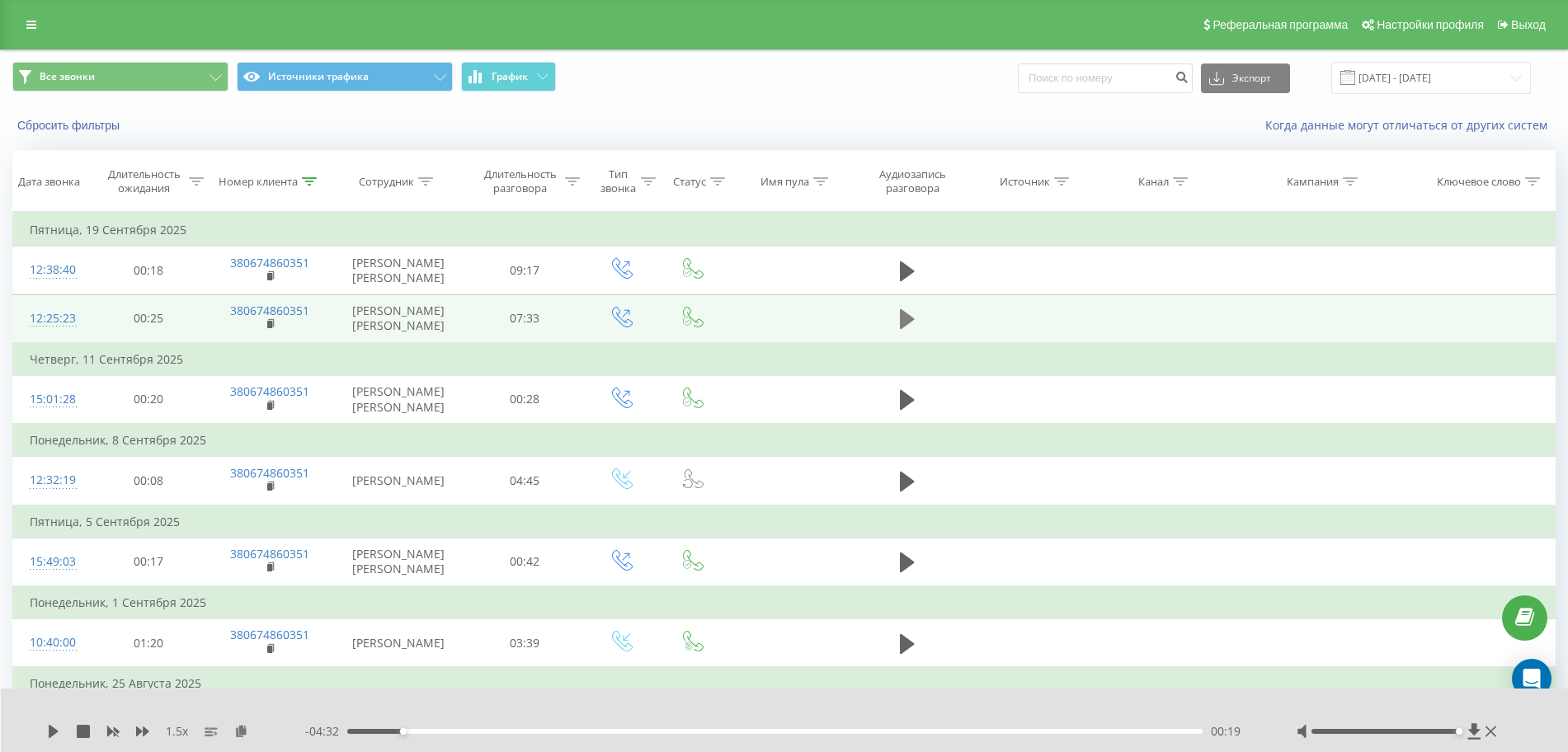
click at [895, 306] on button at bounding box center [907, 318] width 25 height 25
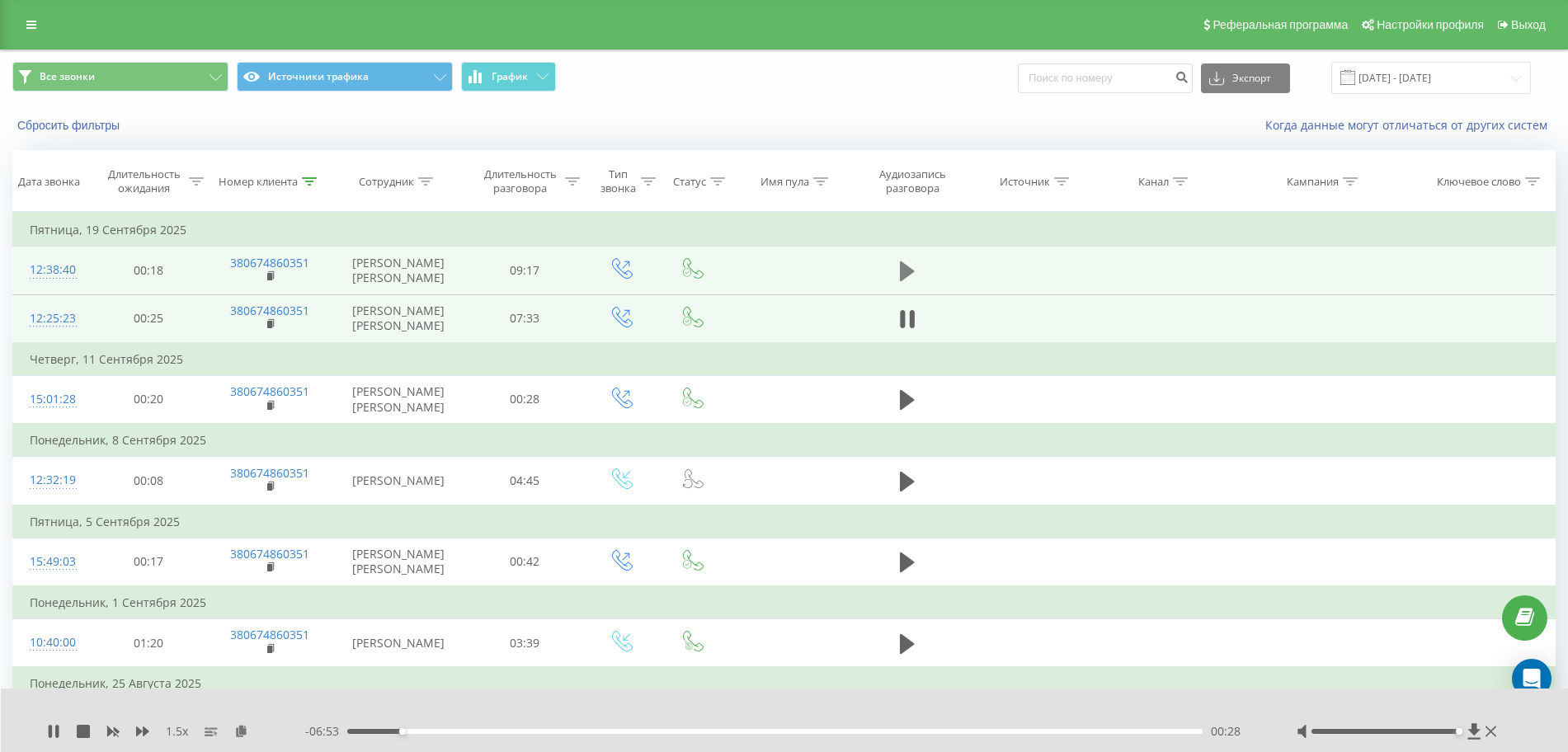
click at [910, 276] on icon at bounding box center [908, 272] width 15 height 20
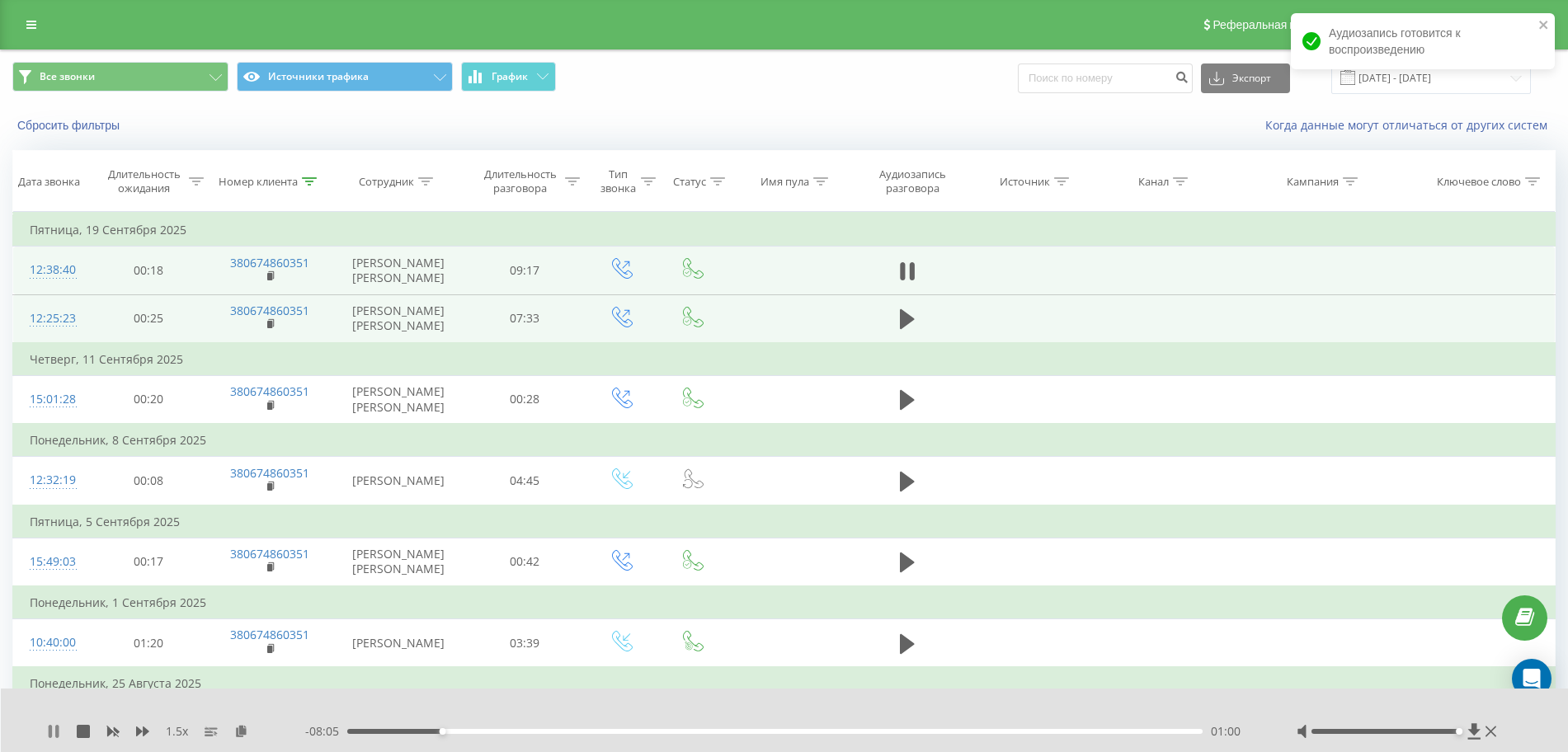
click at [53, 731] on icon at bounding box center [54, 731] width 14 height 14
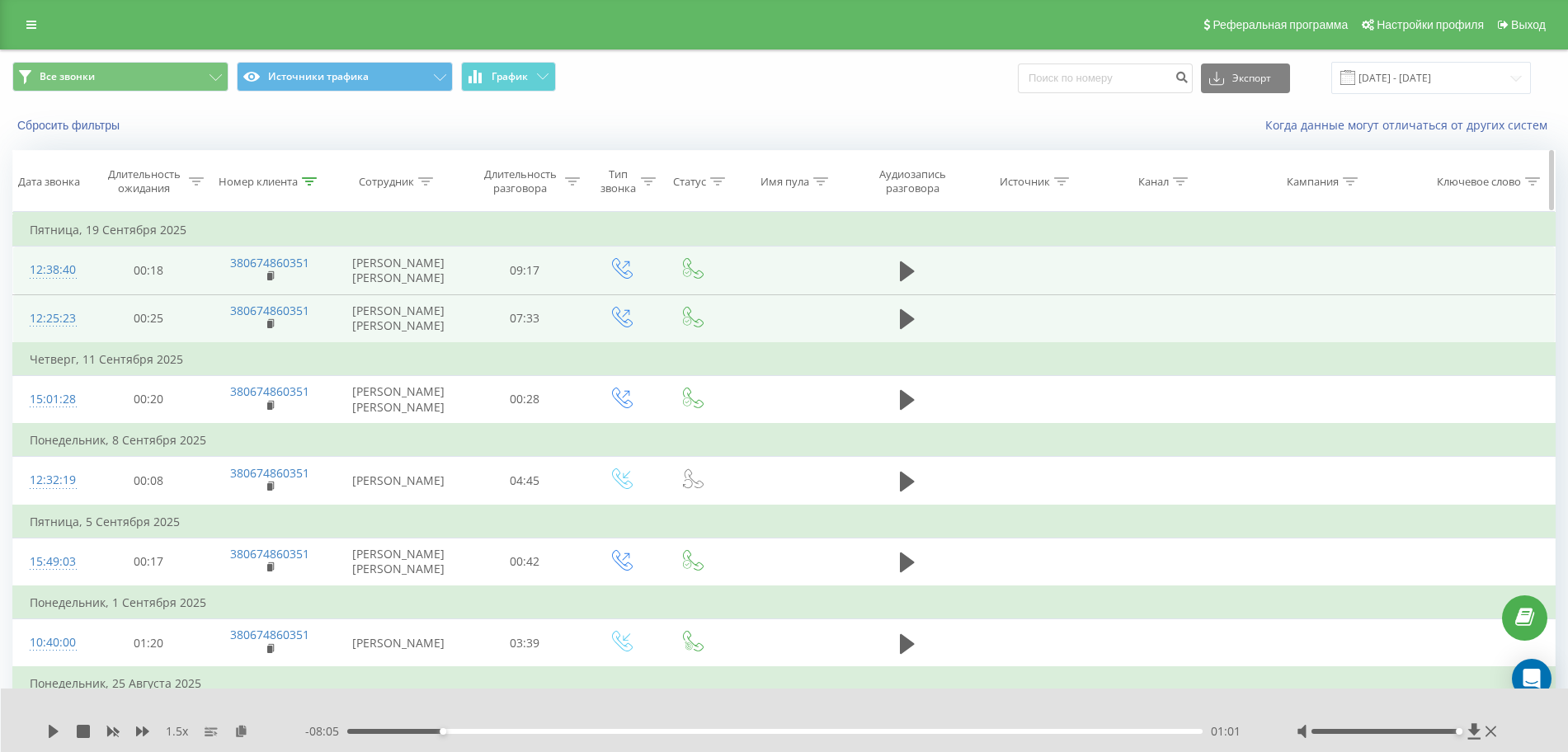
click at [317, 181] on div "Номер клиента" at bounding box center [270, 181] width 124 height 14
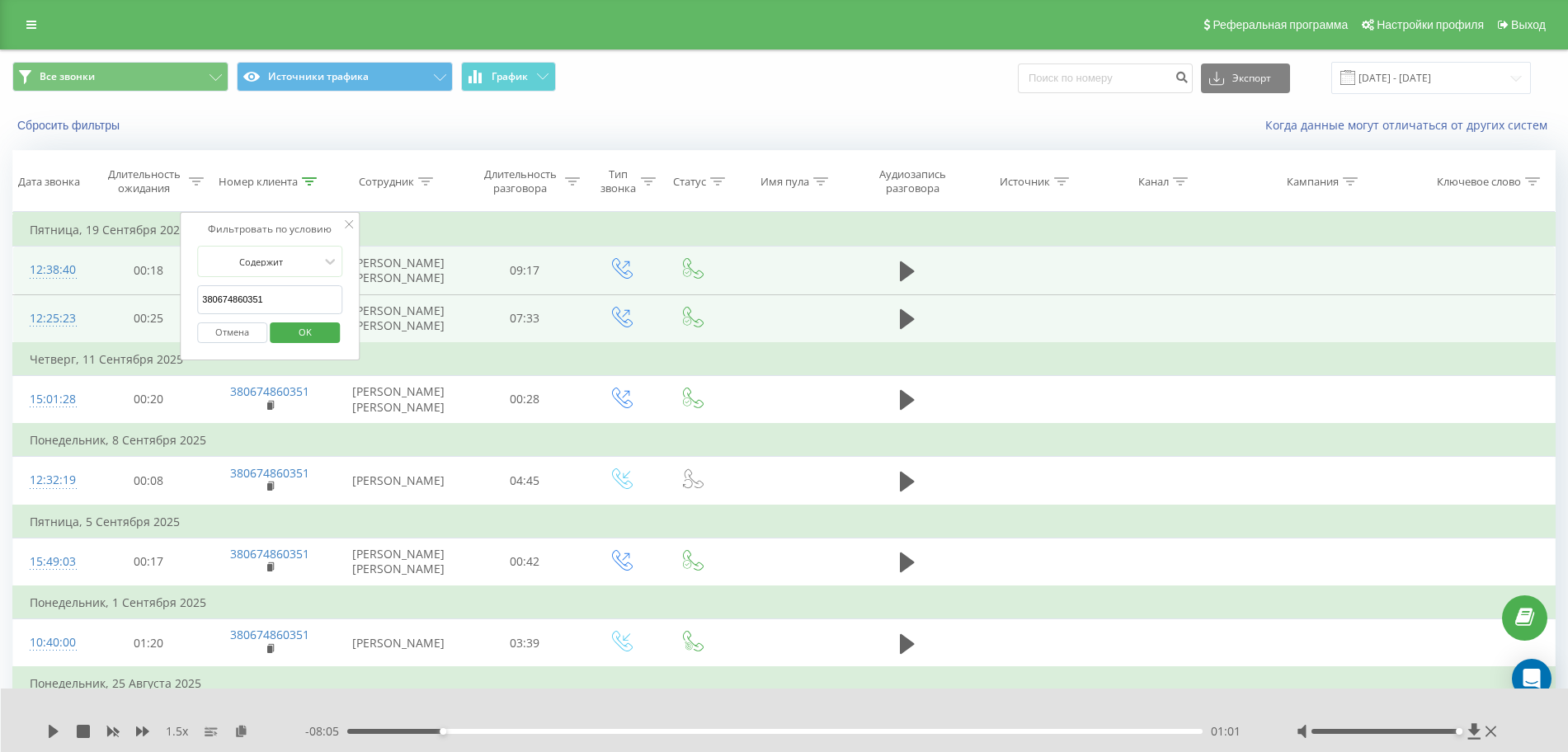
drag, startPoint x: 308, startPoint y: 295, endPoint x: 0, endPoint y: 298, distance: 308.0
click at [0, 298] on div "Все звонки Источники трафика График Экспорт .csv .xls .xlsx [DATE] - [DATE] Сбр…" at bounding box center [784, 616] width 1568 height 1133
paste input "506947442"
click button "OK" at bounding box center [305, 333] width 70 height 21
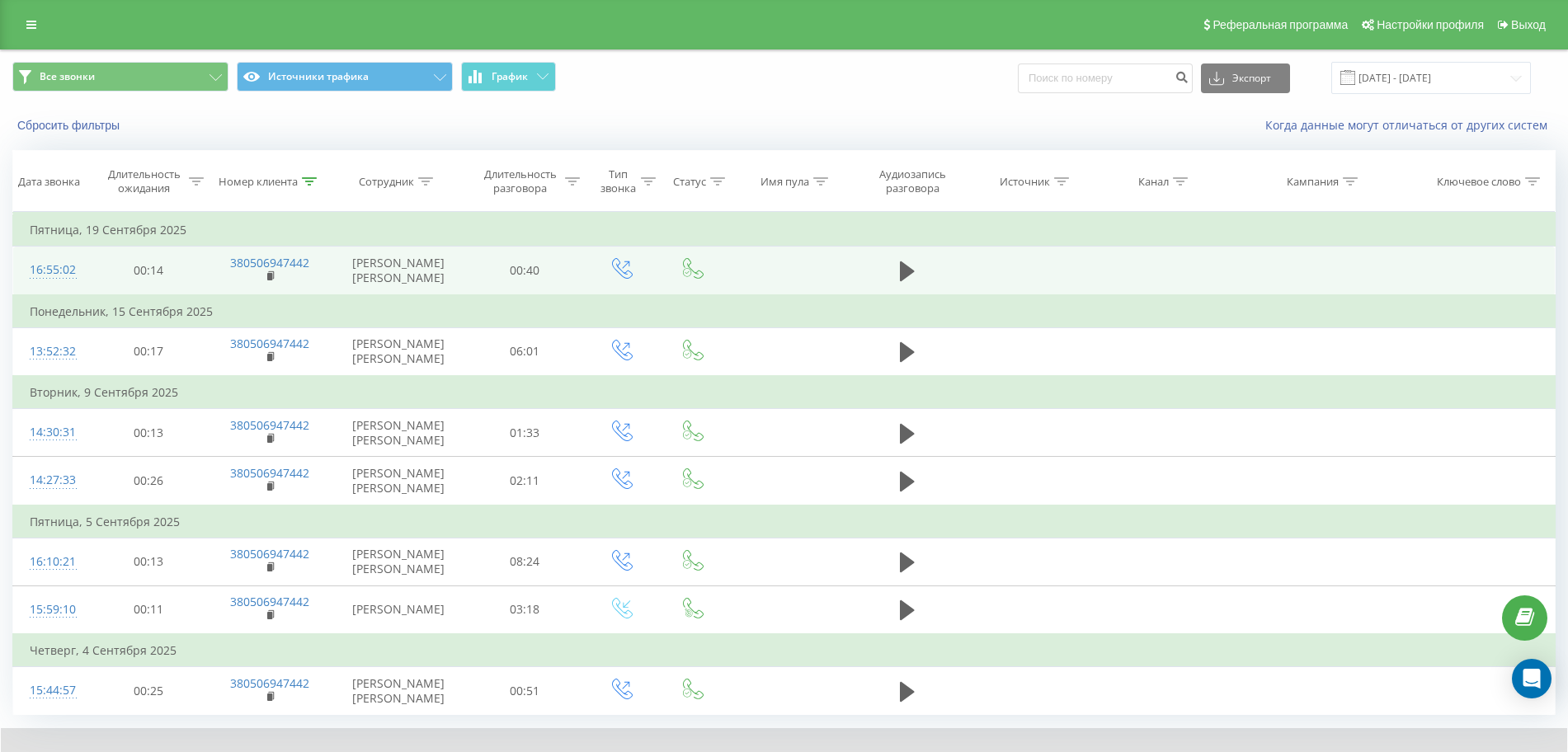
click at [892, 270] on td at bounding box center [907, 271] width 114 height 49
click at [910, 276] on icon at bounding box center [908, 271] width 15 height 23
click at [306, 182] on icon at bounding box center [309, 181] width 15 height 8
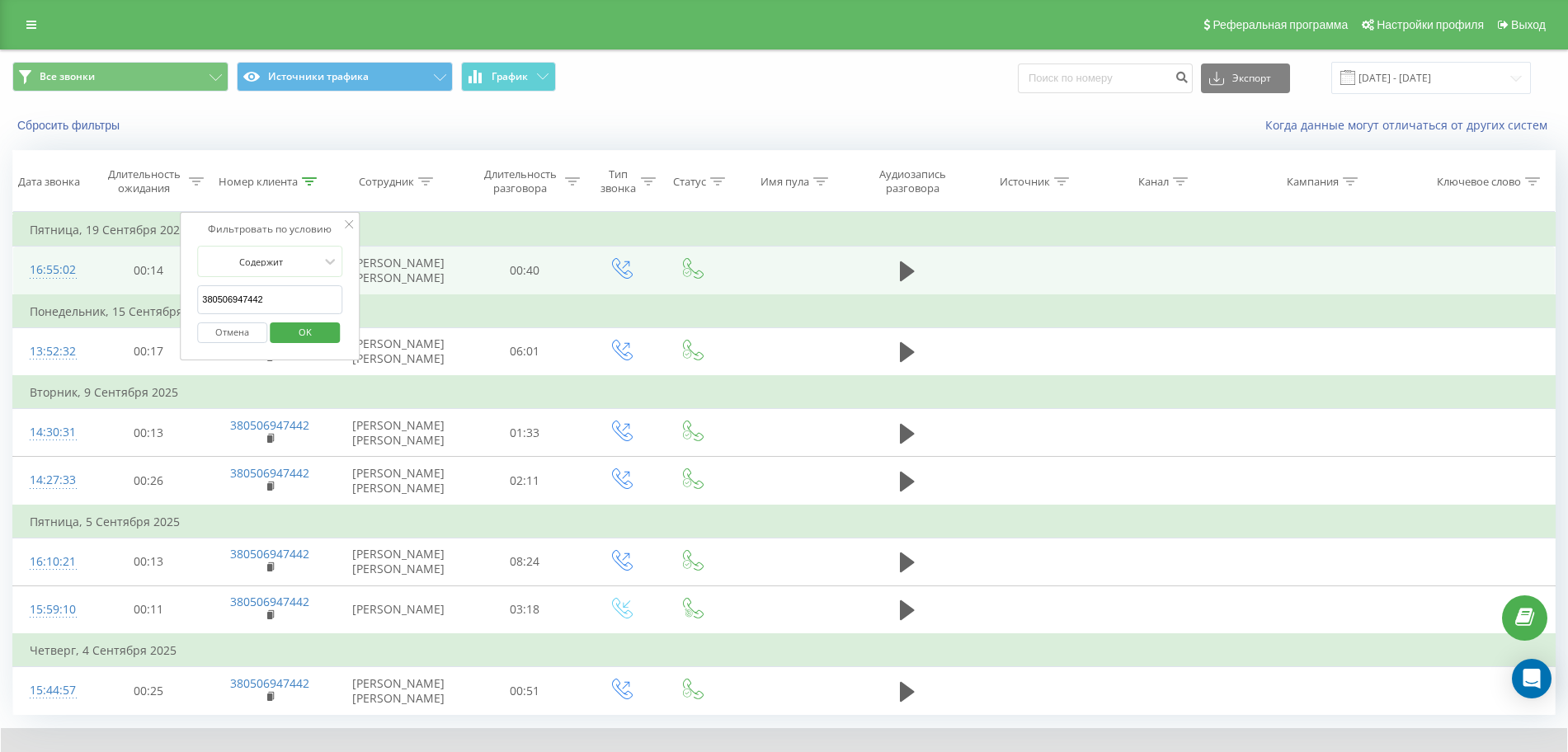
drag, startPoint x: 280, startPoint y: 297, endPoint x: 95, endPoint y: 294, distance: 185.0
click at [102, 294] on table "Фильтровать по условию Равно Отмена OK Фильтровать по условию Содержит 38050694…" at bounding box center [784, 463] width 1543 height 503
paste input "991364974"
click button "OK" at bounding box center [305, 333] width 70 height 21
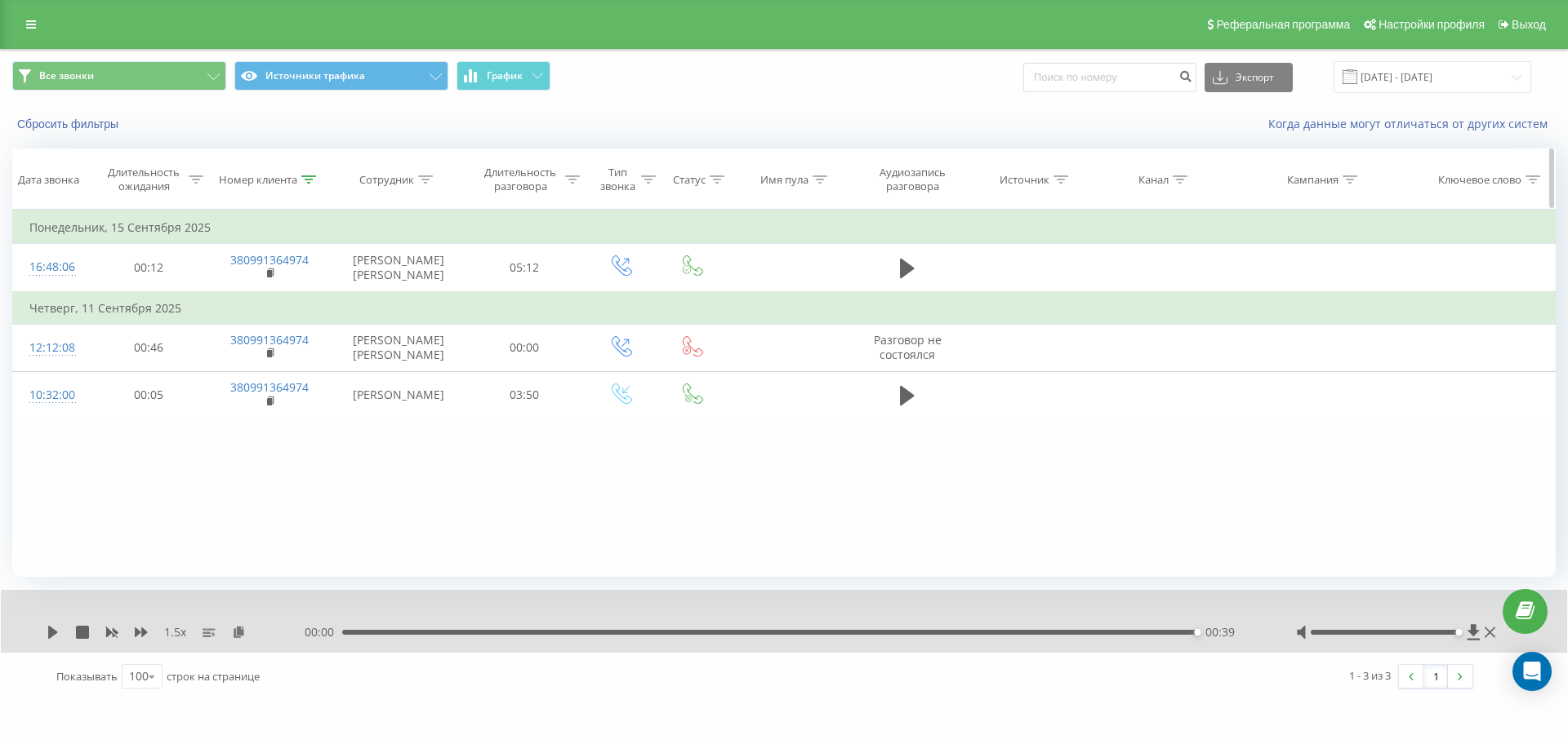
click at [312, 184] on div at bounding box center [309, 179] width 14 height 13
click at [311, 183] on icon at bounding box center [309, 179] width 14 height 8
click at [318, 180] on div "Номер клиента" at bounding box center [270, 179] width 124 height 13
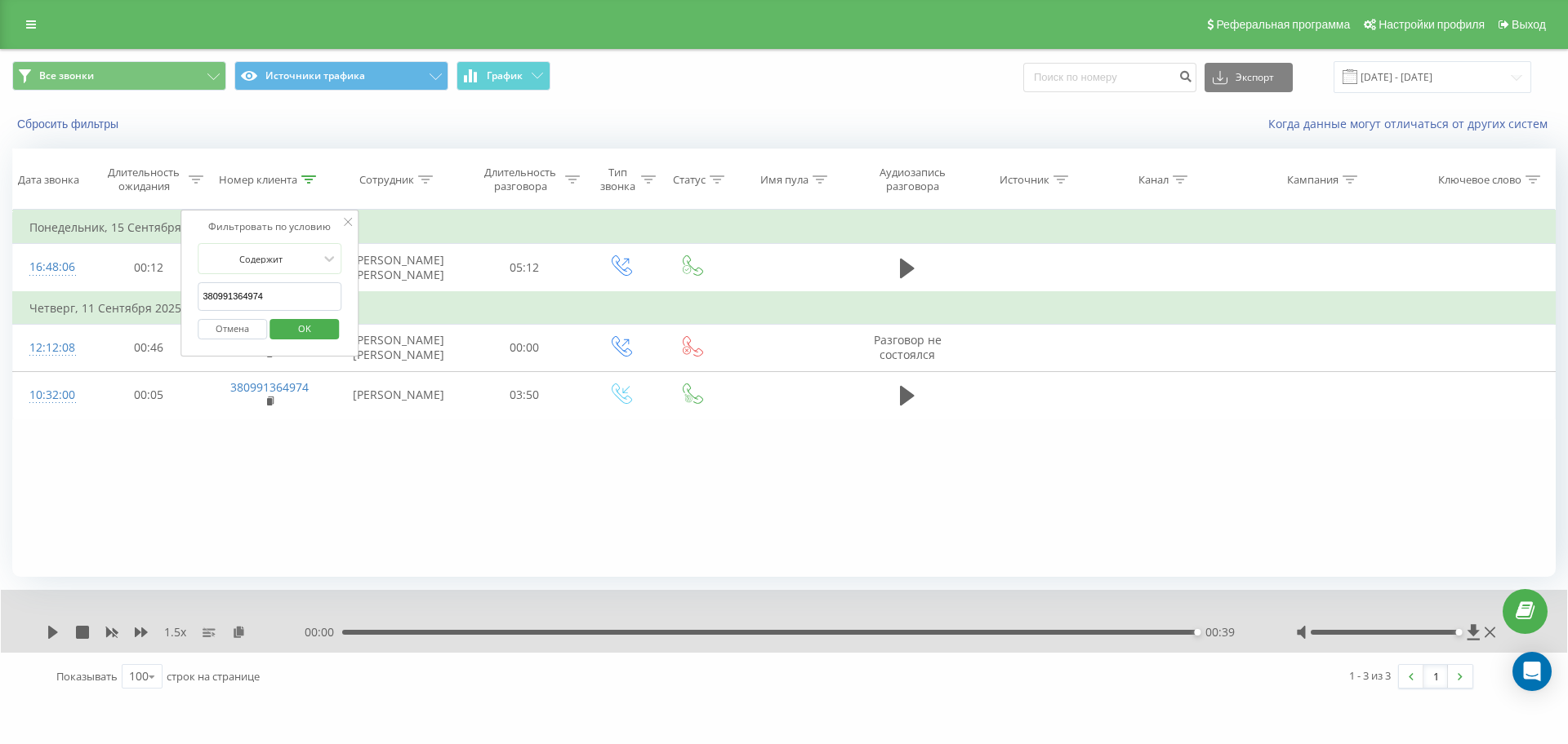
drag, startPoint x: 283, startPoint y: 297, endPoint x: 0, endPoint y: 297, distance: 283.0
click at [25, 297] on table "Фильтровать по условию Равно Отмена OK Фильтровать по условию Содержит 38099136…" at bounding box center [784, 314] width 1543 height 210
paste input "0037359"
click button "OK" at bounding box center [303, 329] width 69 height 21
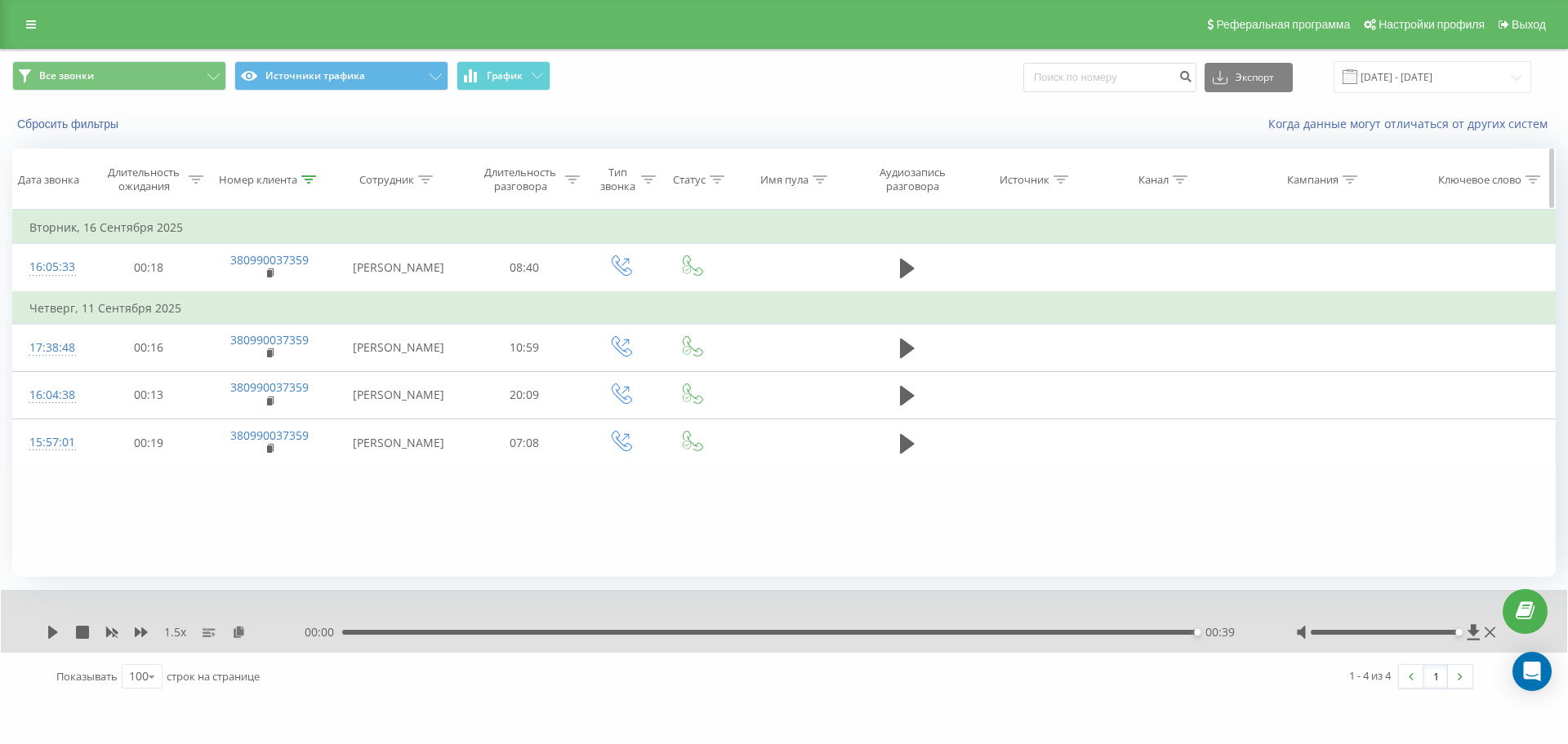
click at [317, 174] on div "Номер клиента" at bounding box center [270, 179] width 124 height 13
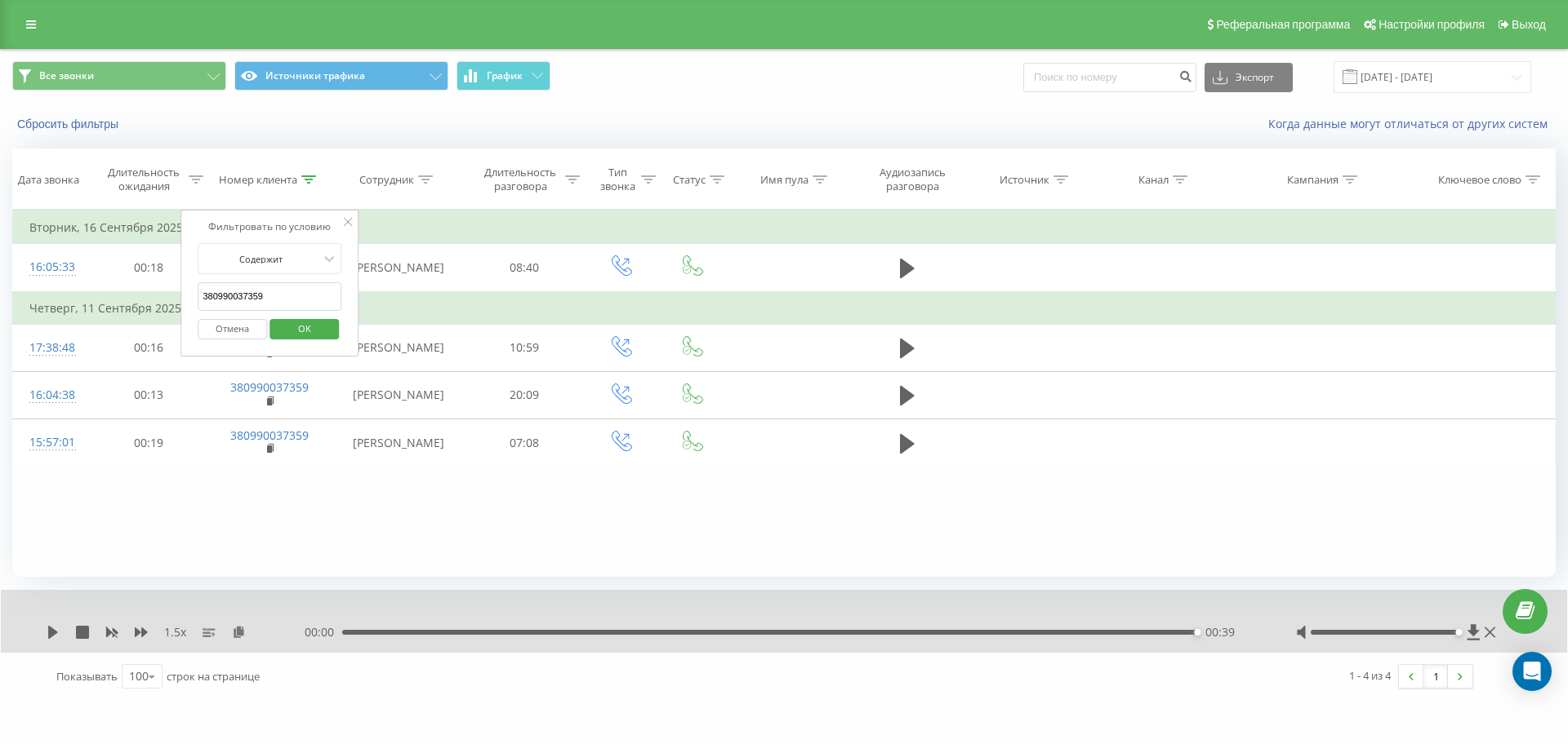
drag, startPoint x: 289, startPoint y: 303, endPoint x: 86, endPoint y: 296, distance: 203.1
click at [86, 296] on table "Фильтровать по условию Равно Отмена OK Фильтровать по условию Содержит 38099003…" at bounding box center [784, 338] width 1543 height 257
paste input "57643774"
click button "OK" at bounding box center [303, 329] width 69 height 21
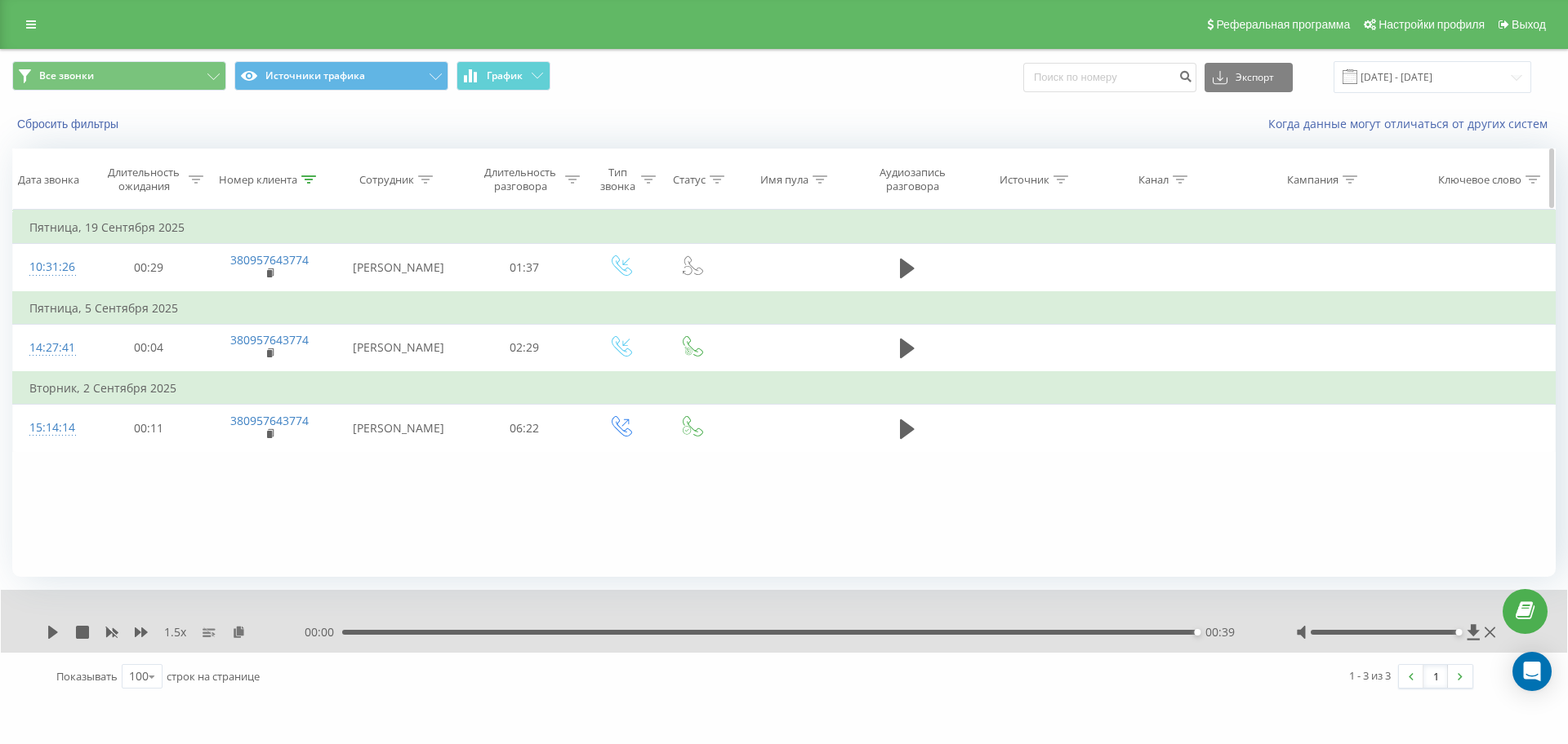
drag, startPoint x: 315, startPoint y: 176, endPoint x: 293, endPoint y: 198, distance: 31.1
click at [314, 176] on icon at bounding box center [309, 179] width 14 height 8
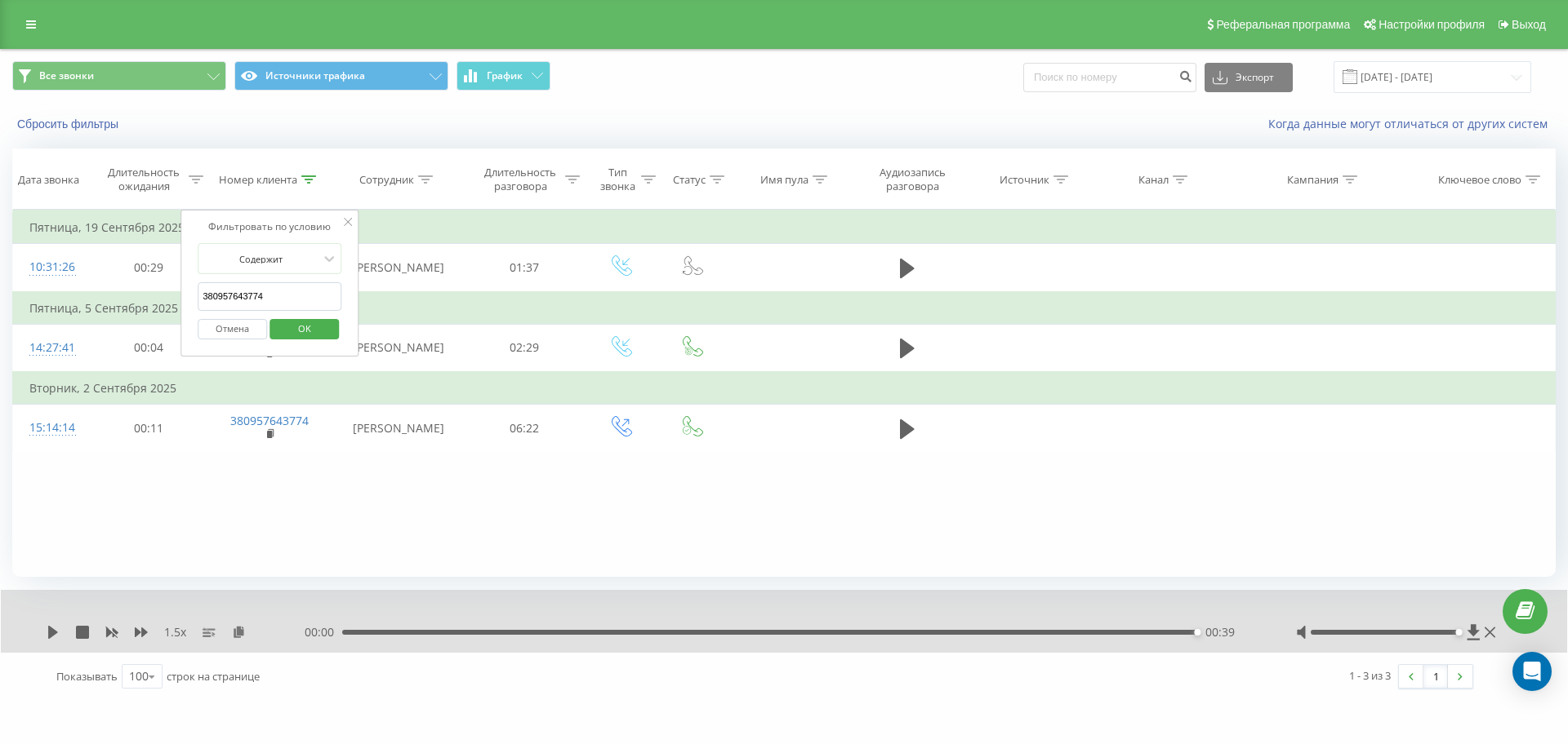
drag, startPoint x: 298, startPoint y: 304, endPoint x: 32, endPoint y: 305, distance: 266.0
click at [32, 305] on table "Фильтровать по условию Равно Отмена OK Фильтровать по условию Содержит 38095764…" at bounding box center [784, 330] width 1543 height 242
paste input "74017232"
click button "OK" at bounding box center [303, 329] width 69 height 21
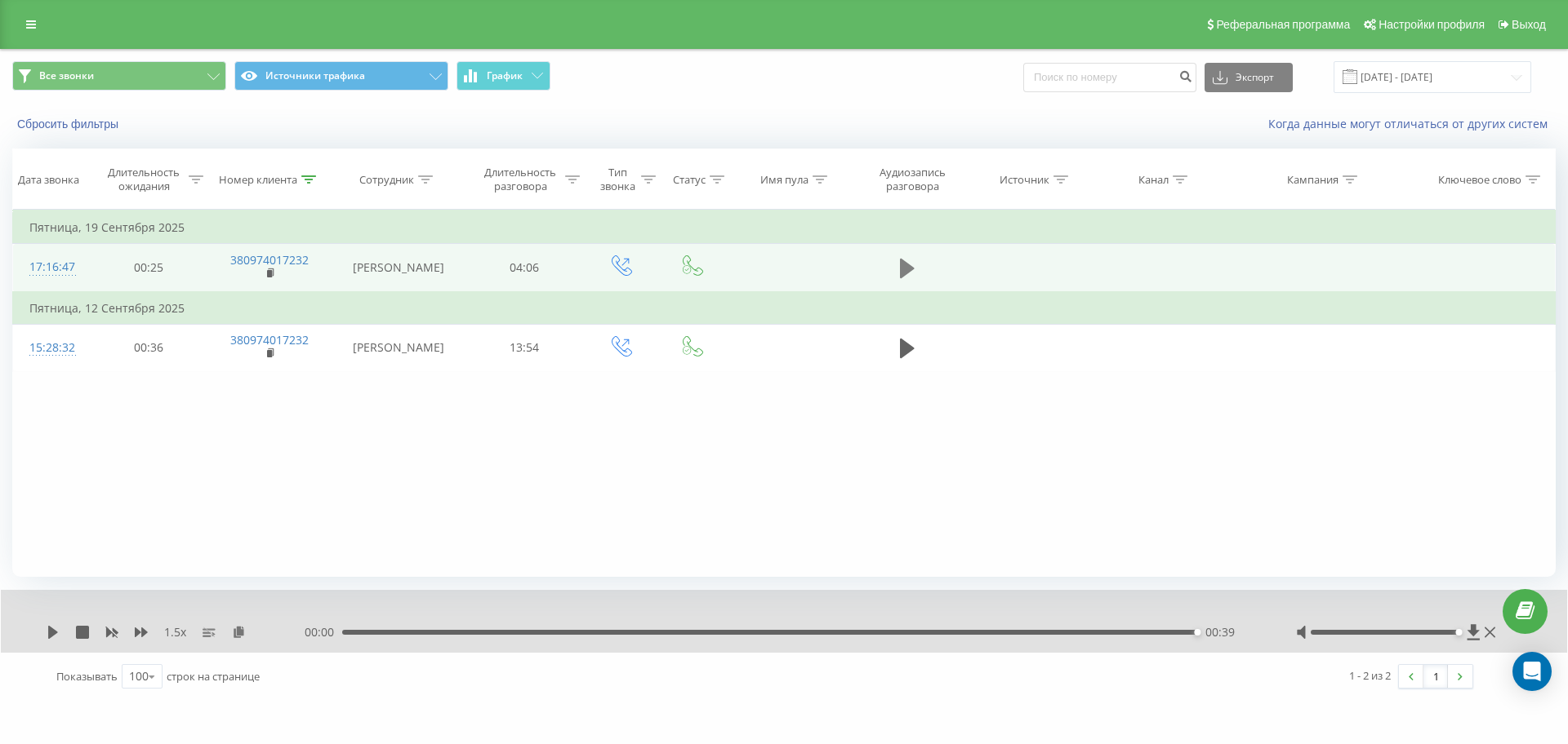
click at [903, 263] on icon at bounding box center [907, 269] width 14 height 20
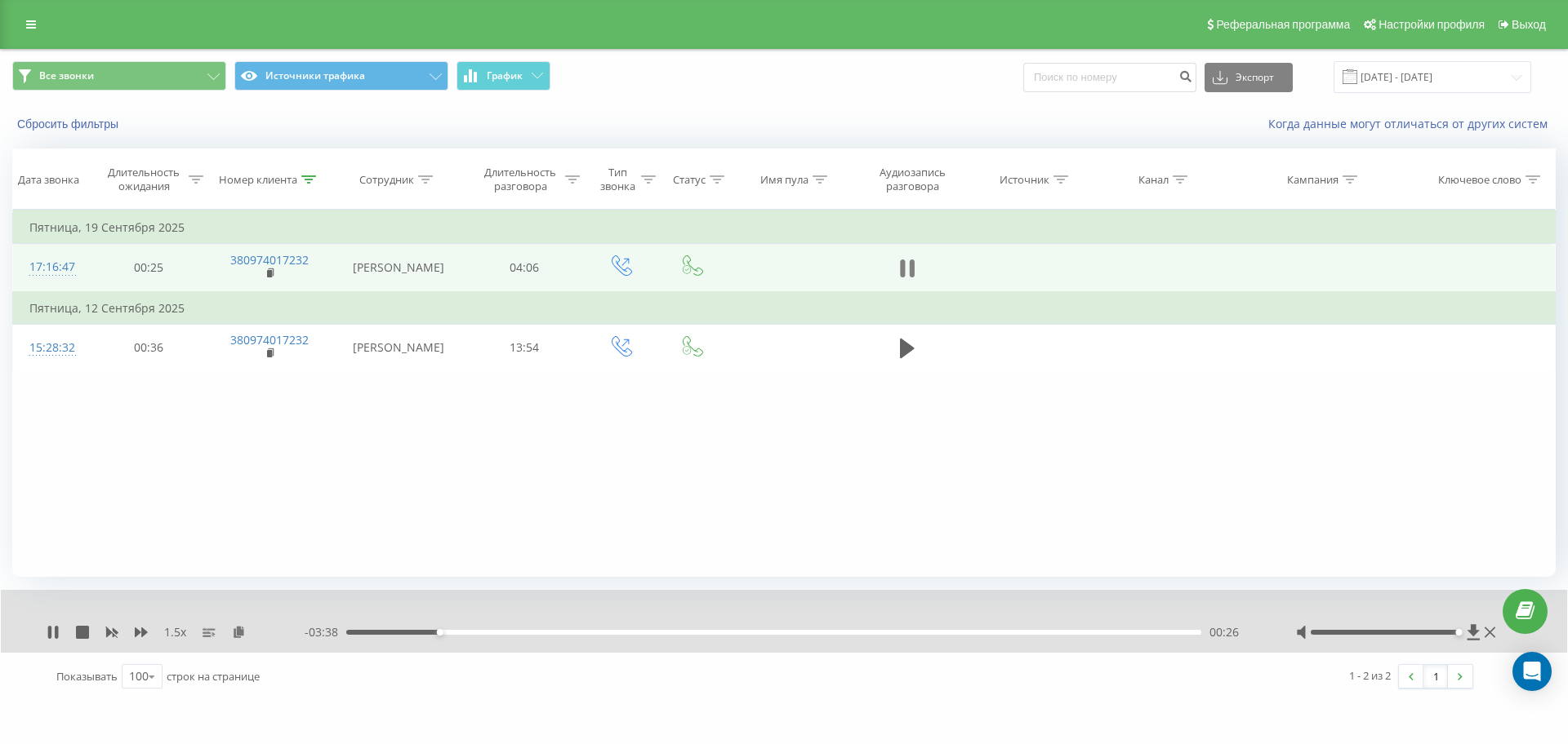
click at [915, 275] on button at bounding box center [906, 268] width 24 height 24
click at [307, 178] on icon at bounding box center [309, 179] width 14 height 8
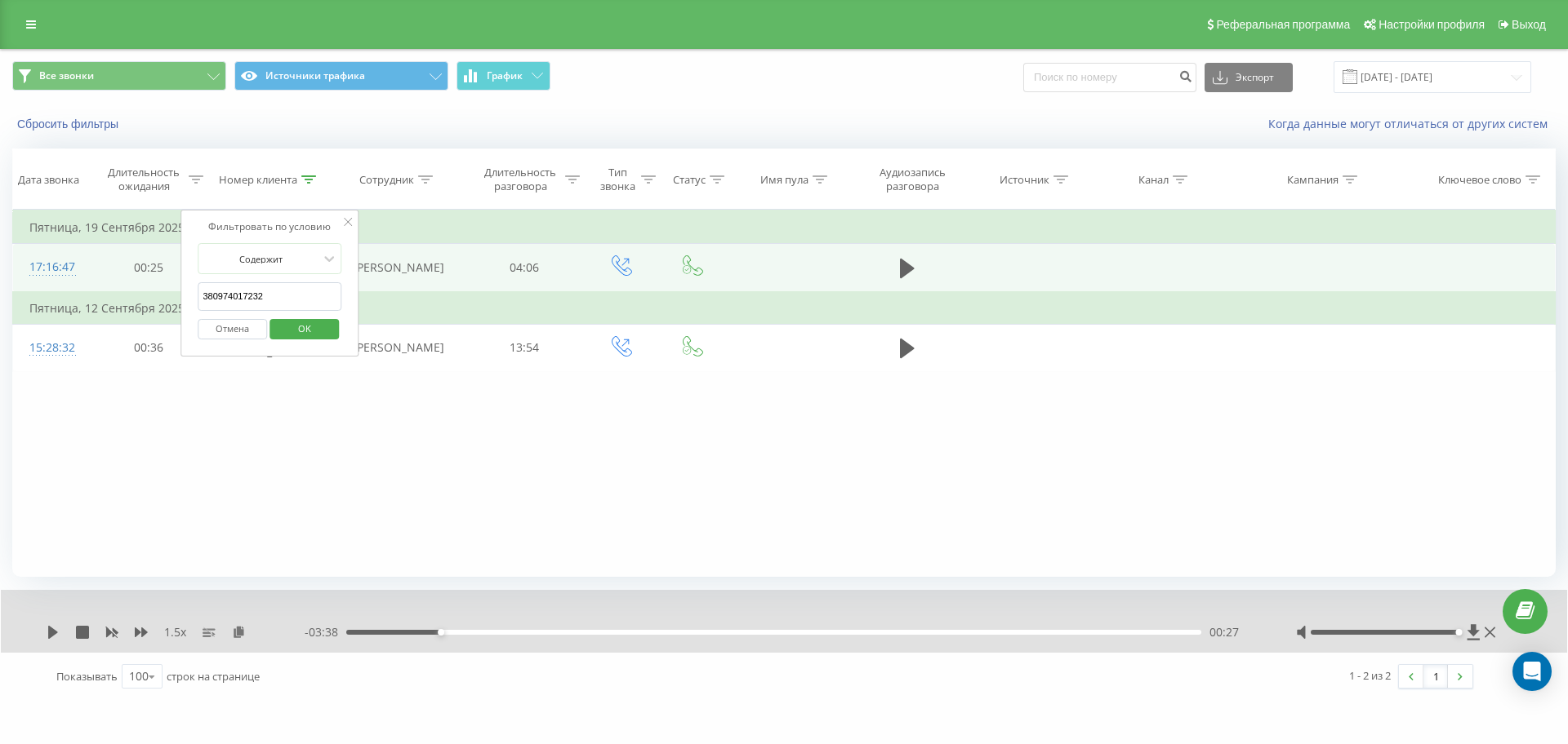
drag, startPoint x: 203, startPoint y: 299, endPoint x: 0, endPoint y: 299, distance: 203.0
click at [0, 299] on div "Все звонки Источники трафика График Экспорт .csv .xls .xlsx [DATE] - [DATE] Сбр…" at bounding box center [784, 374] width 1568 height 652
paste input "90037359"
click button "OK" at bounding box center [303, 329] width 69 height 21
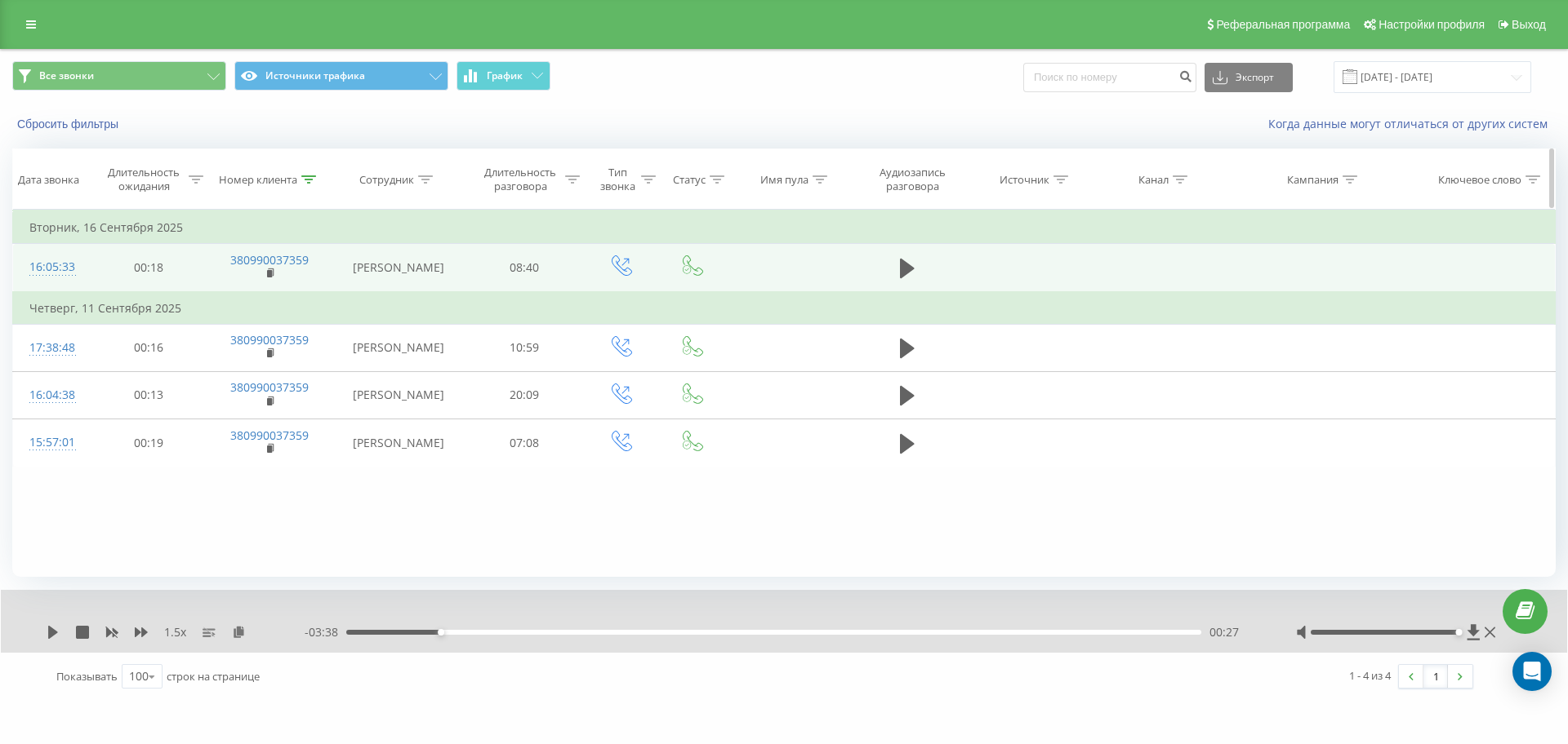
click at [299, 178] on div "Номер клиента" at bounding box center [267, 179] width 97 height 13
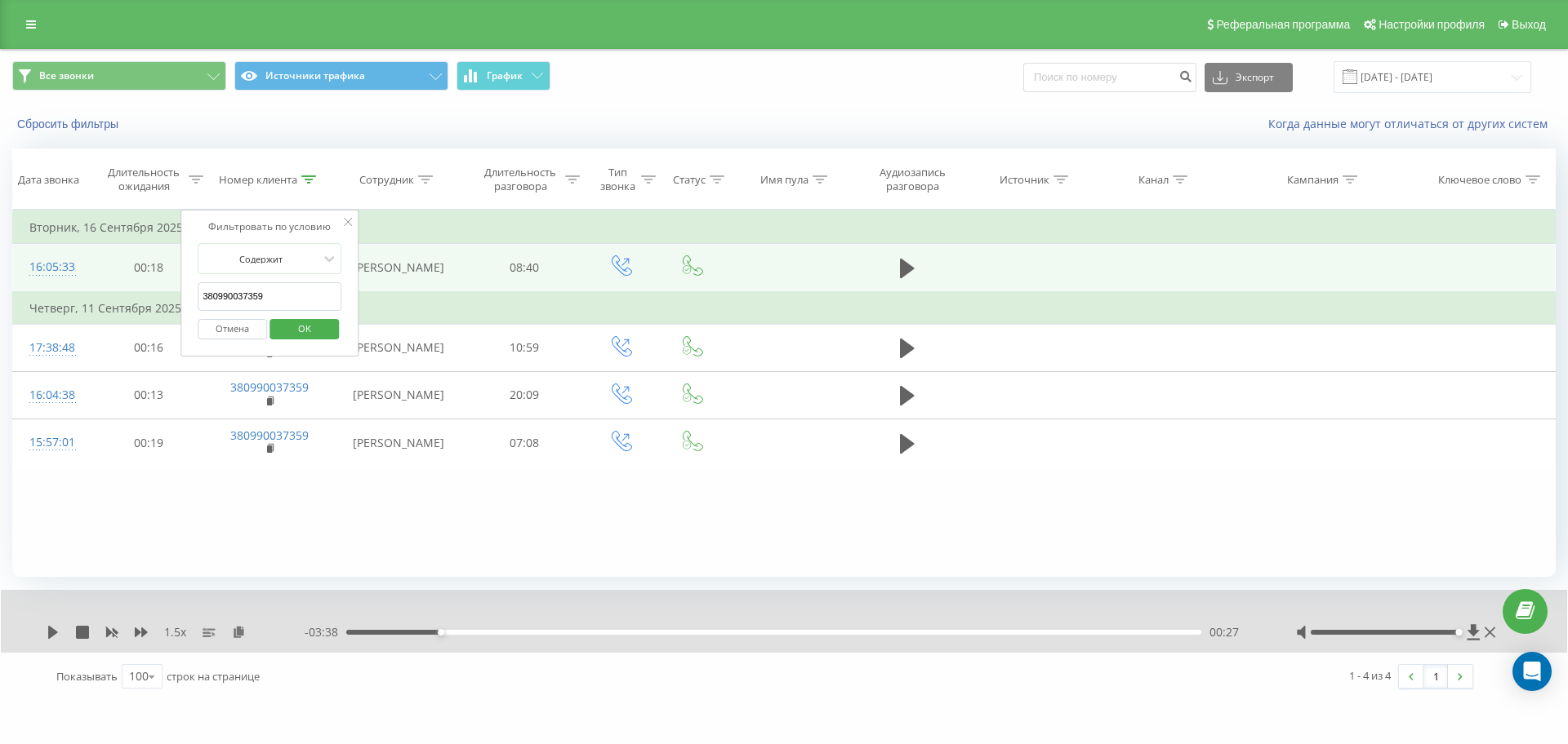
drag, startPoint x: 282, startPoint y: 300, endPoint x: 87, endPoint y: 294, distance: 195.1
click at [91, 294] on table "Фильтровать по условию Равно Отмена OK Фильтровать по условию Содержит 38099003…" at bounding box center [784, 338] width 1543 height 257
paste input "69861933"
click button "OK" at bounding box center [303, 329] width 69 height 21
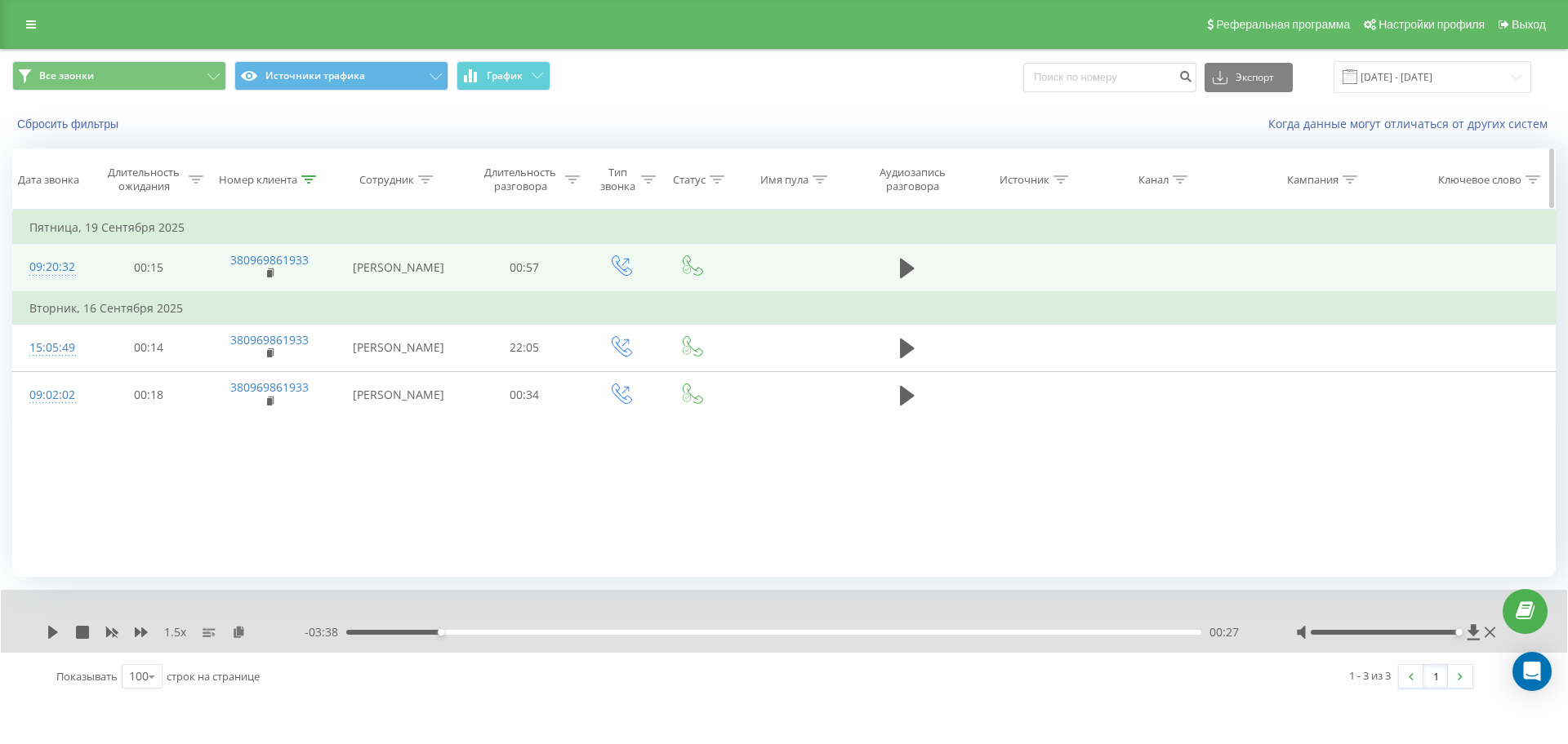
click at [307, 184] on div at bounding box center [309, 179] width 14 height 13
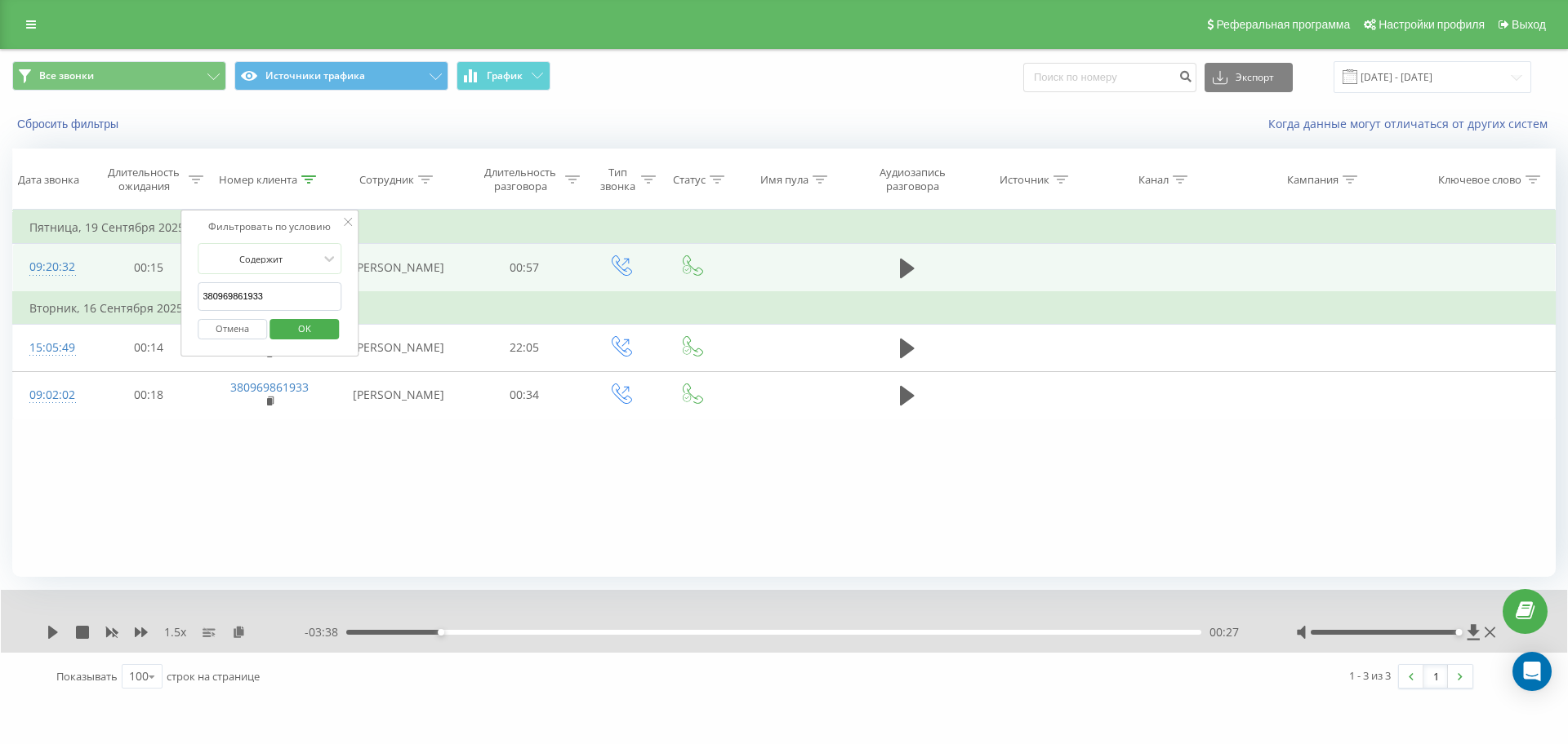
drag, startPoint x: 285, startPoint y: 297, endPoint x: 7, endPoint y: 287, distance: 278.2
click at [13, 287] on table "Фильтровать по условию Равно Отмена OK Фильтровать по условию Содержит 38096986…" at bounding box center [784, 314] width 1543 height 210
paste input "683806576"
click button "OK" at bounding box center [303, 329] width 69 height 21
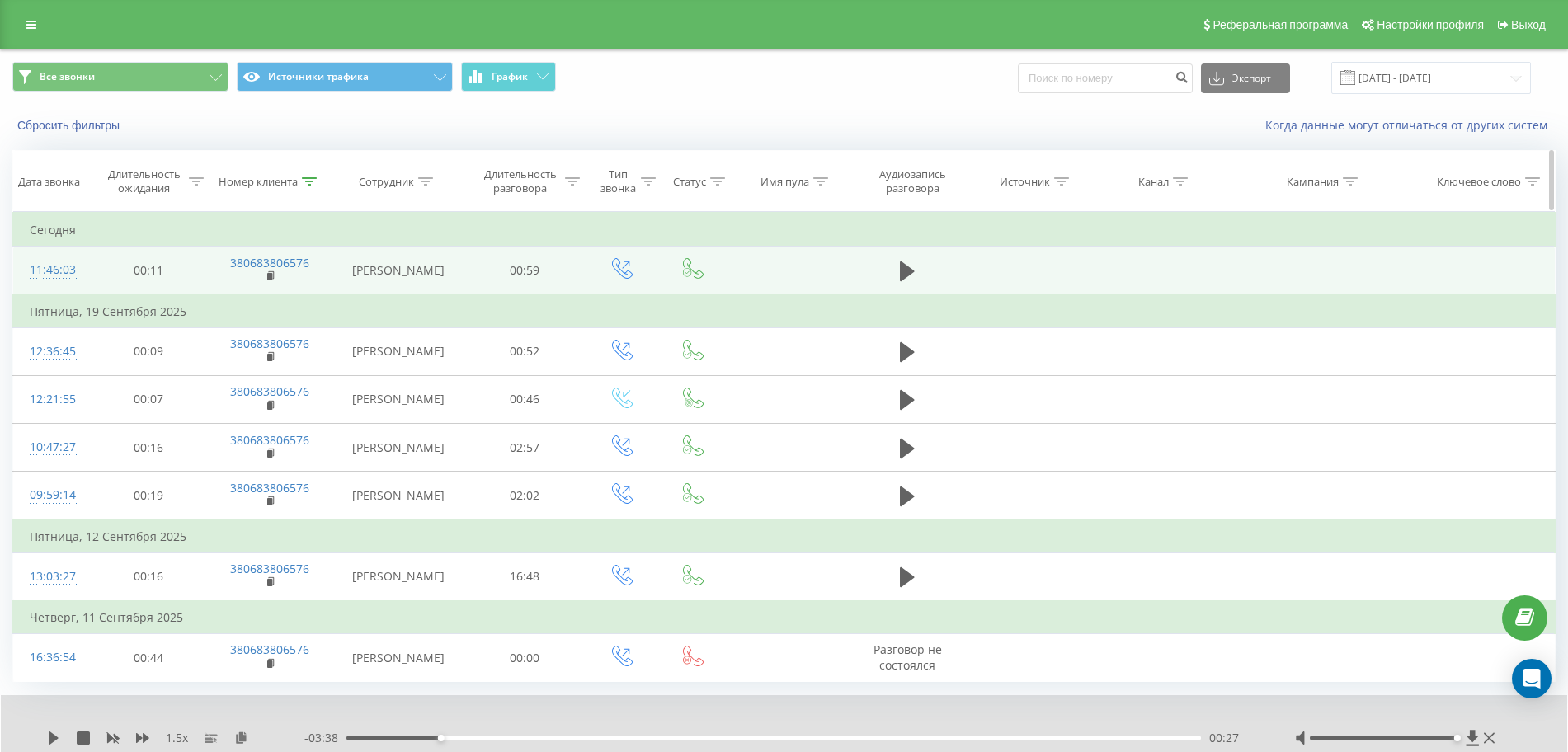
click at [307, 182] on icon at bounding box center [309, 181] width 15 height 8
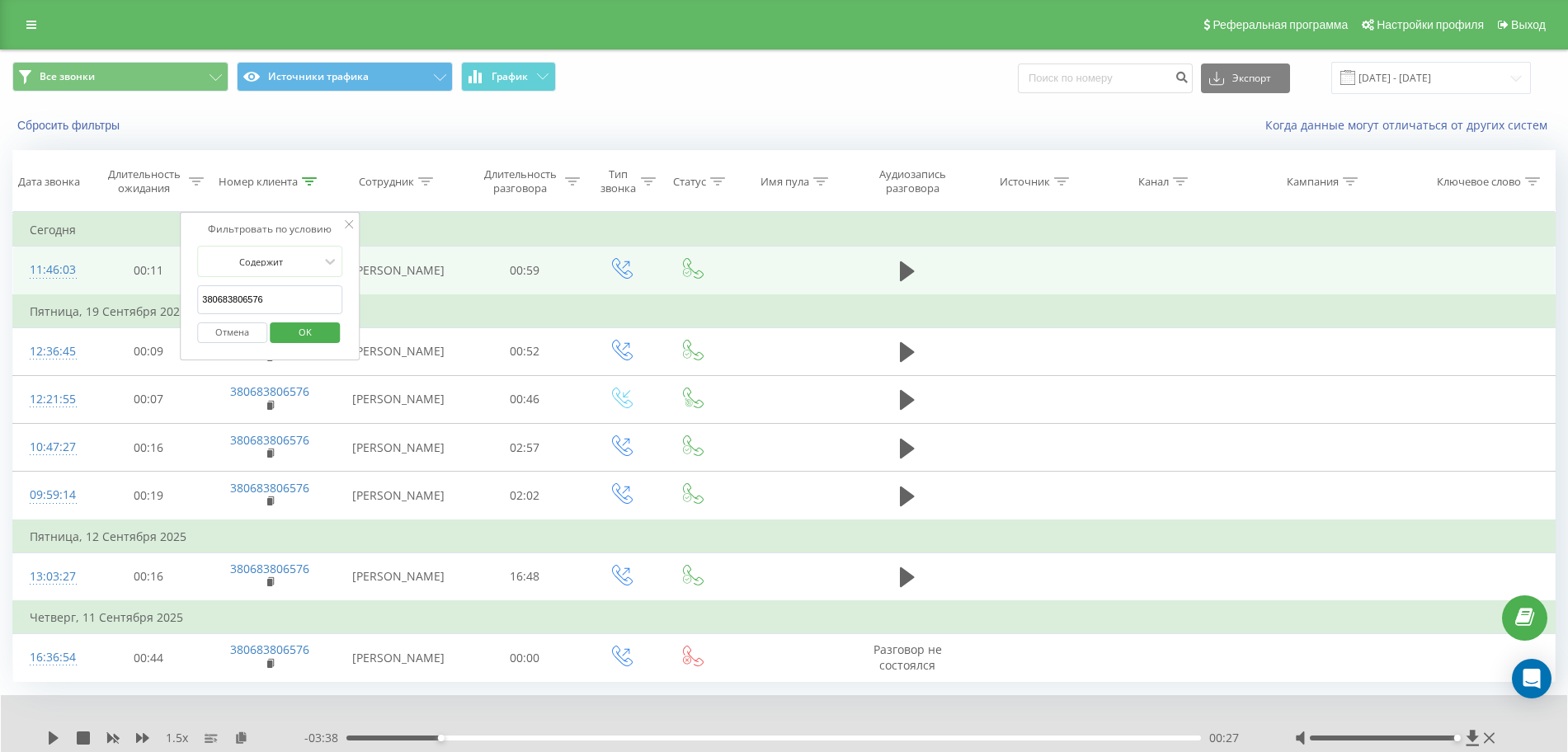
drag, startPoint x: 66, startPoint y: 306, endPoint x: 0, endPoint y: 306, distance: 66.0
click at [0, 306] on div "Все звонки Источники трафика График Экспорт .csv .xls .xlsx [DATE] - [DATE] Сбр…" at bounding box center [784, 428] width 1568 height 758
paste input "995516413"
click button "OK" at bounding box center [305, 333] width 70 height 21
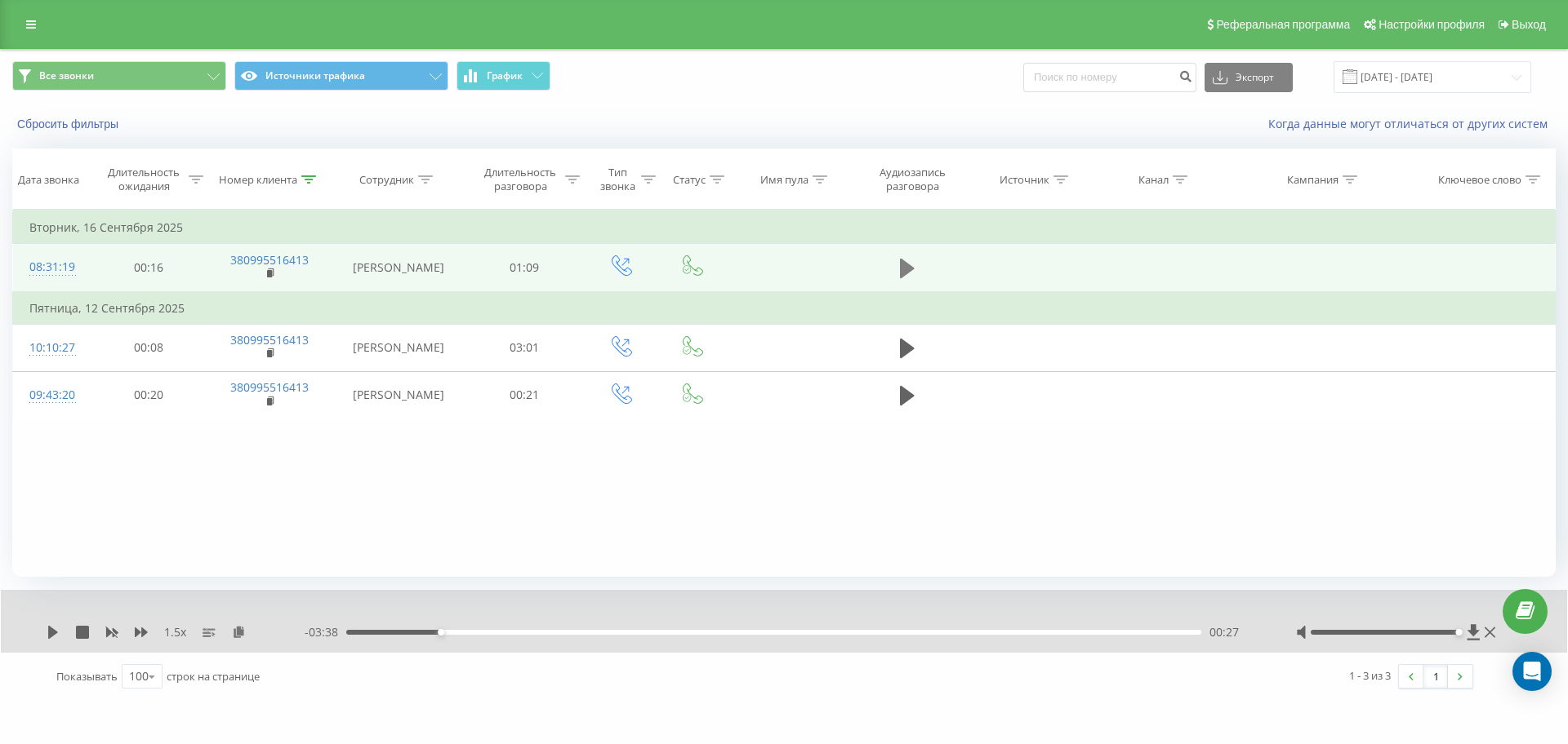
click at [917, 269] on button at bounding box center [906, 268] width 24 height 24
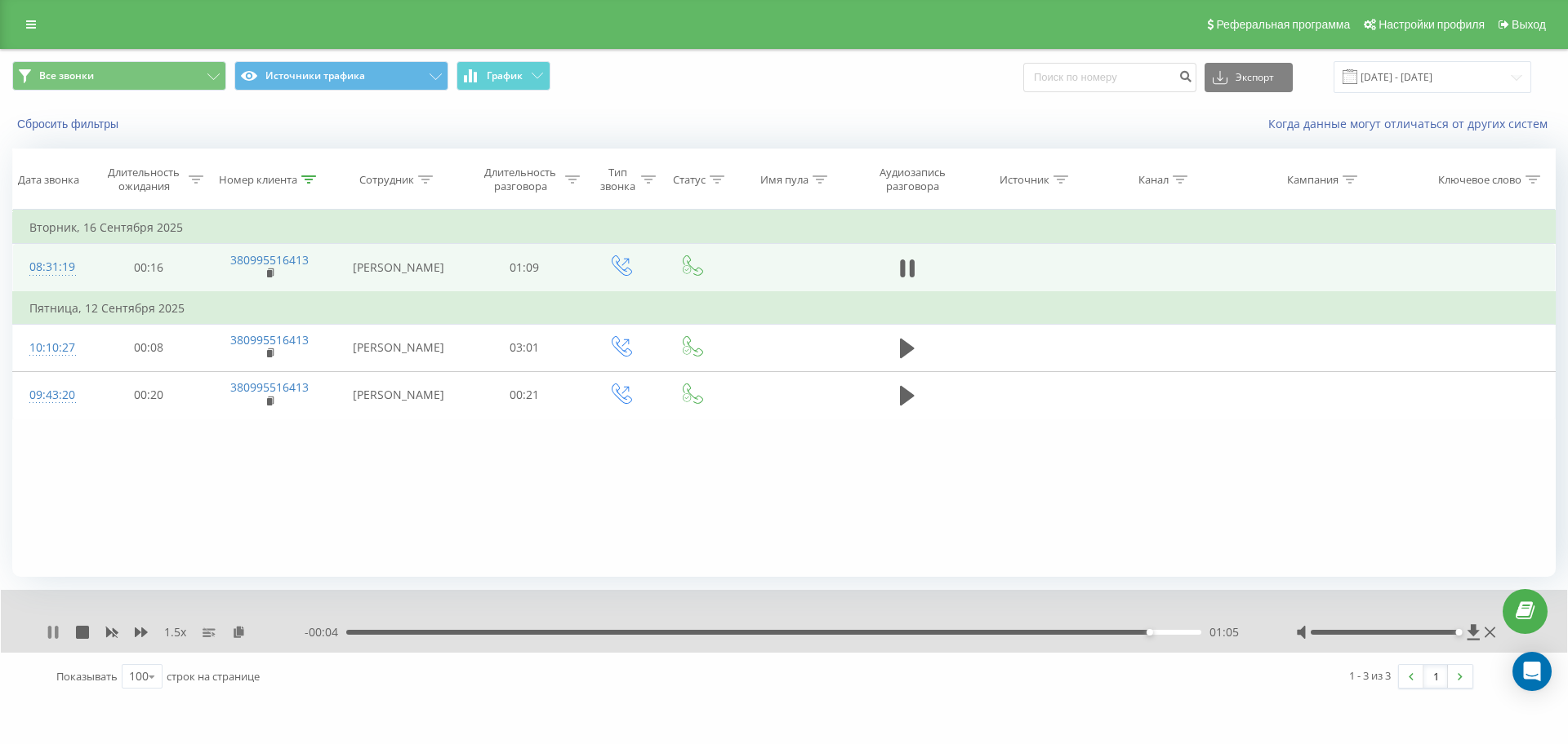
click at [53, 632] on icon at bounding box center [53, 632] width 14 height 13
click at [405, 631] on div "01:05" at bounding box center [774, 632] width 855 height 4
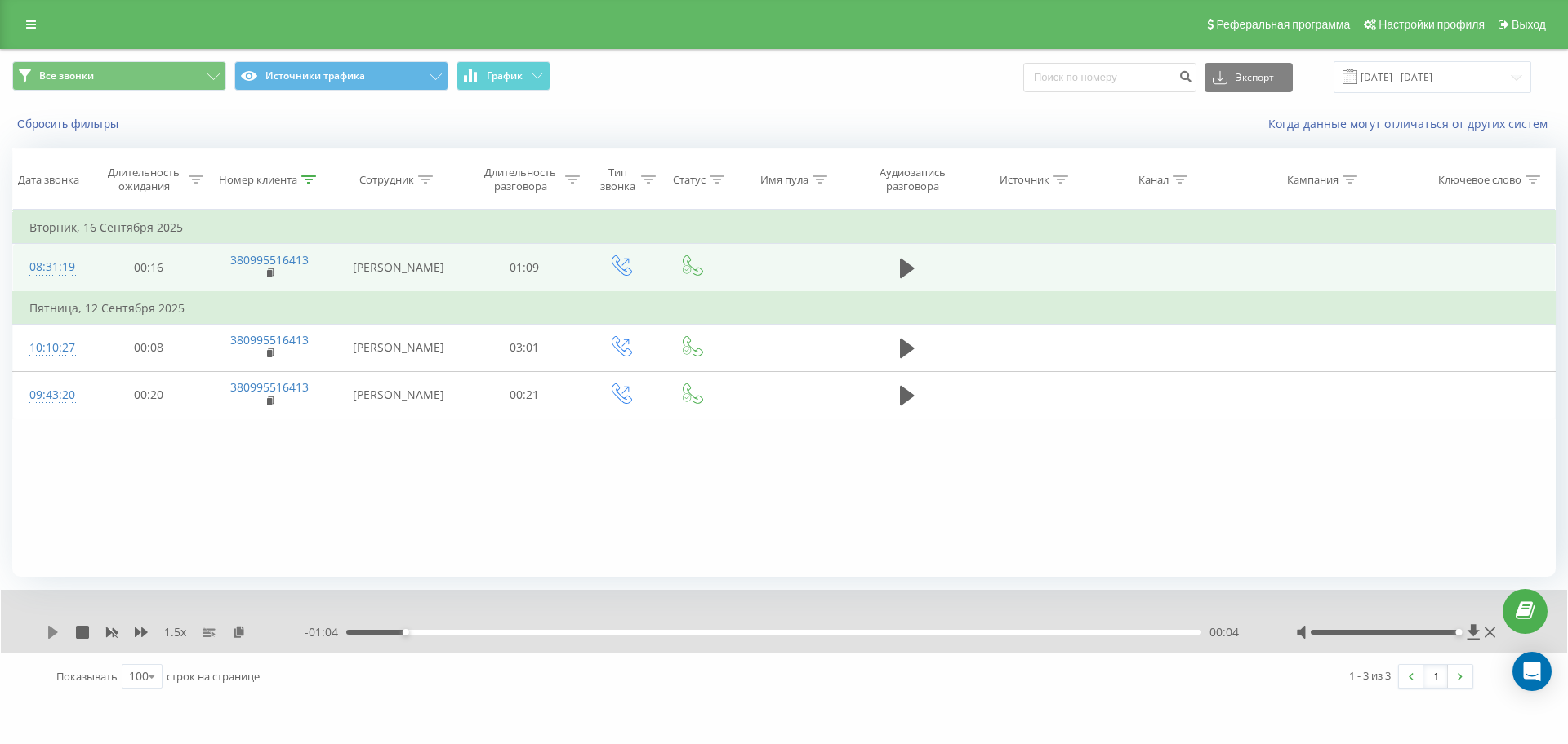
click at [59, 630] on div "1.5 x" at bounding box center [176, 632] width 258 height 16
click at [50, 635] on icon at bounding box center [53, 632] width 10 height 13
click at [240, 641] on div "1.5 x - 00:58 00:10 00:10" at bounding box center [784, 622] width 1566 height 63
click at [240, 628] on icon at bounding box center [239, 632] width 14 height 12
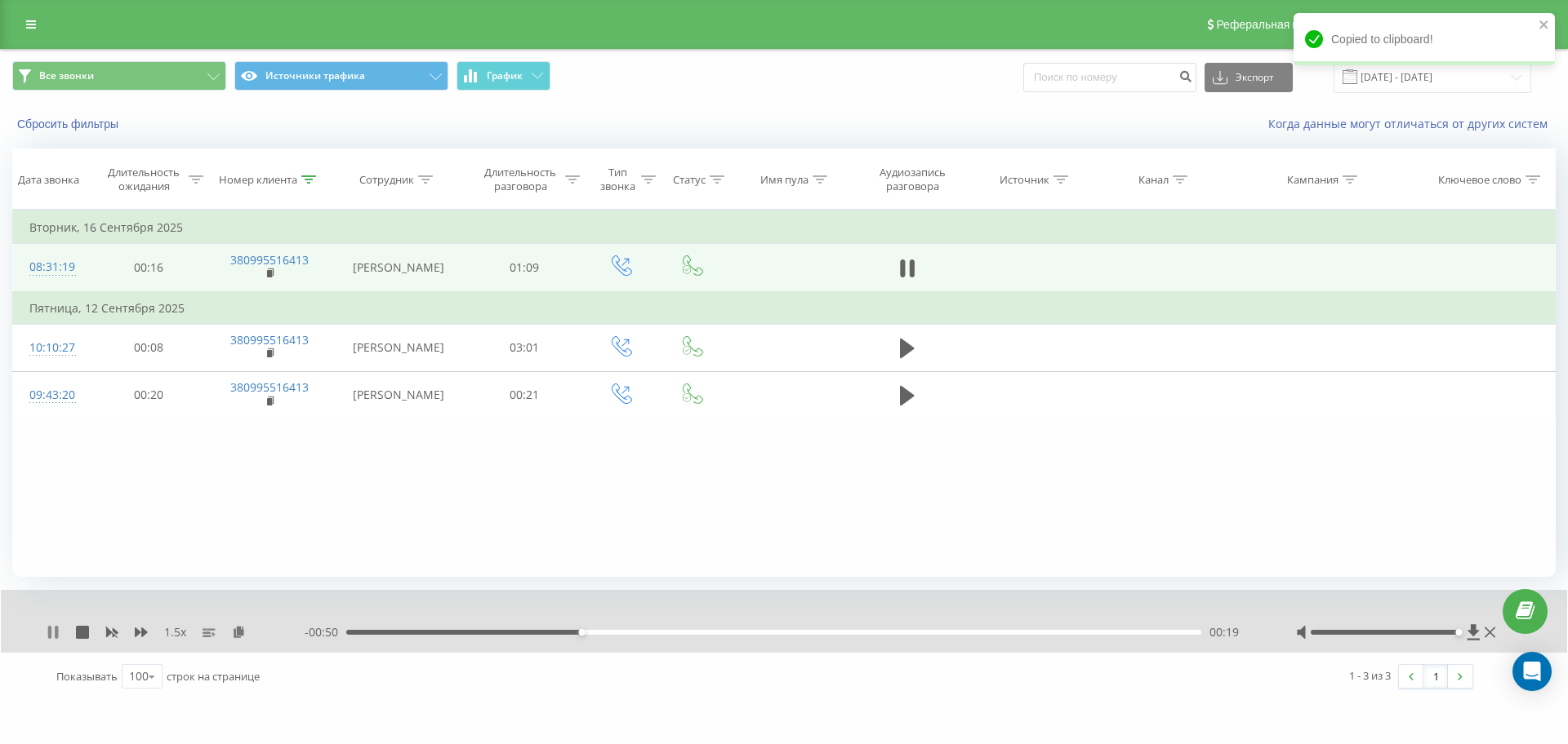
drag, startPoint x: 46, startPoint y: 621, endPoint x: 49, endPoint y: 633, distance: 12.4
click at [47, 633] on div "1.5 x - 00:50 00:19 00:19" at bounding box center [784, 622] width 1566 height 63
click at [47, 633] on icon at bounding box center [53, 632] width 14 height 13
click at [230, 632] on div "1.5 x" at bounding box center [176, 632] width 258 height 16
click at [239, 632] on icon at bounding box center [239, 632] width 14 height 12
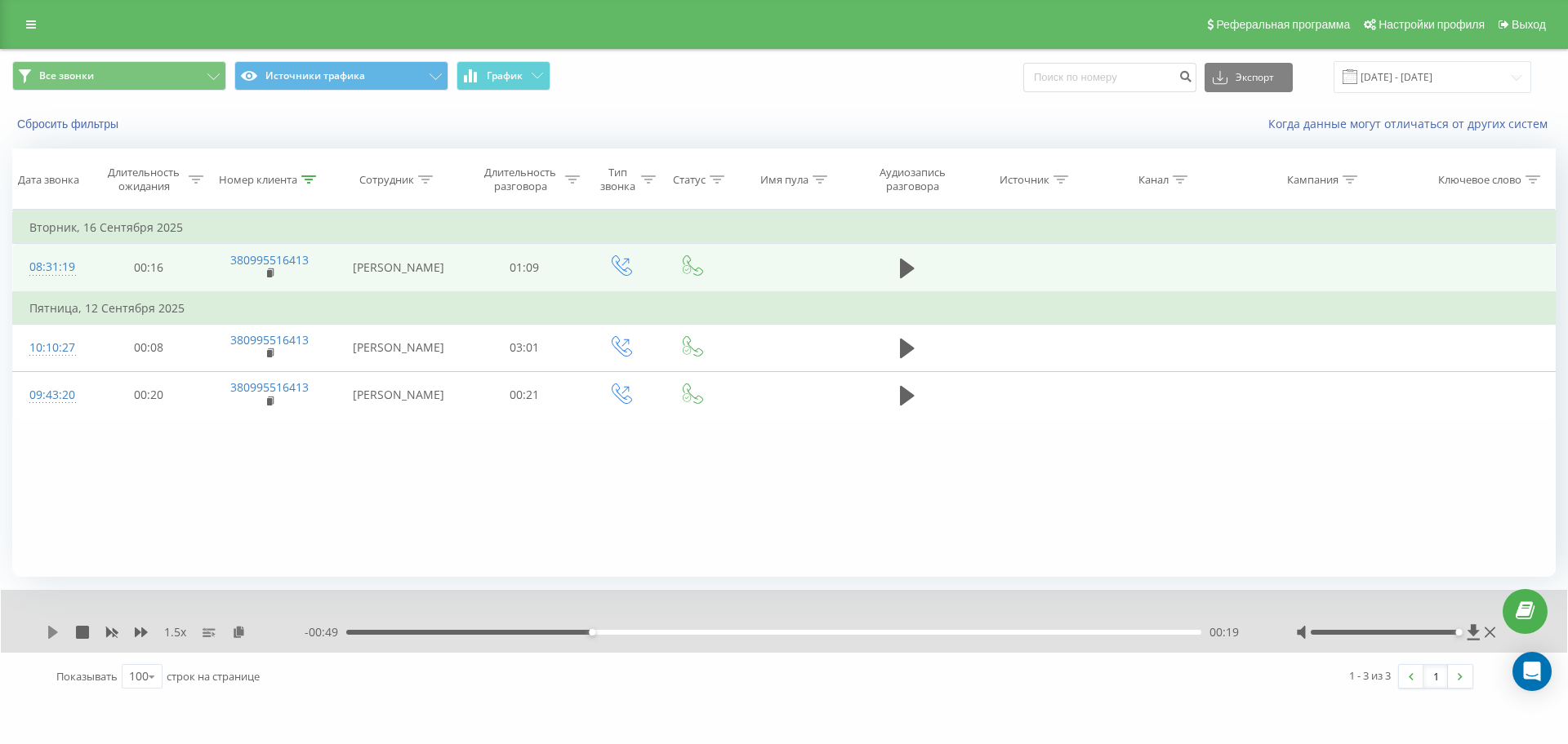
click at [49, 631] on icon at bounding box center [53, 632] width 14 height 13
click at [55, 633] on icon at bounding box center [53, 632] width 14 height 13
click at [50, 626] on icon at bounding box center [53, 632] width 14 height 13
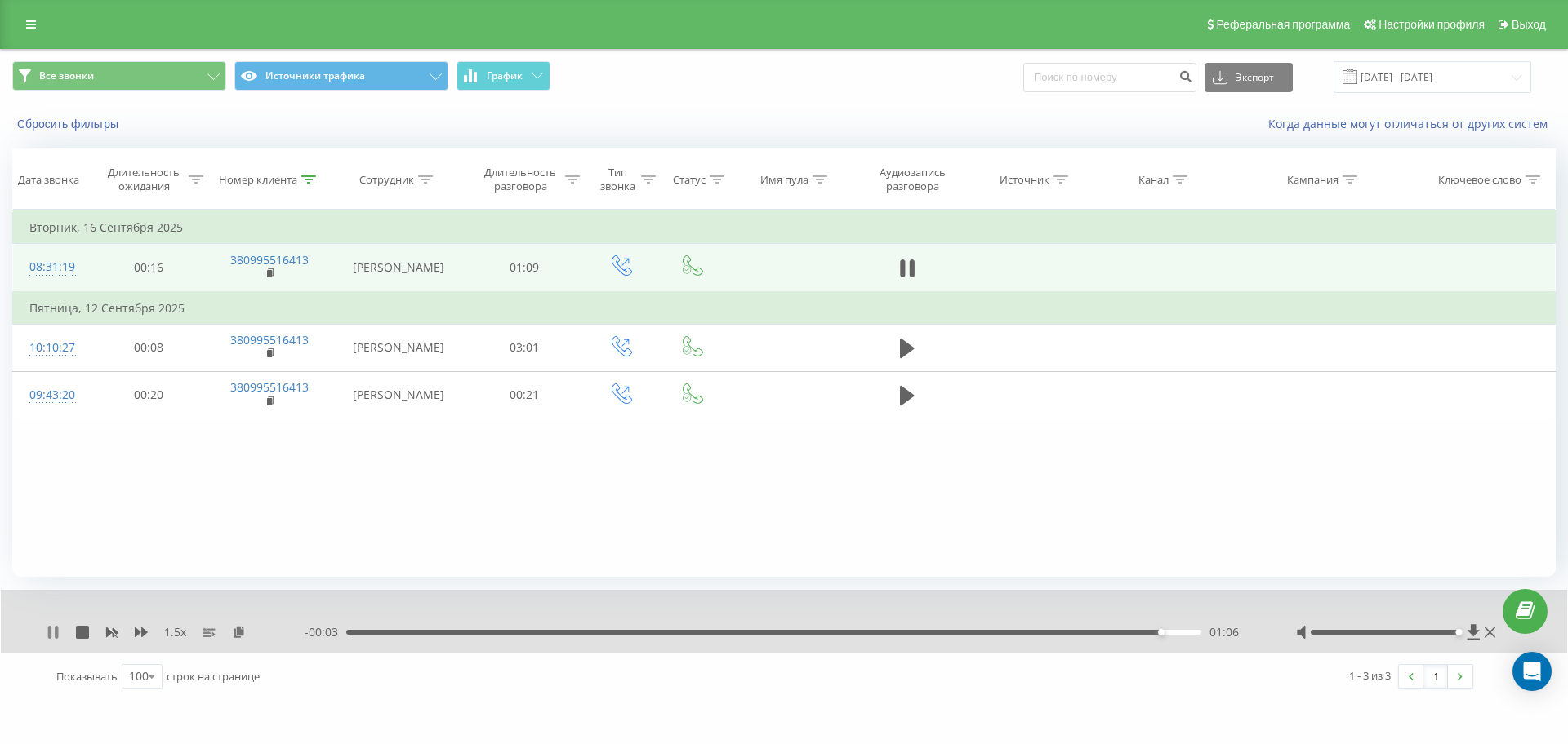
drag, startPoint x: 51, startPoint y: 629, endPoint x: 226, endPoint y: 628, distance: 175.0
click at [51, 628] on icon at bounding box center [50, 632] width 4 height 13
click at [240, 632] on icon at bounding box center [239, 632] width 14 height 12
click at [230, 630] on div "1.5 x" at bounding box center [176, 632] width 258 height 16
click at [238, 632] on icon at bounding box center [239, 632] width 14 height 12
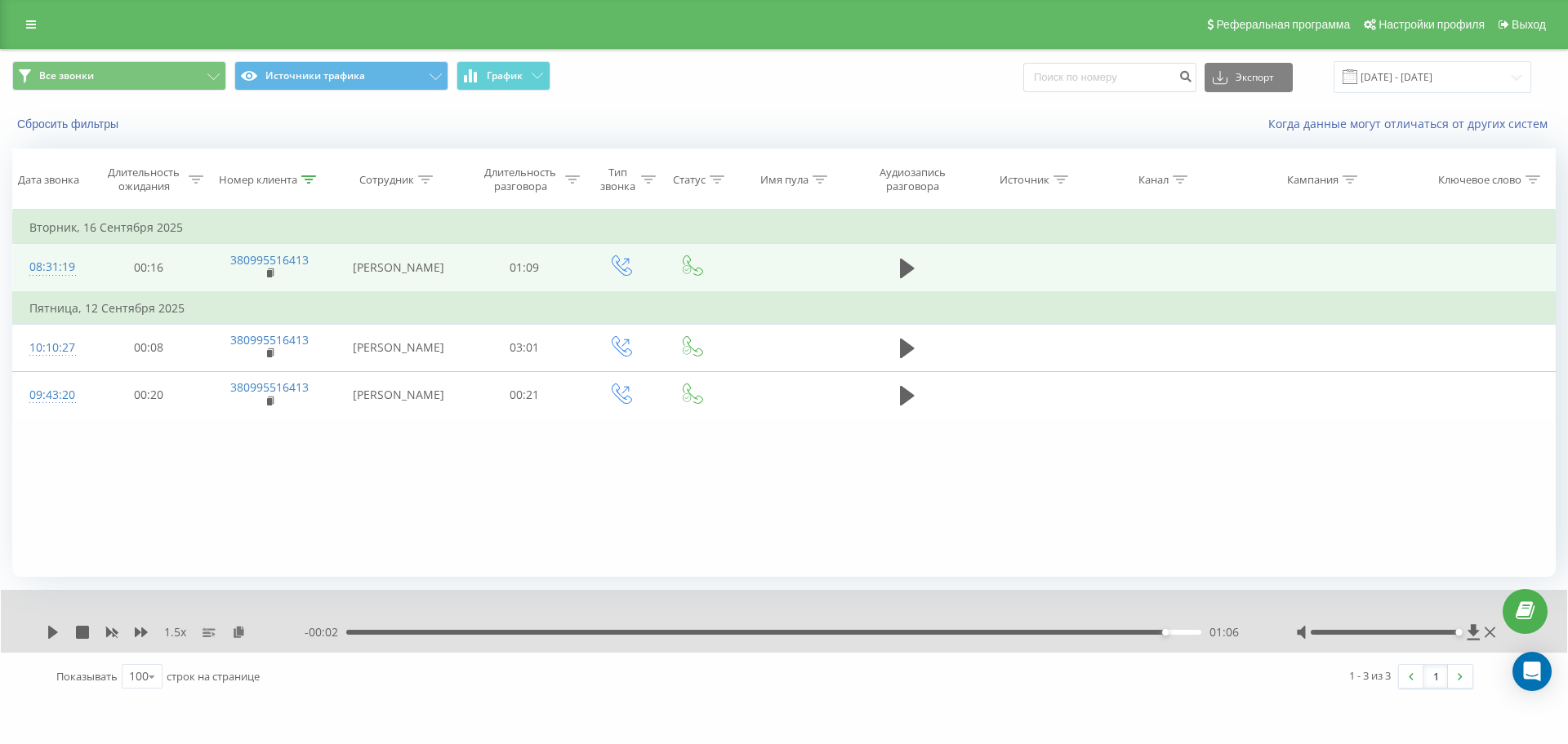
click at [557, 629] on div "- 00:02 01:06 01:06" at bounding box center [779, 632] width 951 height 16
click at [302, 176] on icon at bounding box center [309, 179] width 14 height 8
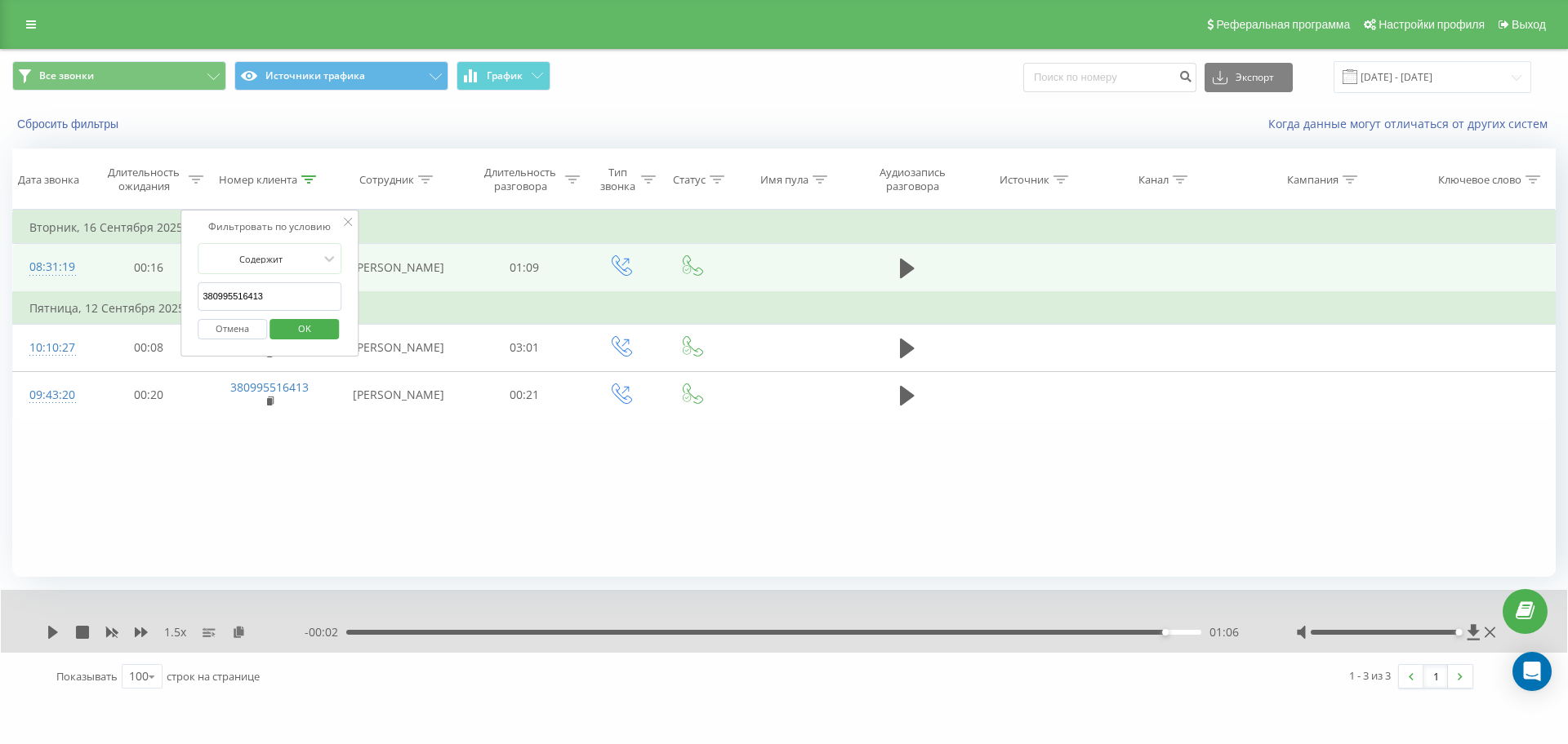
drag, startPoint x: 263, startPoint y: 303, endPoint x: 4, endPoint y: 306, distance: 259.0
click at [5, 306] on div "Все звонки Источники трафика График Экспорт .csv .xls .xlsx [DATE] - [DATE] Сбр…" at bounding box center [784, 374] width 1568 height 652
paste input "684283834"
type input "380684283834"
click button "OK" at bounding box center [303, 329] width 69 height 21
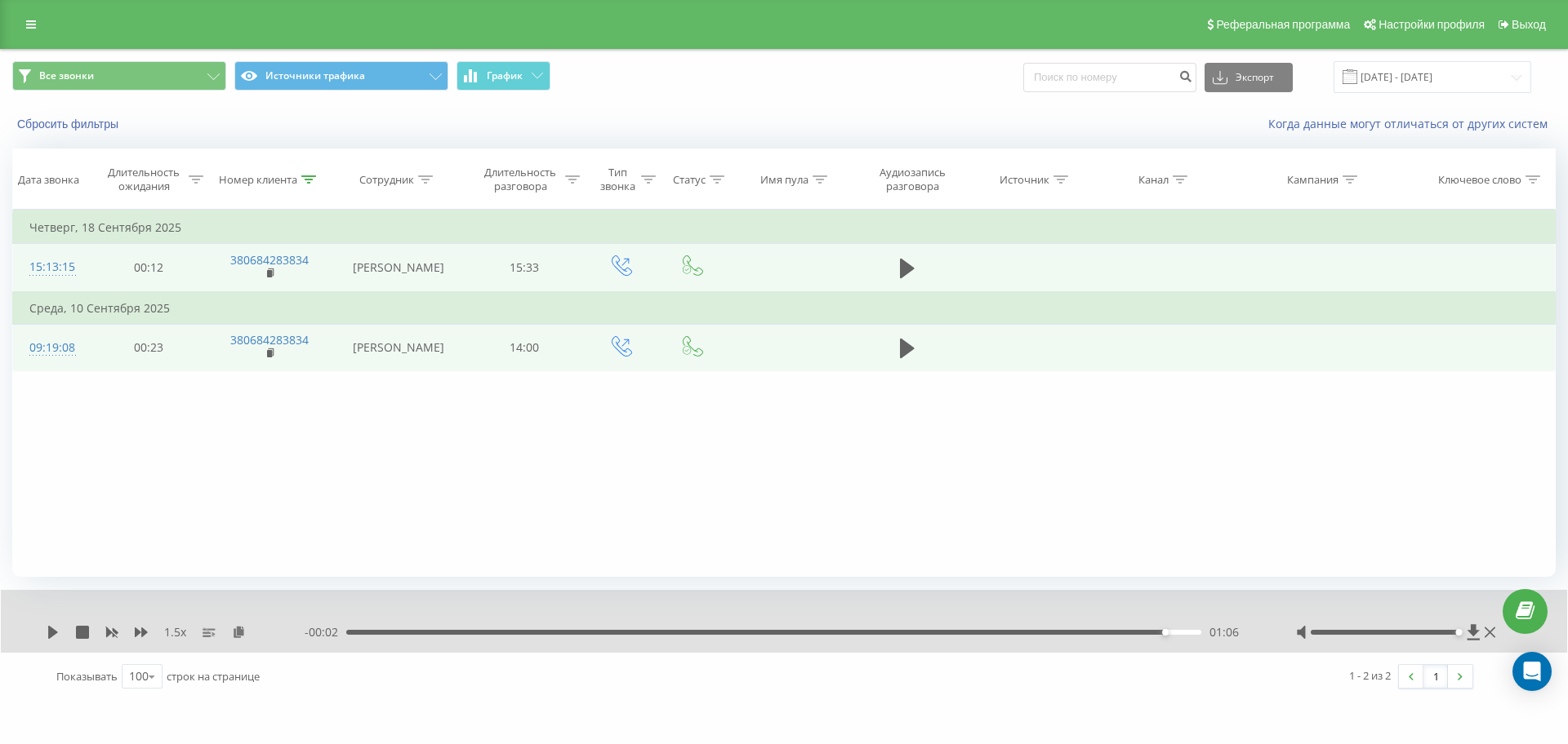
click at [895, 343] on button at bounding box center [906, 348] width 24 height 24
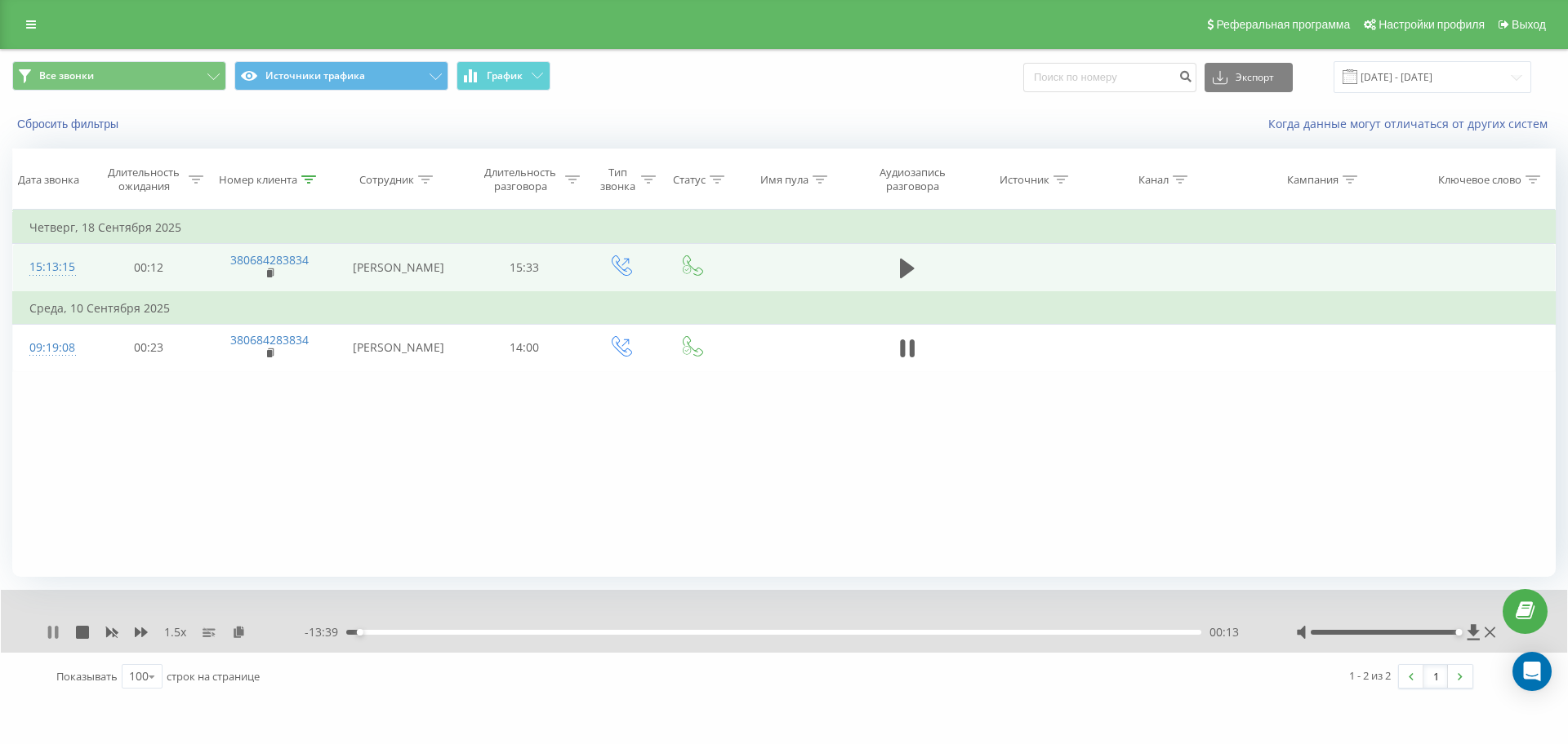
click at [49, 628] on icon at bounding box center [50, 632] width 4 height 13
click at [49, 628] on icon at bounding box center [53, 632] width 14 height 13
click at [53, 635] on icon at bounding box center [53, 632] width 14 height 13
click at [49, 628] on icon at bounding box center [53, 632] width 14 height 13
drag, startPoint x: 57, startPoint y: 632, endPoint x: 118, endPoint y: 642, distance: 61.8
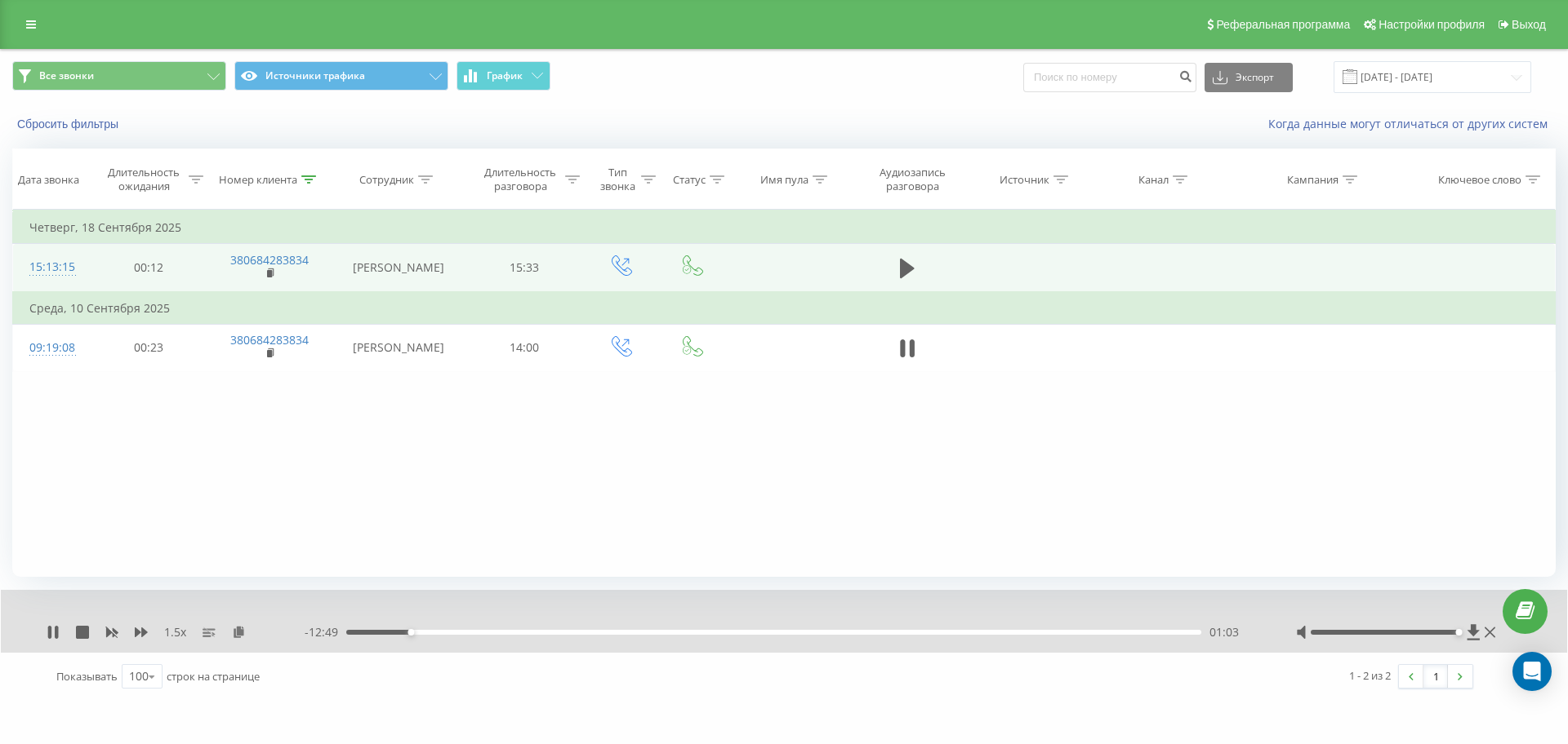
click at [57, 632] on icon at bounding box center [57, 632] width 4 height 13
click at [50, 632] on icon at bounding box center [53, 632] width 10 height 13
click at [145, 633] on icon at bounding box center [141, 632] width 14 height 10
click at [54, 628] on icon at bounding box center [53, 632] width 14 height 13
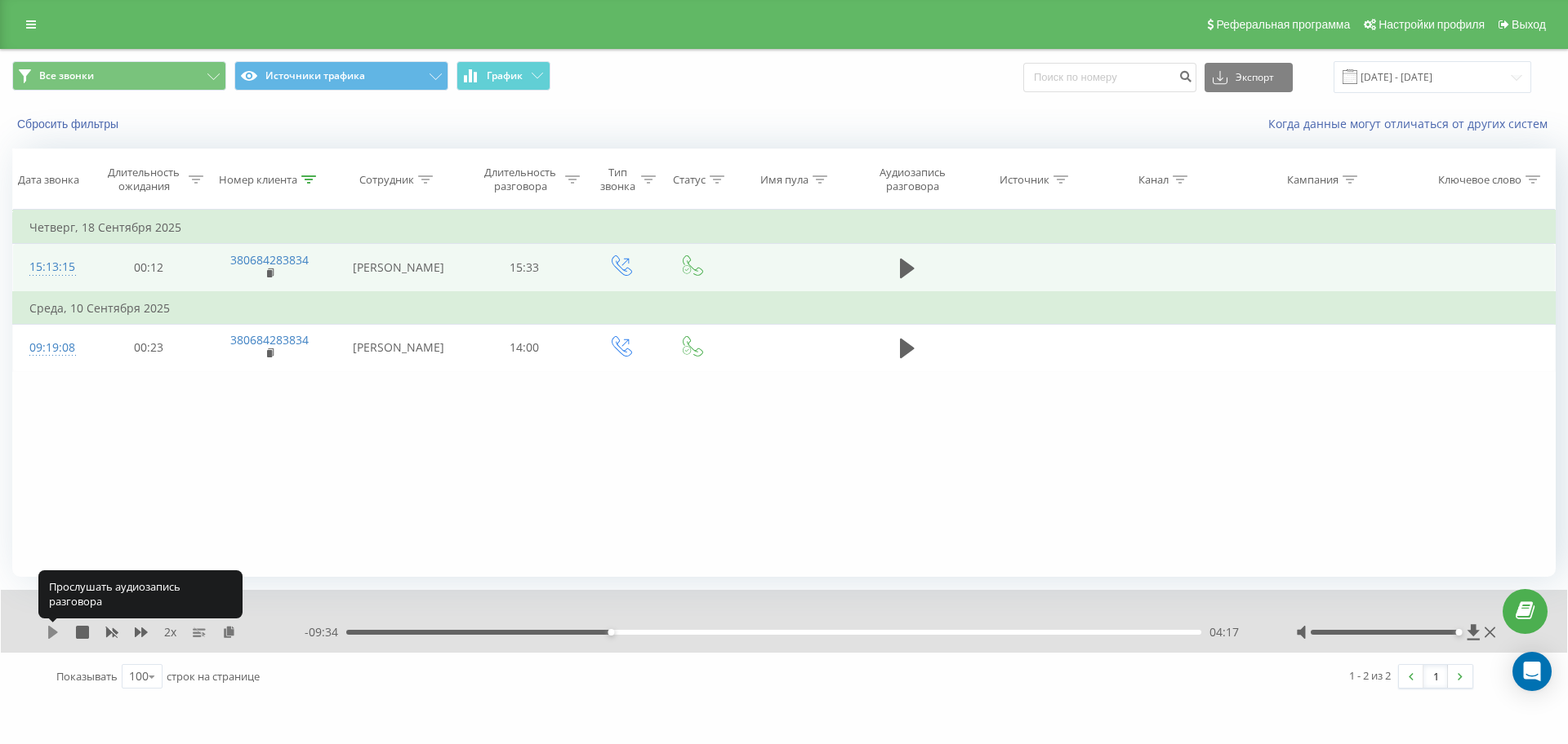
click at [55, 627] on icon at bounding box center [53, 632] width 14 height 13
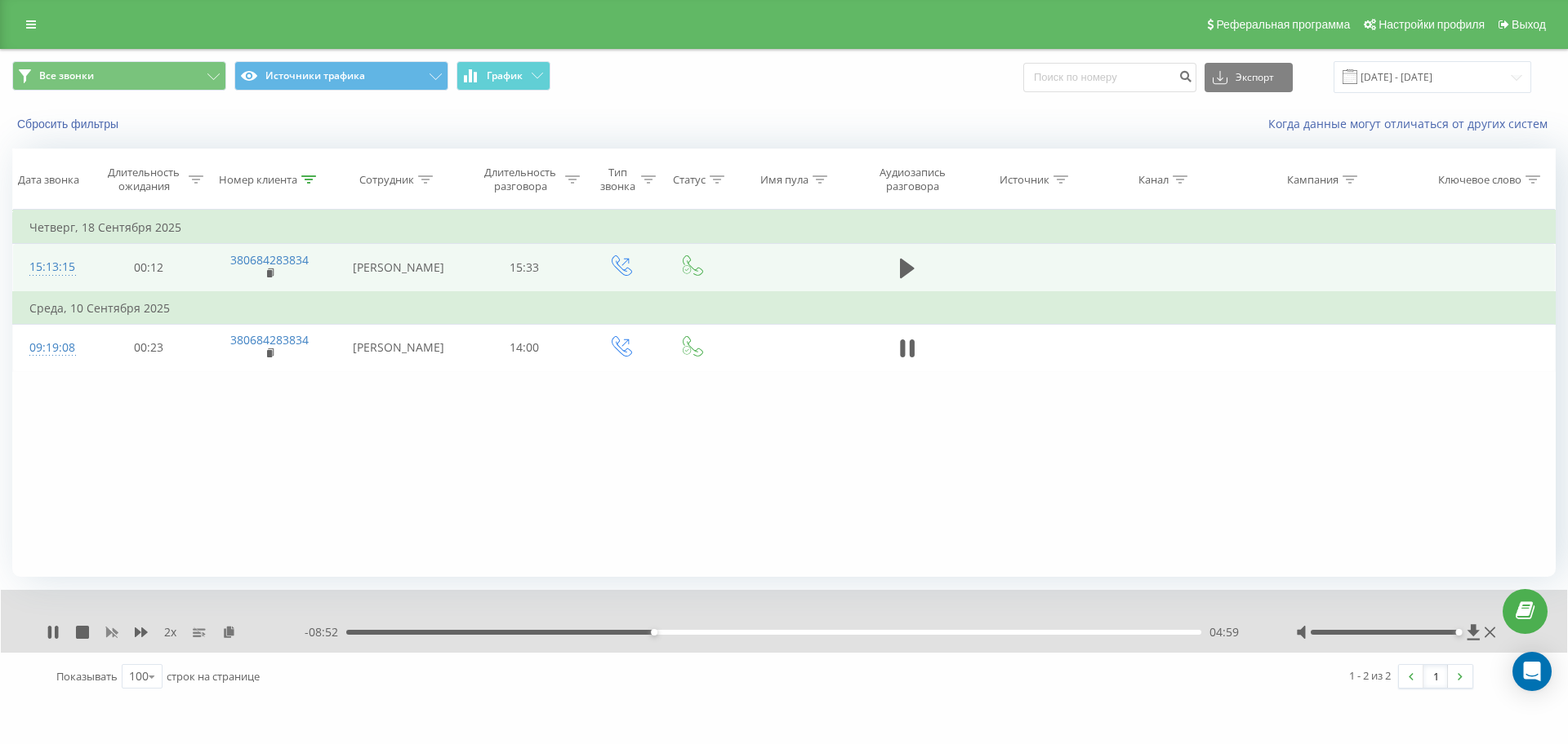
click at [114, 632] on icon at bounding box center [113, 632] width 13 height 10
click at [129, 632] on div "1 x" at bounding box center [176, 632] width 258 height 16
click at [135, 631] on icon at bounding box center [141, 632] width 14 height 10
click at [138, 628] on icon at bounding box center [141, 632] width 14 height 13
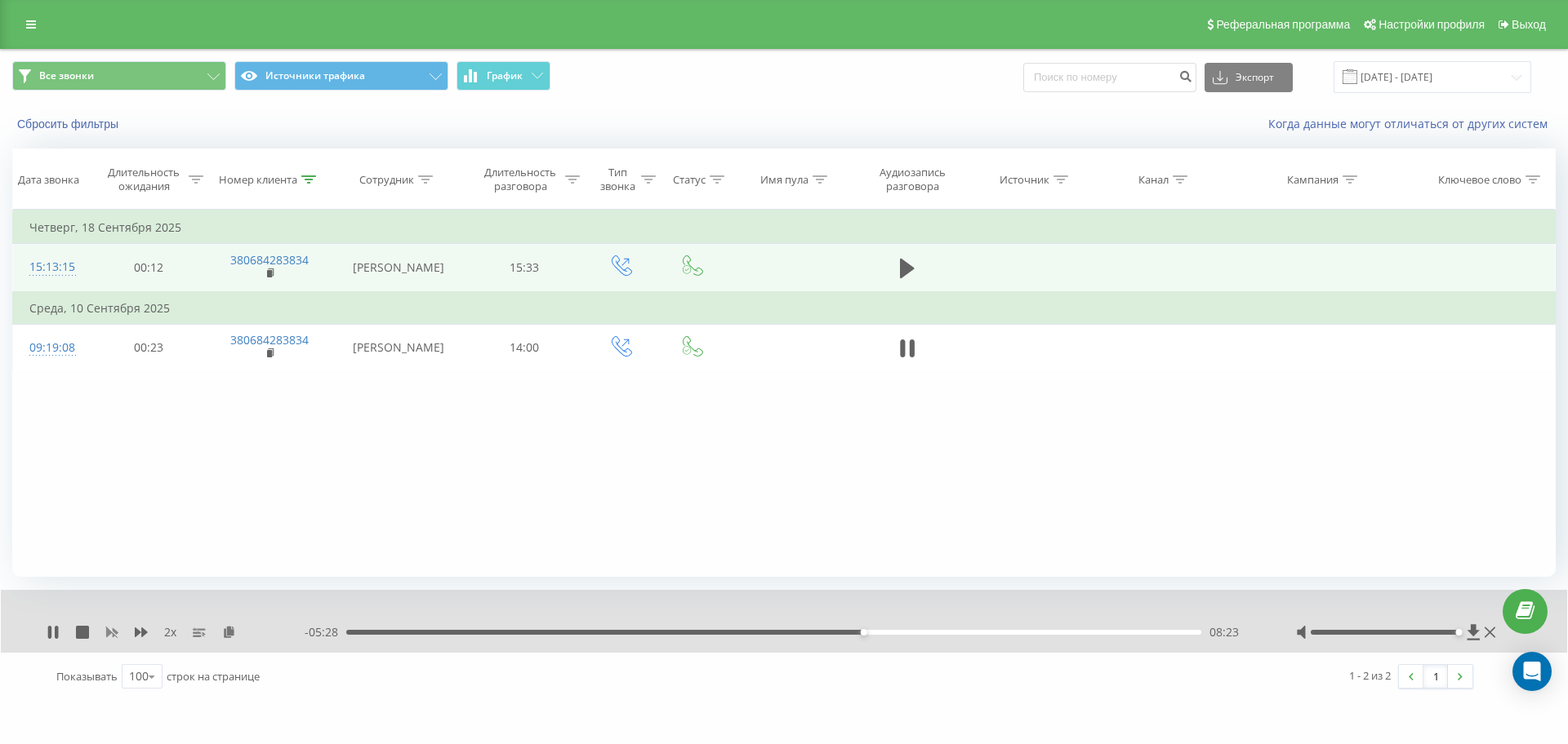
click at [115, 631] on icon at bounding box center [113, 632] width 13 height 10
click at [859, 632] on div "08:19" at bounding box center [774, 632] width 855 height 4
click at [141, 635] on icon at bounding box center [141, 632] width 14 height 13
click at [50, 630] on icon at bounding box center [50, 632] width 4 height 13
click at [52, 635] on icon at bounding box center [53, 632] width 10 height 13
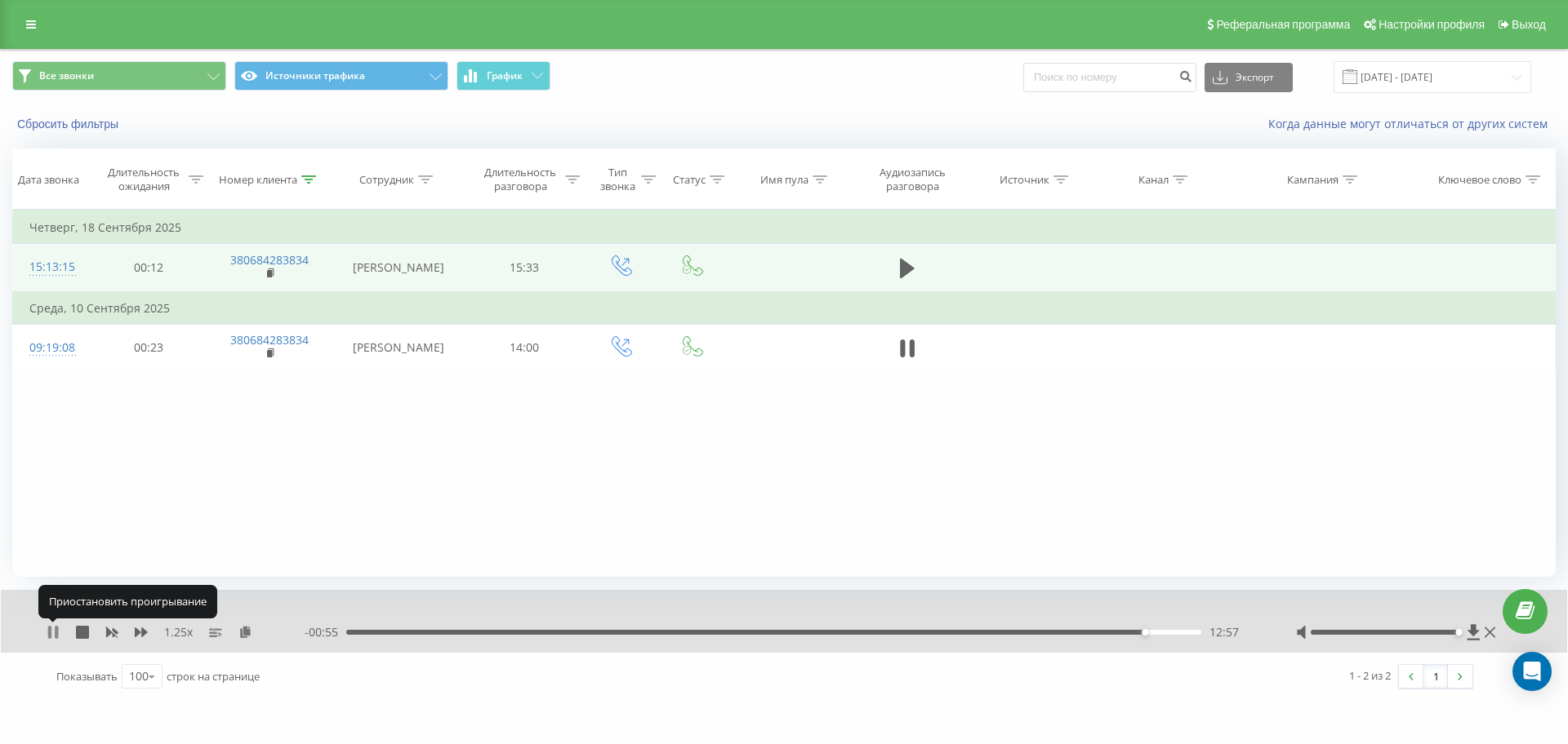
click at [54, 634] on icon at bounding box center [53, 632] width 14 height 13
click at [52, 629] on icon at bounding box center [53, 632] width 10 height 13
click at [51, 630] on icon at bounding box center [50, 632] width 4 height 13
click at [57, 630] on icon at bounding box center [53, 632] width 14 height 13
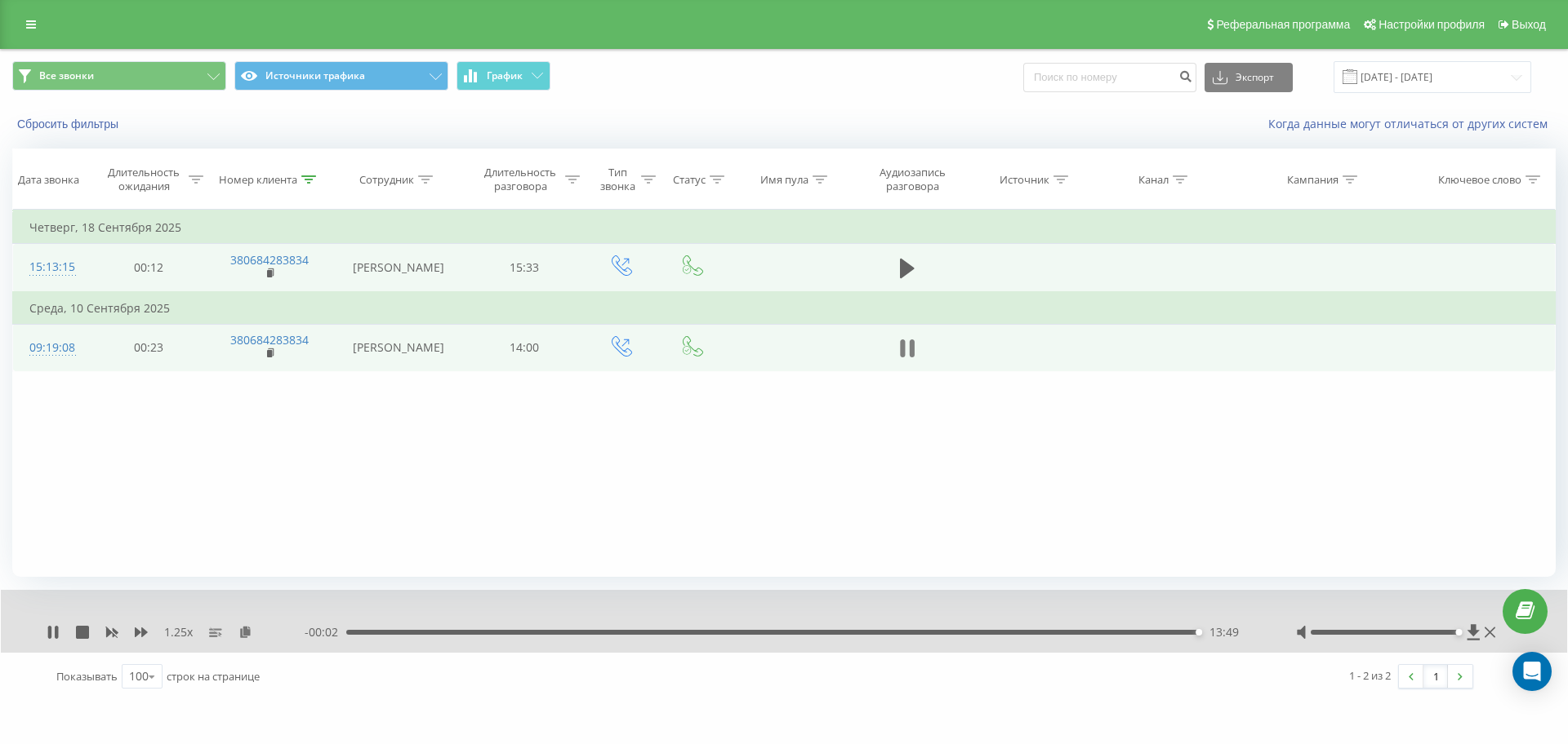
click at [910, 345] on icon at bounding box center [912, 348] width 5 height 18
